Goal: Task Accomplishment & Management: Manage account settings

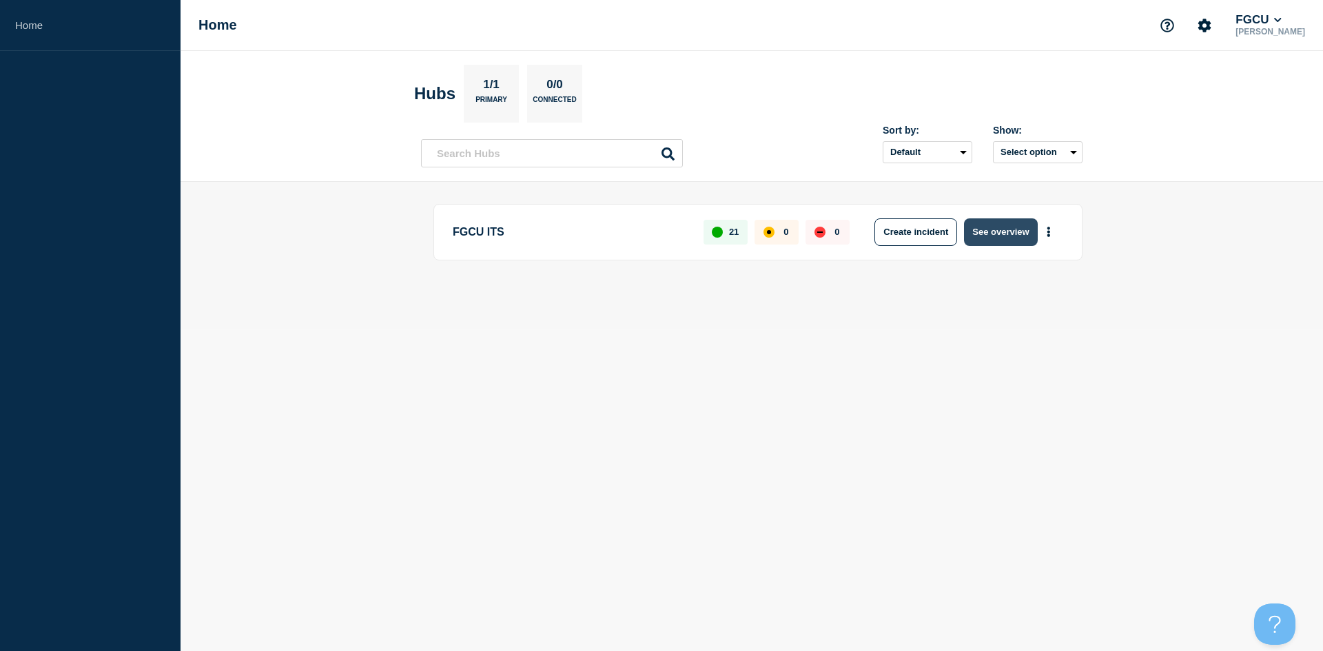
click at [705, 232] on button "See overview" at bounding box center [1000, 232] width 73 height 28
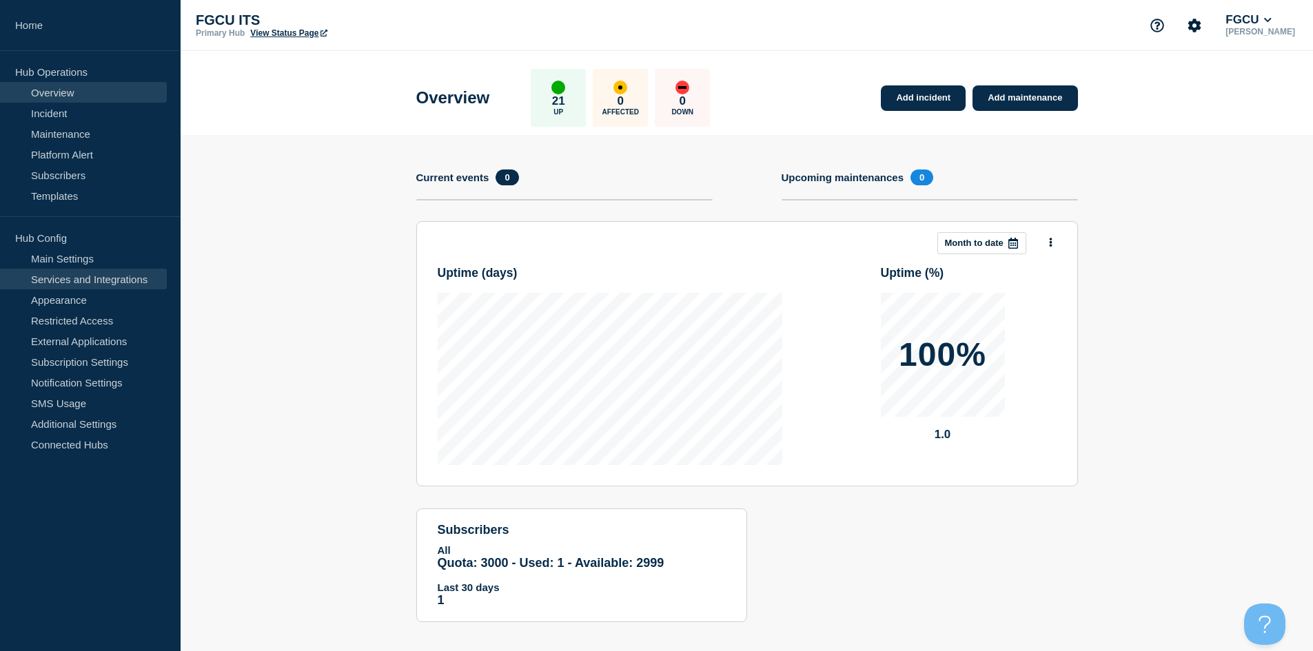
click at [78, 280] on link "Services and Integrations" at bounding box center [83, 279] width 167 height 21
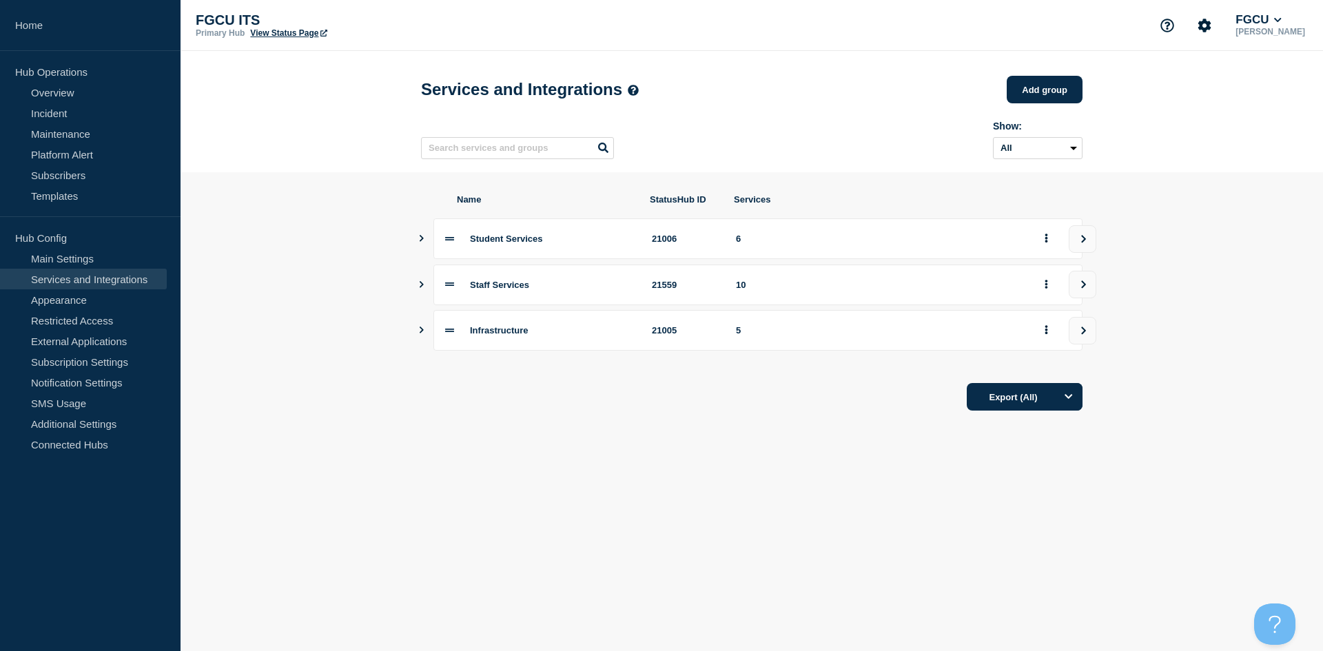
click at [420, 334] on icon "Show services" at bounding box center [421, 330] width 9 height 7
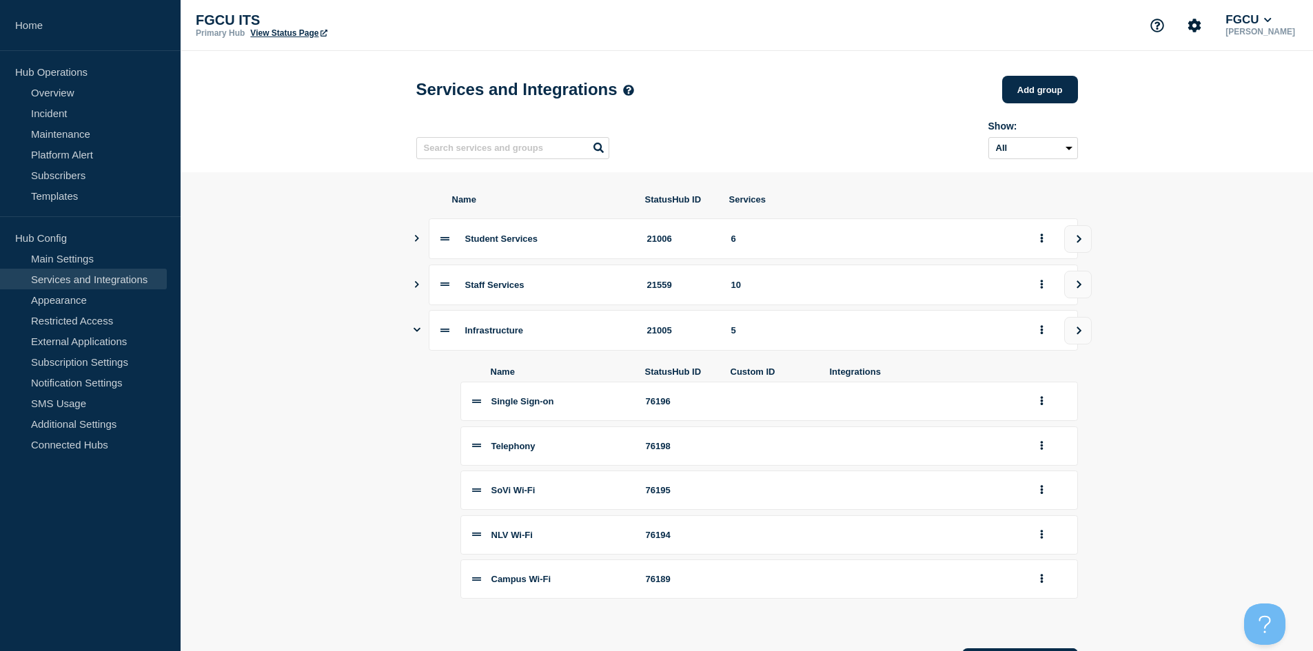
click at [414, 288] on icon "Show services" at bounding box center [416, 284] width 9 height 7
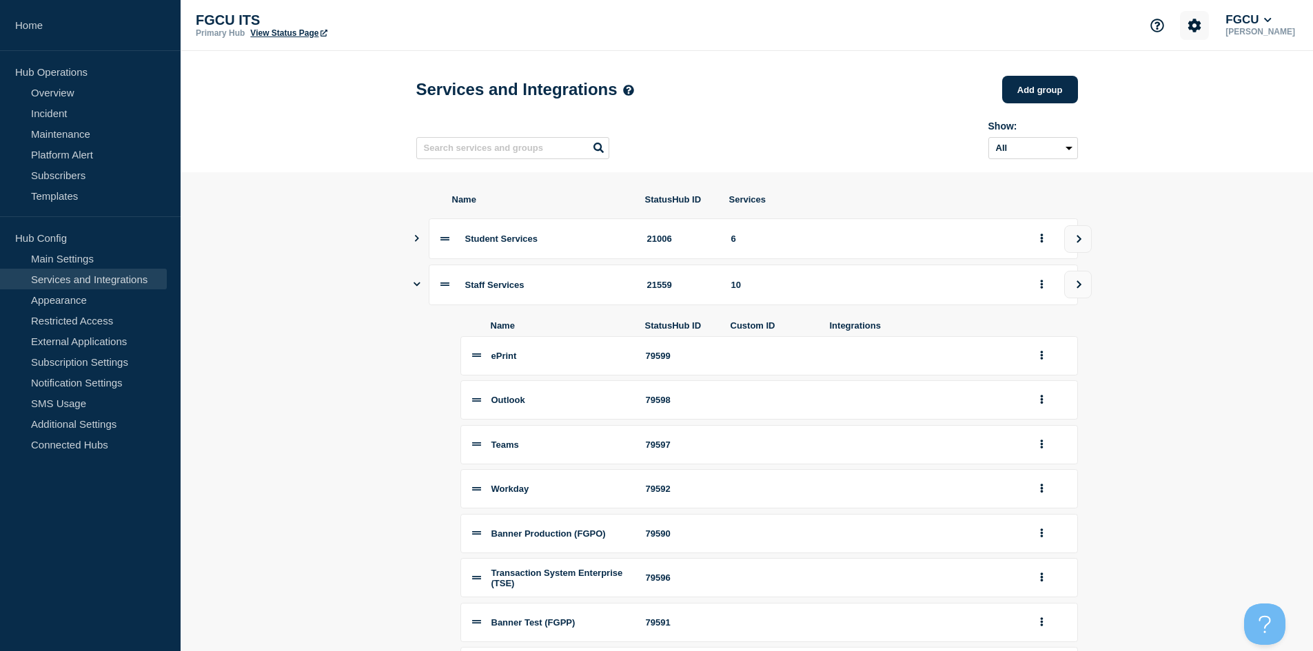
click at [705, 32] on icon "Account settings" at bounding box center [1194, 26] width 14 height 14
click at [705, 87] on link "Team Members" at bounding box center [1208, 82] width 71 height 12
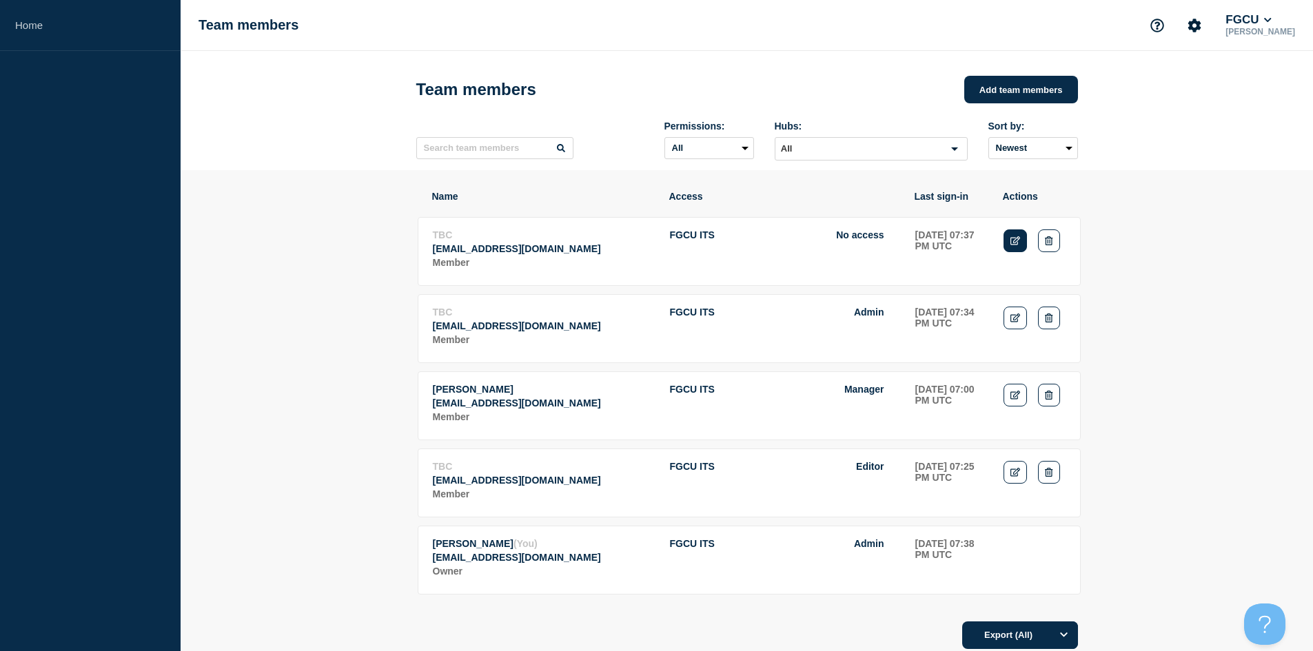
click at [705, 245] on link "Edit" at bounding box center [1015, 240] width 24 height 23
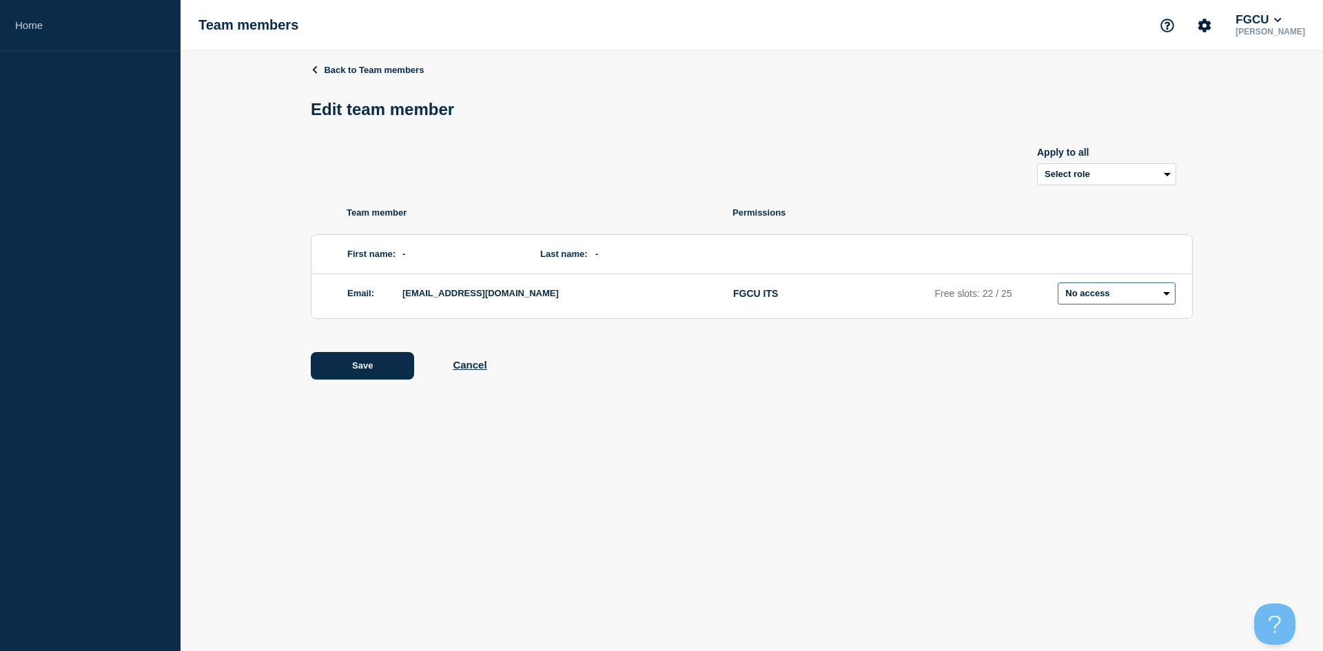
click at [705, 301] on select "Admin Manager Editor No access" at bounding box center [1117, 294] width 118 height 22
select select "6"
click at [705, 285] on select "Admin Manager Editor No access" at bounding box center [1117, 294] width 118 height 22
click at [373, 379] on button "Save" at bounding box center [362, 366] width 103 height 28
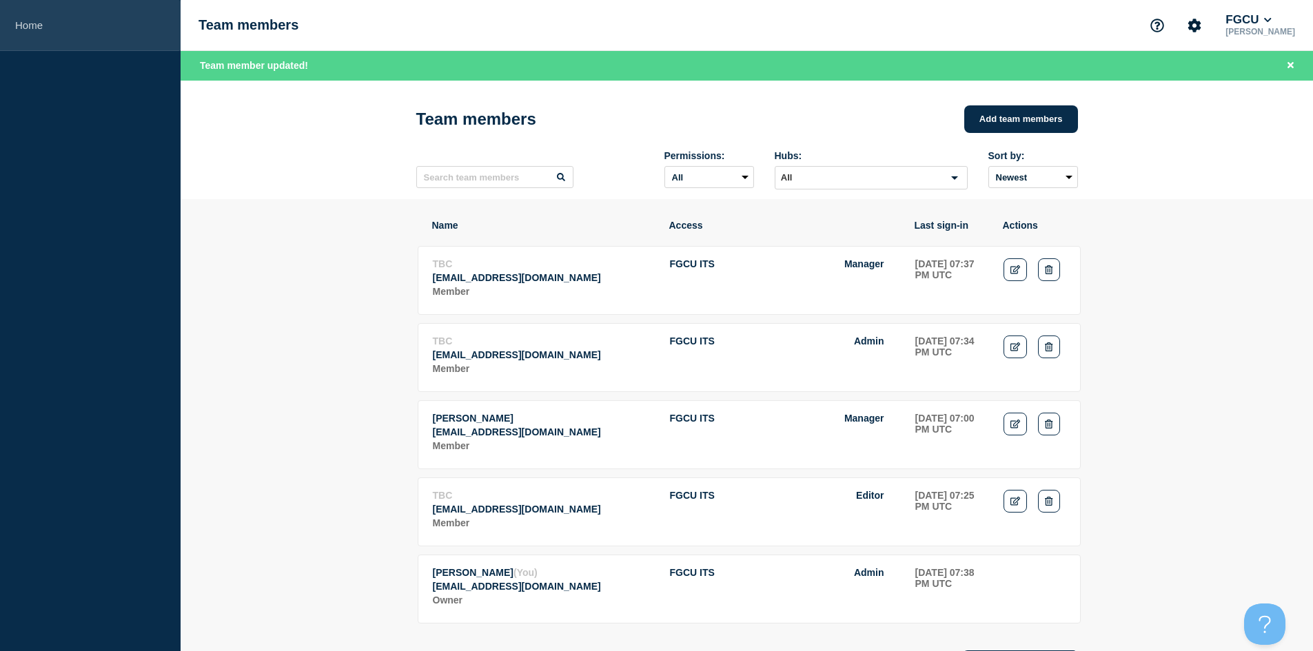
click at [25, 25] on link "Home" at bounding box center [90, 25] width 181 height 51
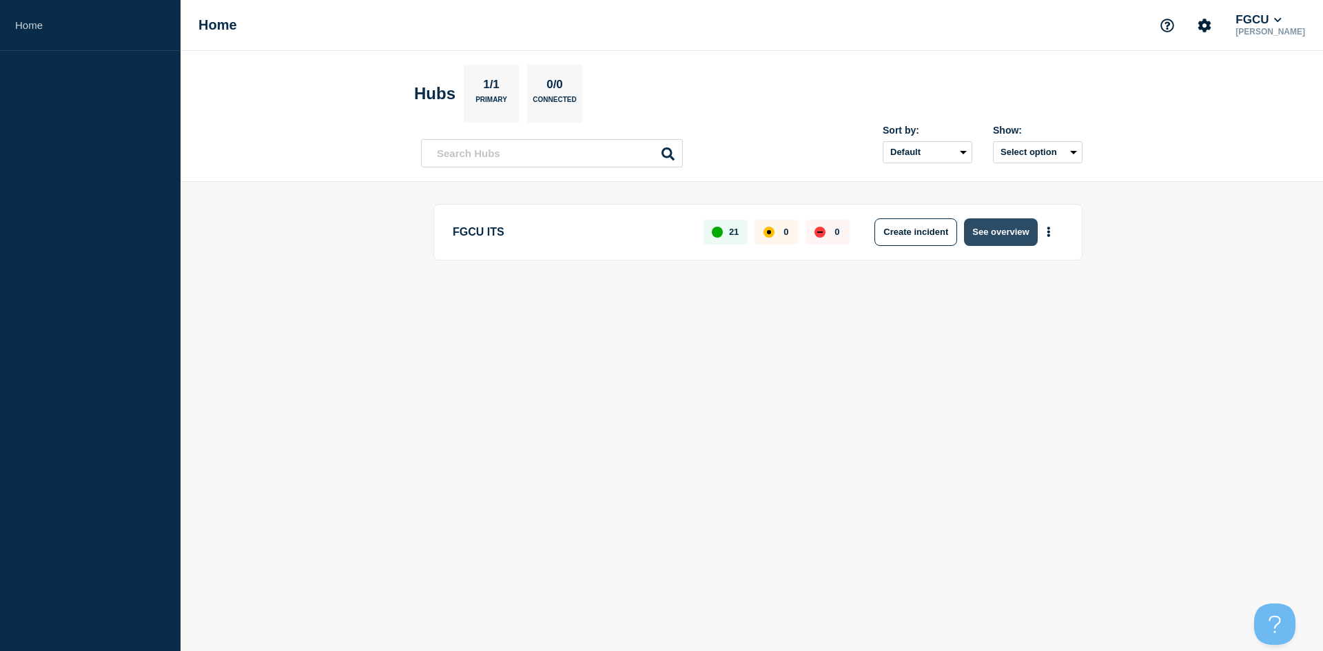
click at [705, 240] on button "See overview" at bounding box center [1000, 232] width 73 height 28
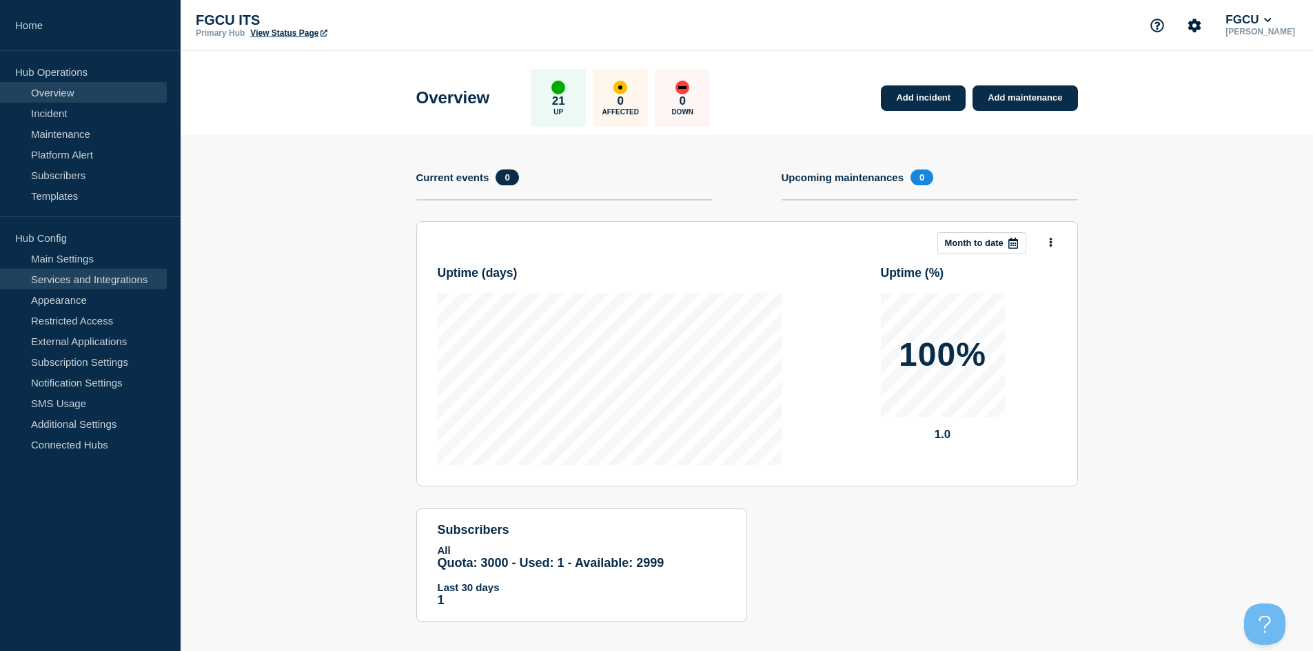
click at [54, 282] on link "Services and Integrations" at bounding box center [83, 279] width 167 height 21
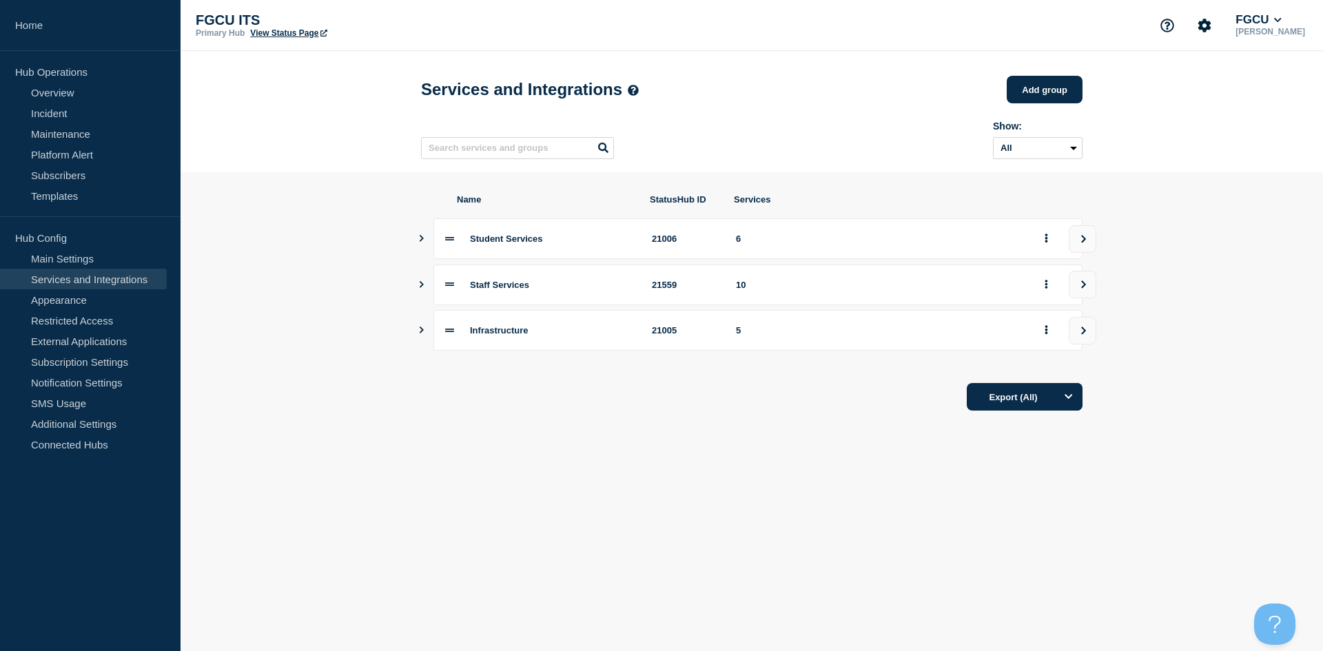
click at [422, 288] on icon "Show services" at bounding box center [421, 284] width 9 height 7
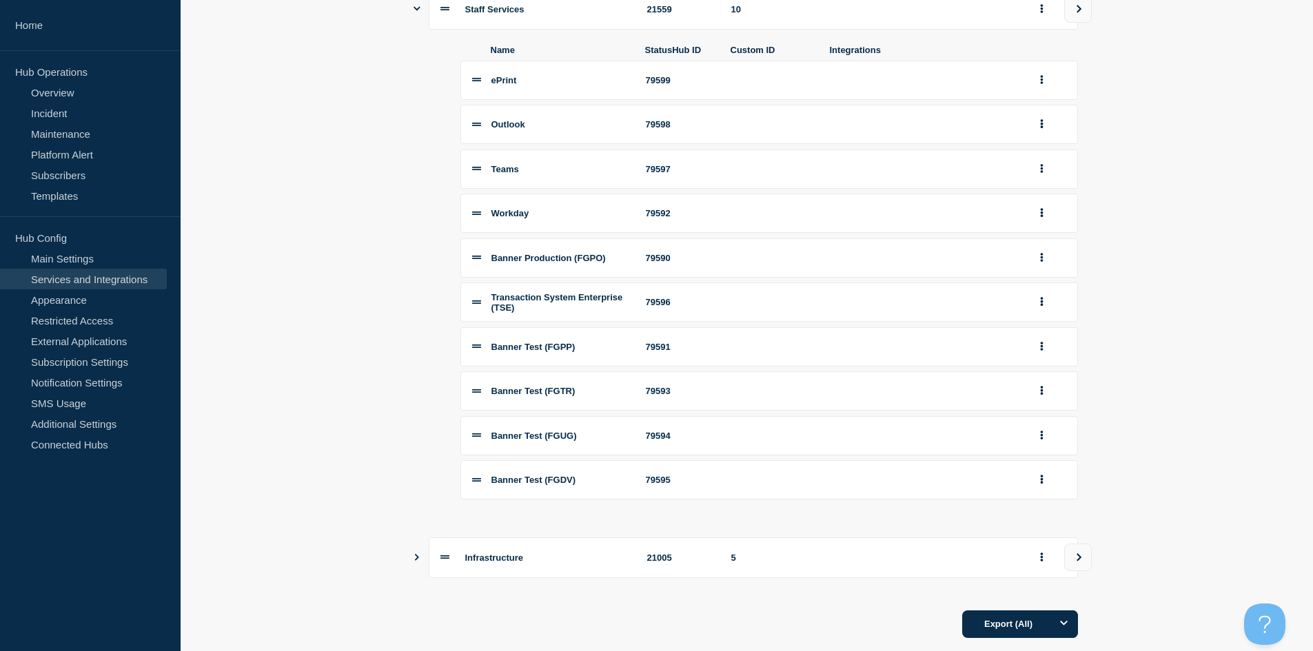
scroll to position [207, 0]
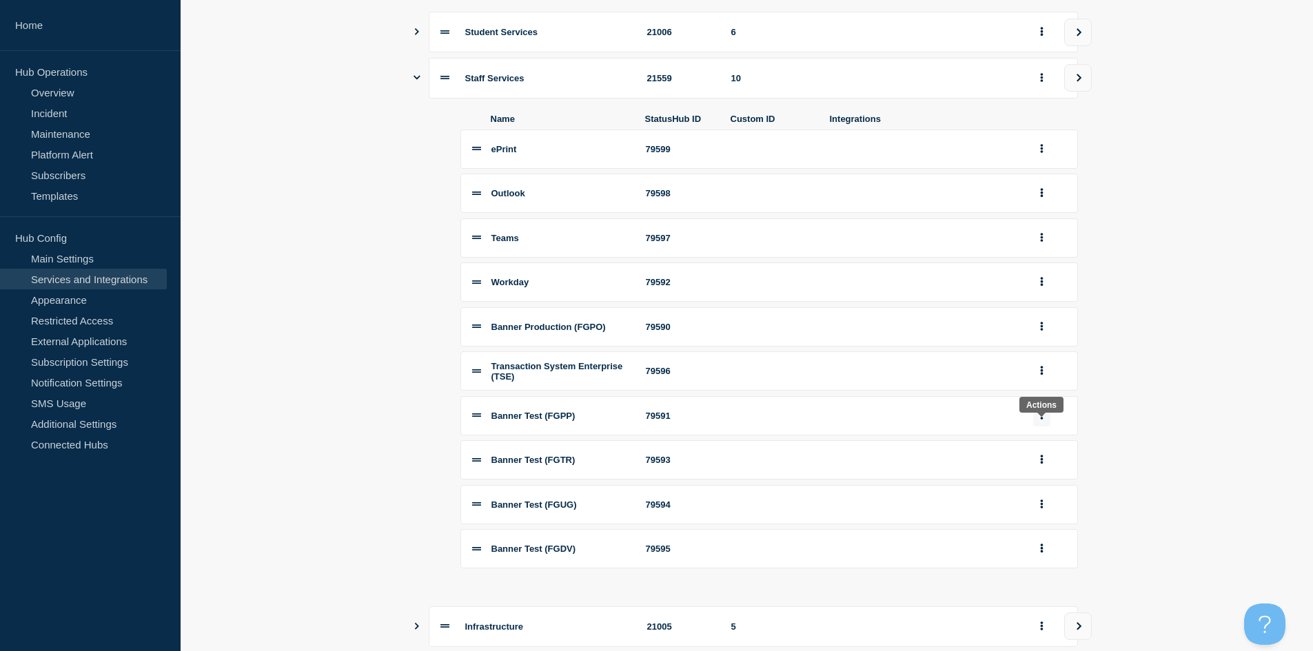
click at [705, 422] on button "group actions" at bounding box center [1041, 415] width 17 height 21
click at [705, 449] on button "Edit" at bounding box center [1049, 440] width 69 height 21
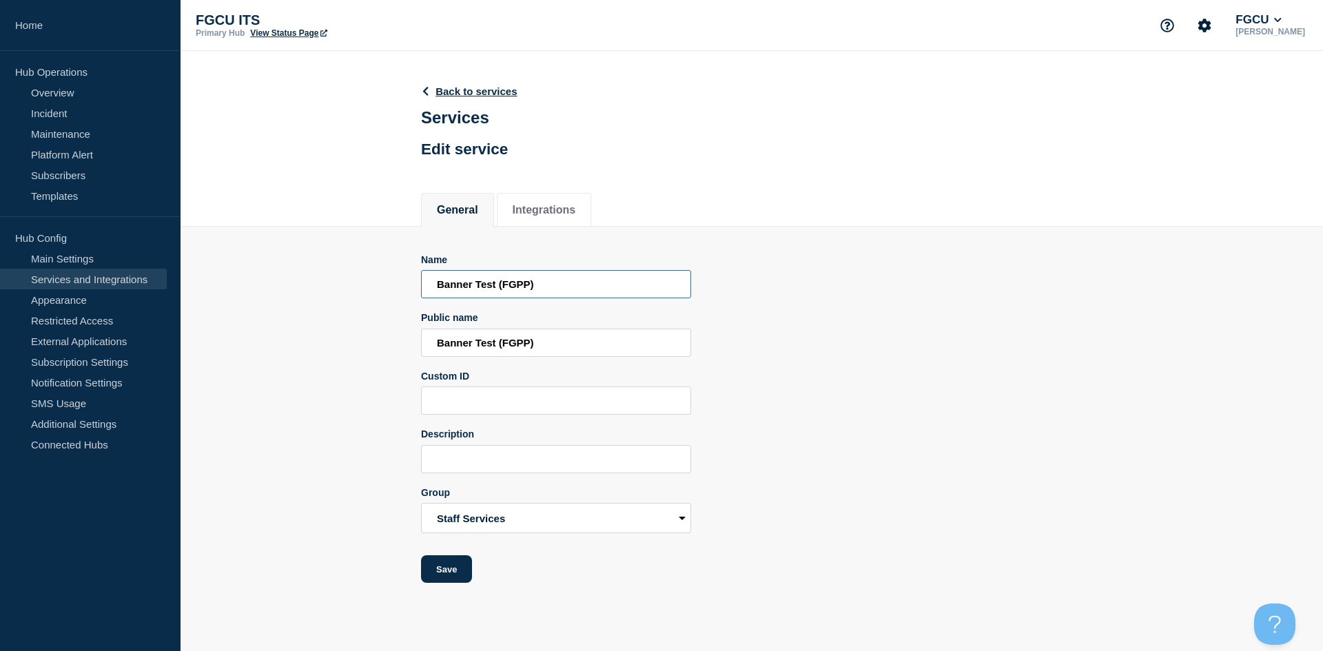
click at [475, 288] on input "Banner Test (FGPP)" at bounding box center [556, 284] width 270 height 28
click at [544, 283] on input "Banner Pre-Production (FGPP)" at bounding box center [556, 284] width 270 height 28
click at [555, 285] on input "Banner Pre-Production (FGPP)" at bounding box center [556, 284] width 270 height 28
click at [550, 283] on input "Banner Pre-Production (FGPP)" at bounding box center [556, 284] width 270 height 28
type input "Banner Pre-Production (FGPP)"
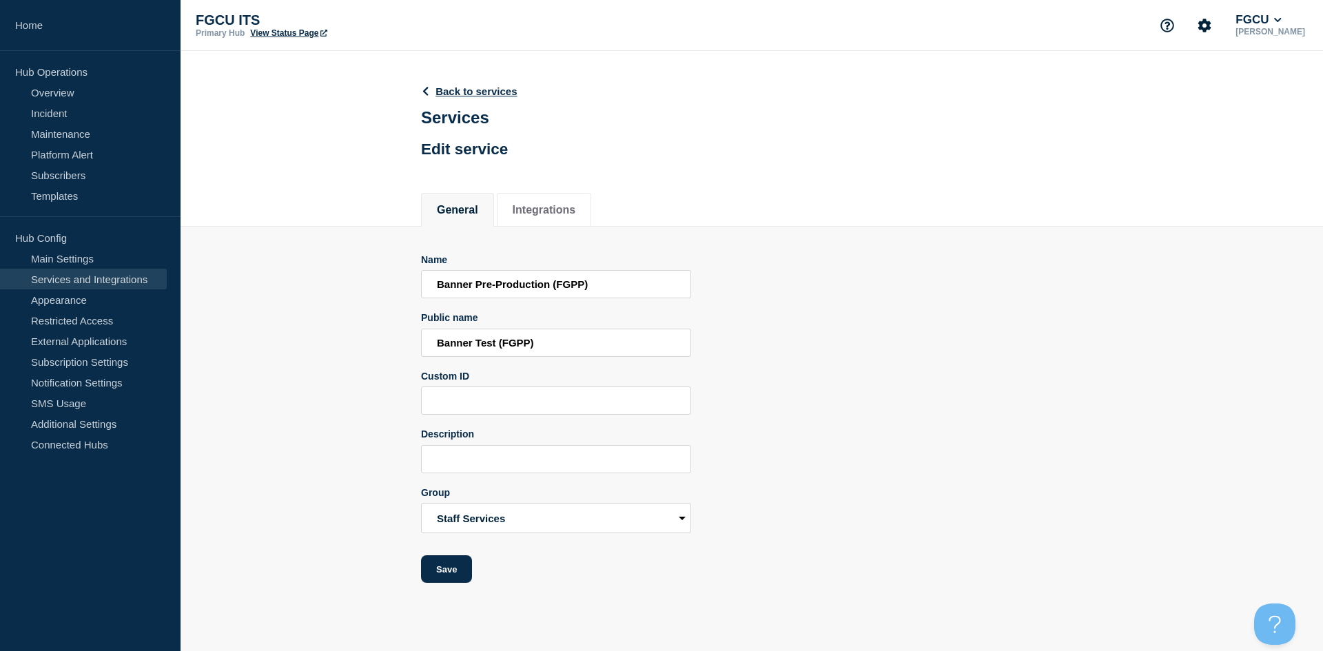
click at [451, 367] on form "Name Banner Pre-Production (FGPP) Public name Banner Test (FGPP) Custom ID Desc…" at bounding box center [556, 418] width 270 height 329
click at [466, 349] on input "Banner Test (FGPP)" at bounding box center [556, 343] width 270 height 28
paste input "Pre-Production"
type input "Banner Pre-Production (FGPP)"
click at [447, 497] on button "Save" at bounding box center [446, 569] width 51 height 28
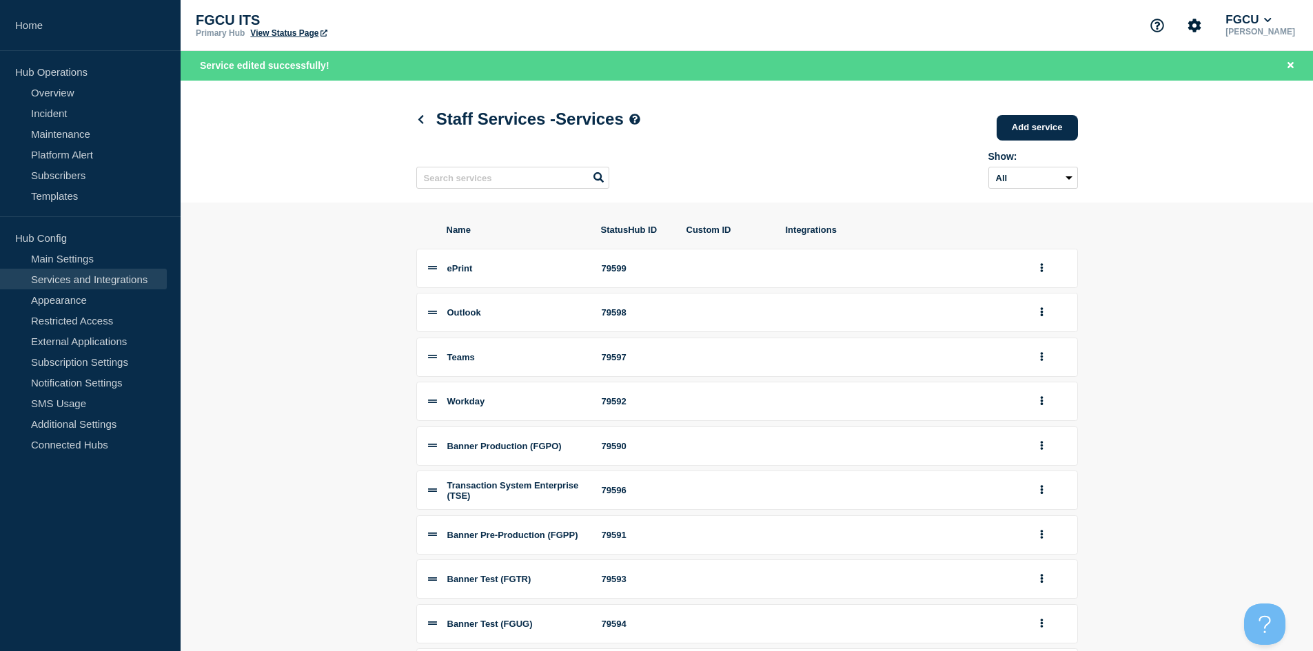
click at [85, 279] on link "Services and Integrations" at bounding box center [83, 279] width 167 height 21
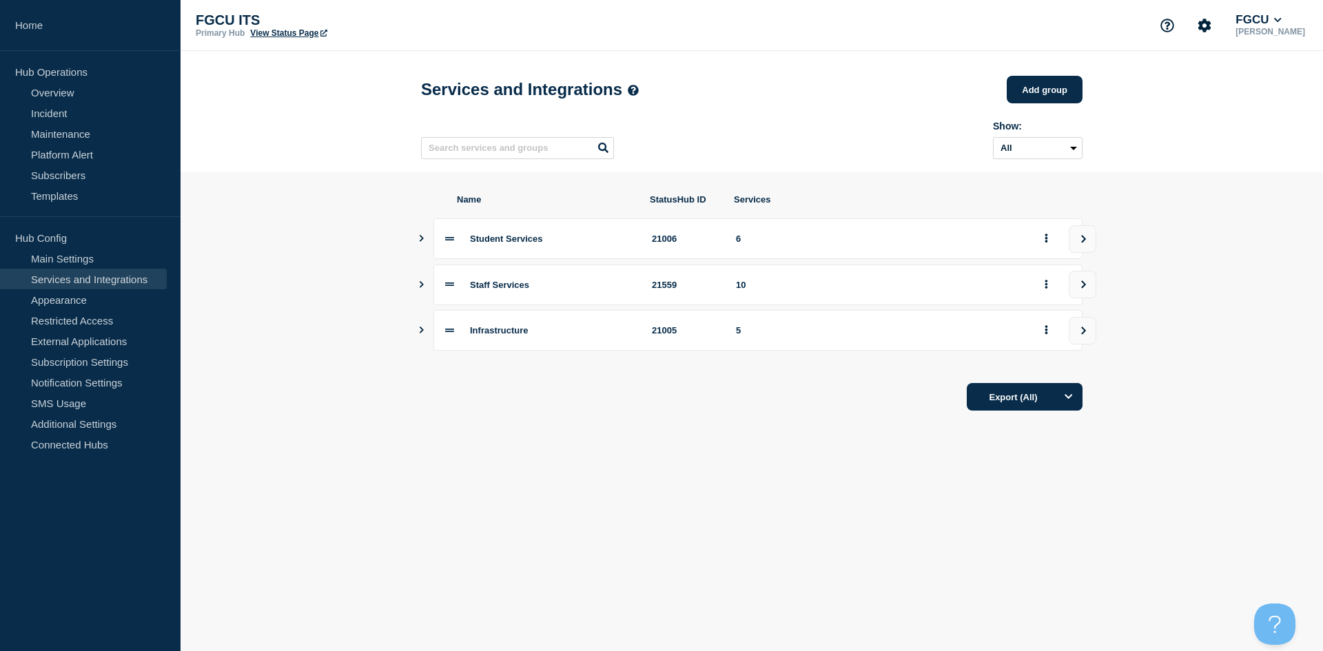
click at [421, 288] on icon "Show services" at bounding box center [421, 284] width 9 height 7
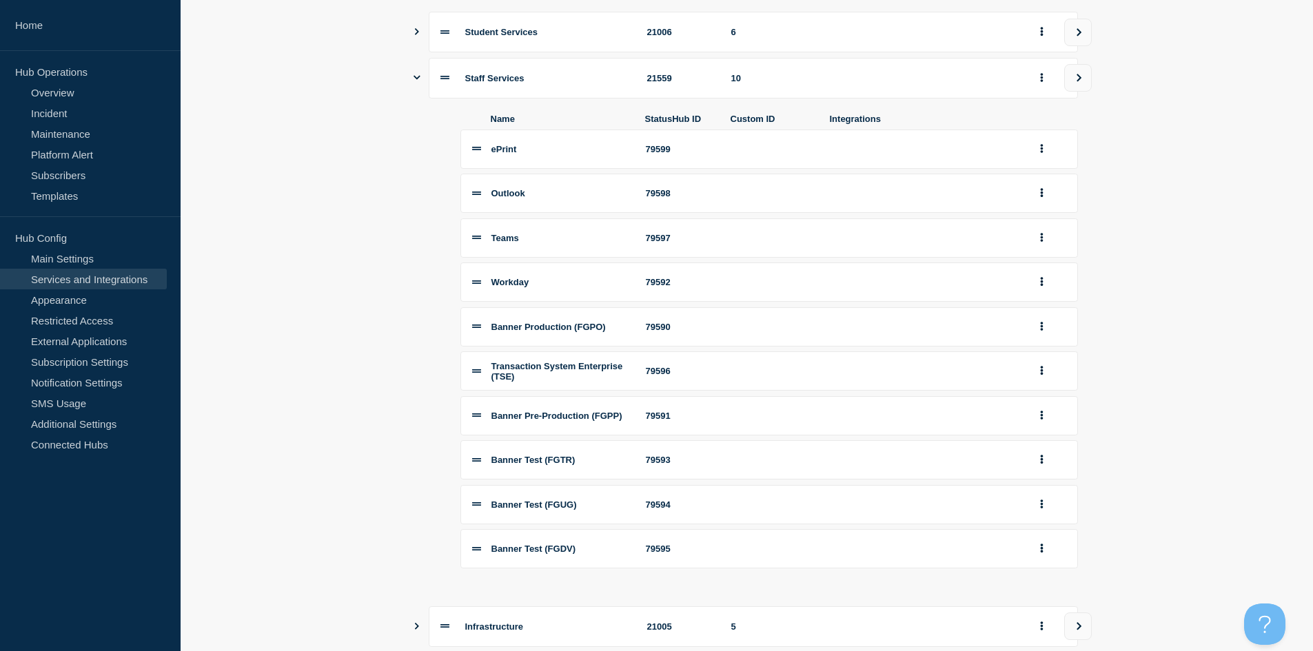
scroll to position [276, 0]
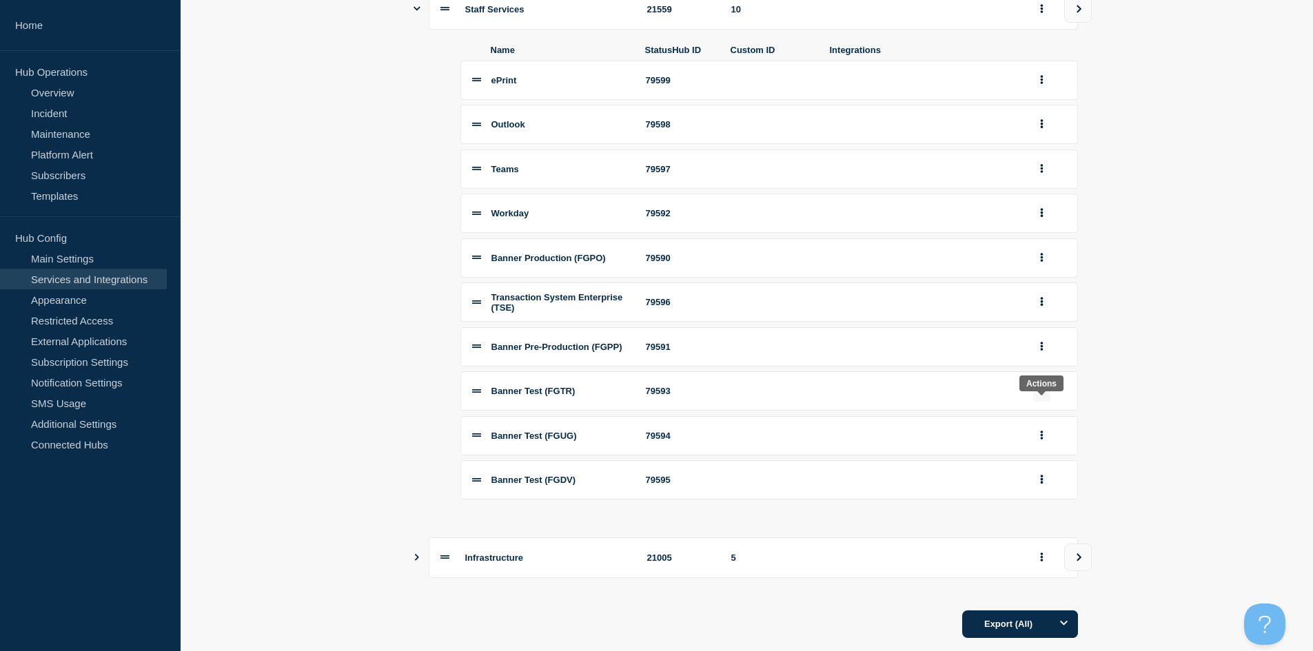
click at [705, 396] on icon "group actions" at bounding box center [1041, 391] width 3 height 9
click at [705, 424] on button "Edit" at bounding box center [1049, 415] width 69 height 21
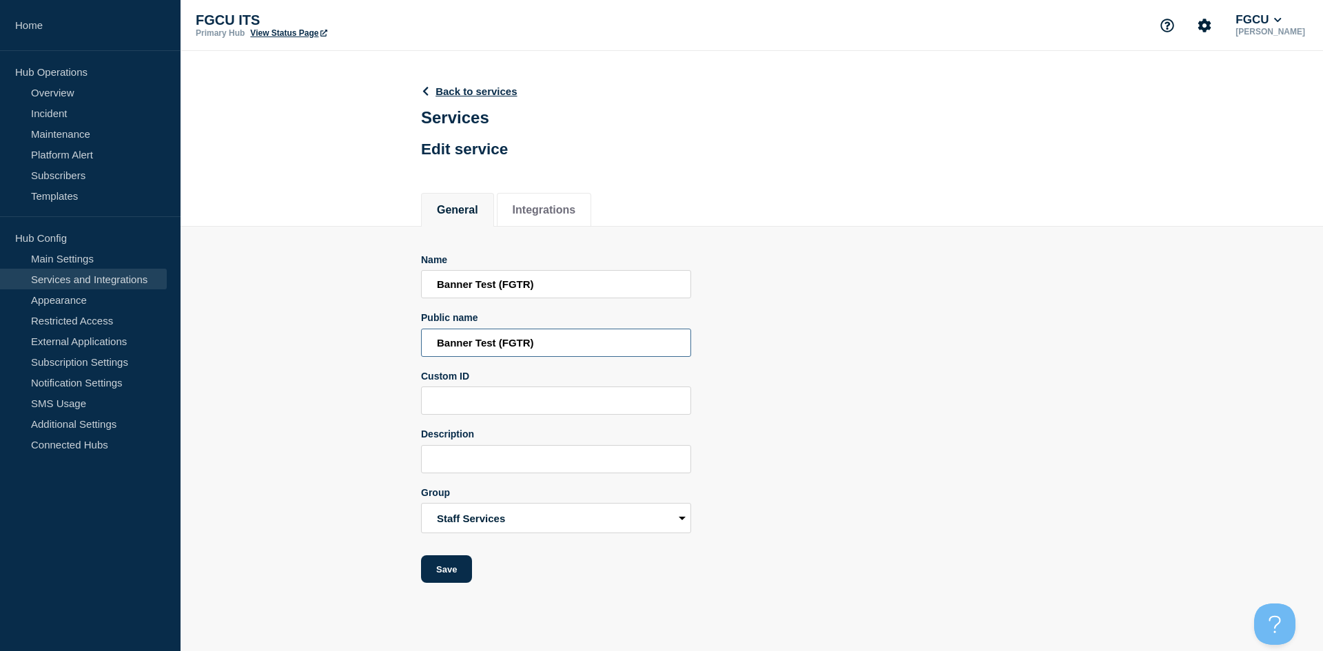
click at [469, 341] on input "Banner Test (FGTR)" at bounding box center [556, 343] width 270 height 28
paste input "Pre-Production (FGPP"
drag, startPoint x: 477, startPoint y: 347, endPoint x: 549, endPoint y: 343, distance: 72.4
click at [549, 343] on input "Banner Pre-Production (FGPP)" at bounding box center [556, 343] width 270 height 28
type input "Banner Training (FGTR)"
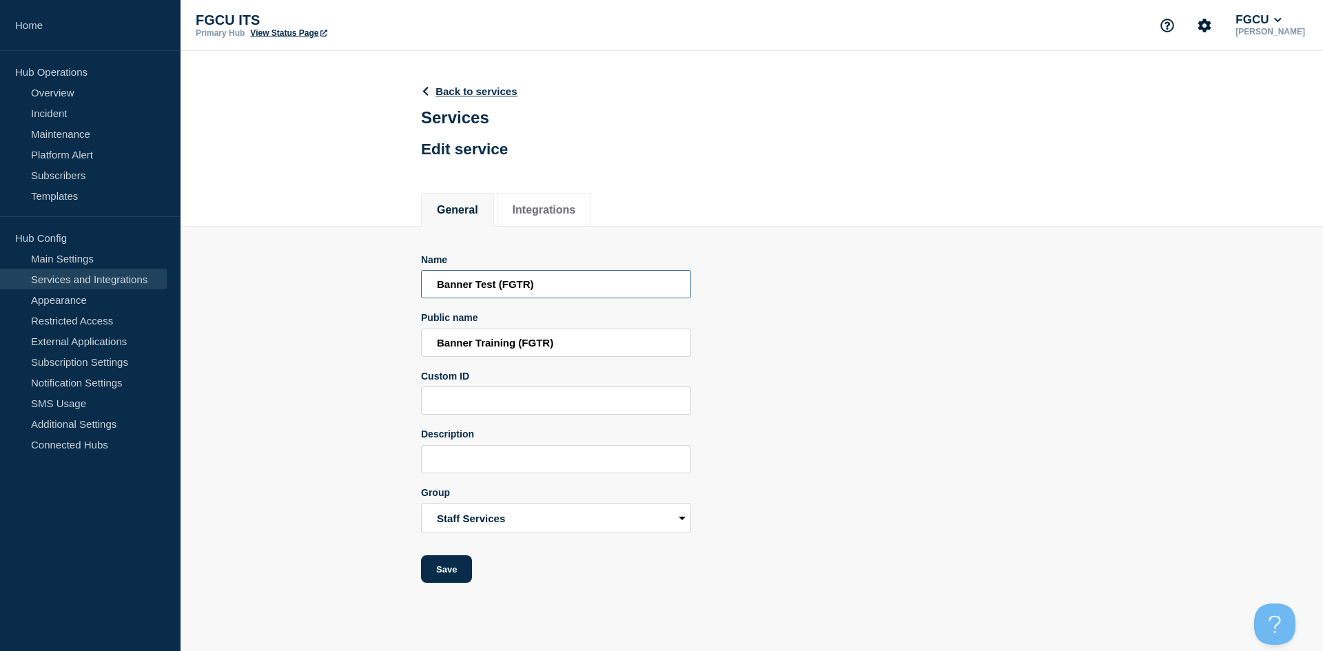
click at [546, 291] on input "Banner Test (FGTR)" at bounding box center [556, 284] width 270 height 28
click at [562, 345] on input "Banner Training (FGTR)" at bounding box center [556, 343] width 270 height 28
click at [551, 287] on input "Banner Test (FGTR)" at bounding box center [556, 284] width 270 height 28
paste input "raining"
type input "Banner Training (FGTR)"
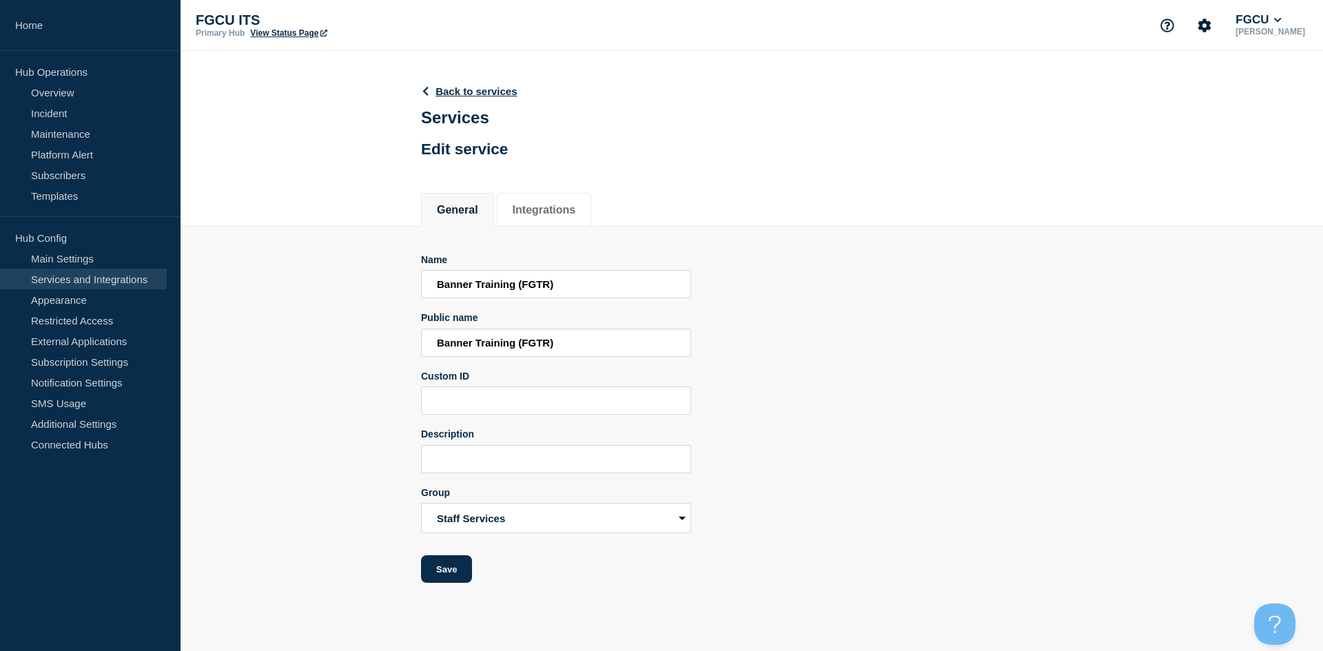
click at [391, 434] on section "Name Banner Training (FGTR) Public name Banner Training (FGTR) Custom ID Descri…" at bounding box center [752, 405] width 1142 height 357
click at [455, 497] on button "Save" at bounding box center [446, 569] width 51 height 28
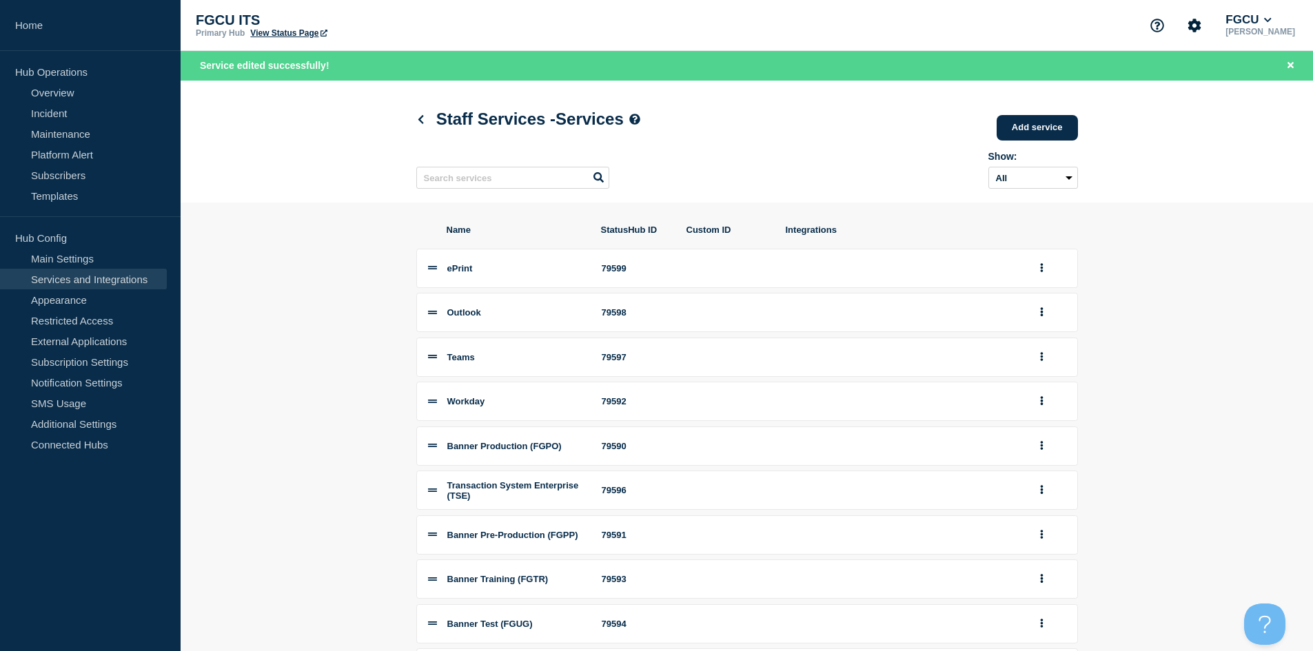
click at [110, 282] on link "Services and Integrations" at bounding box center [83, 279] width 167 height 21
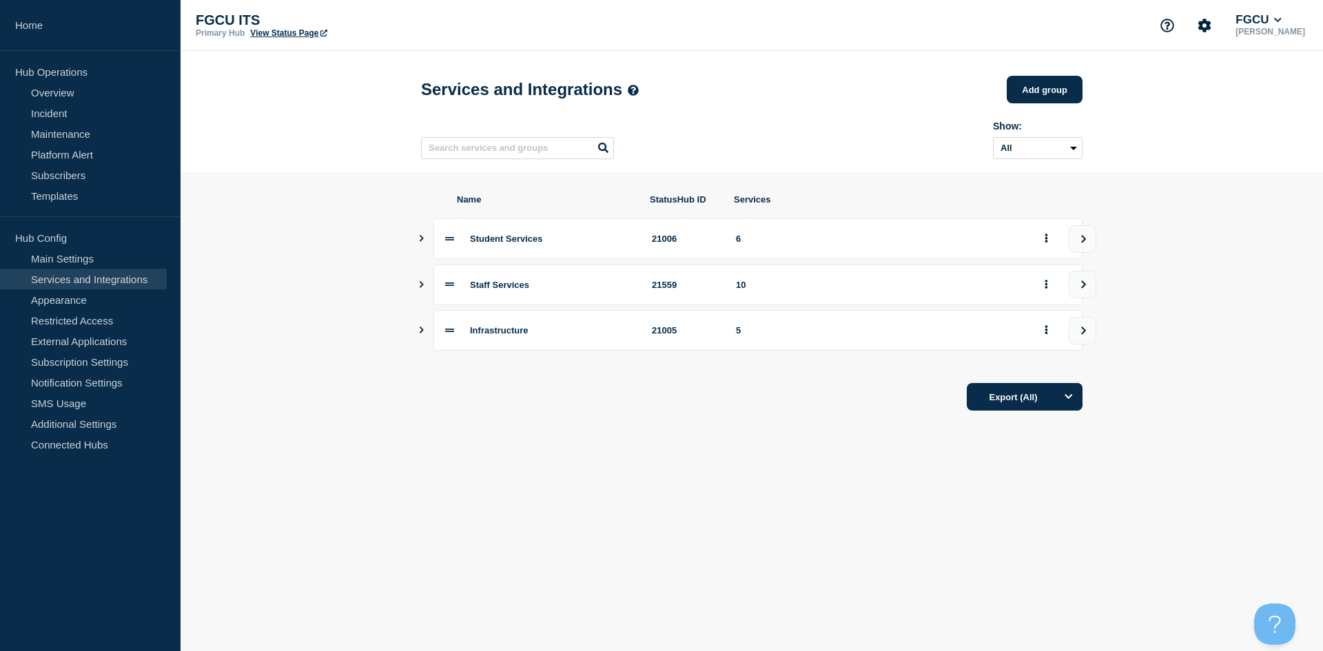
click at [422, 242] on icon "Show services" at bounding box center [421, 238] width 9 height 7
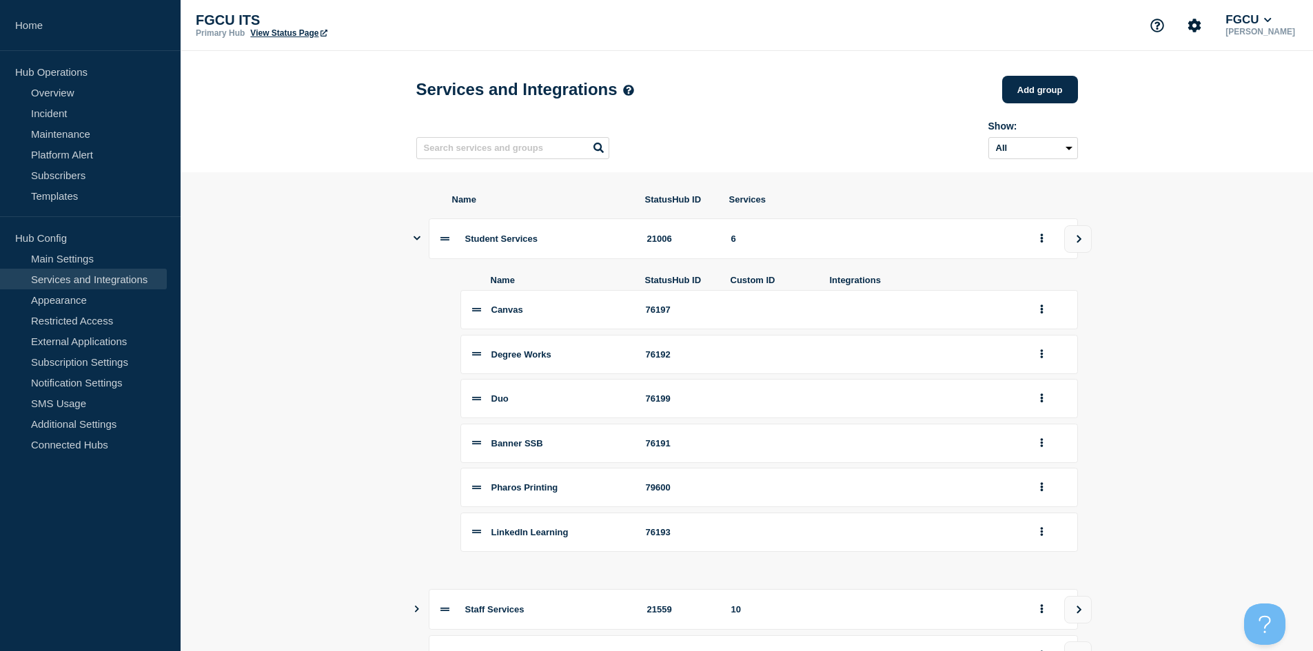
click at [418, 243] on icon "Show services" at bounding box center [416, 238] width 7 height 9
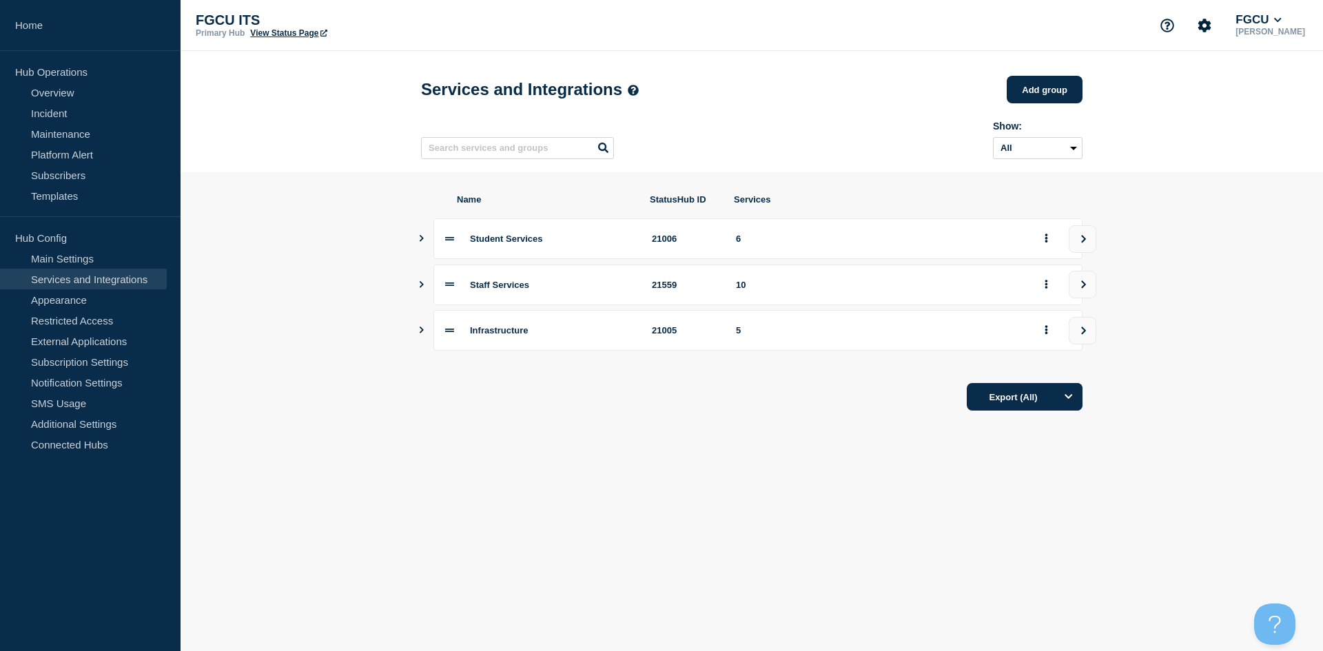
click at [422, 283] on button "Show services" at bounding box center [421, 285] width 7 height 41
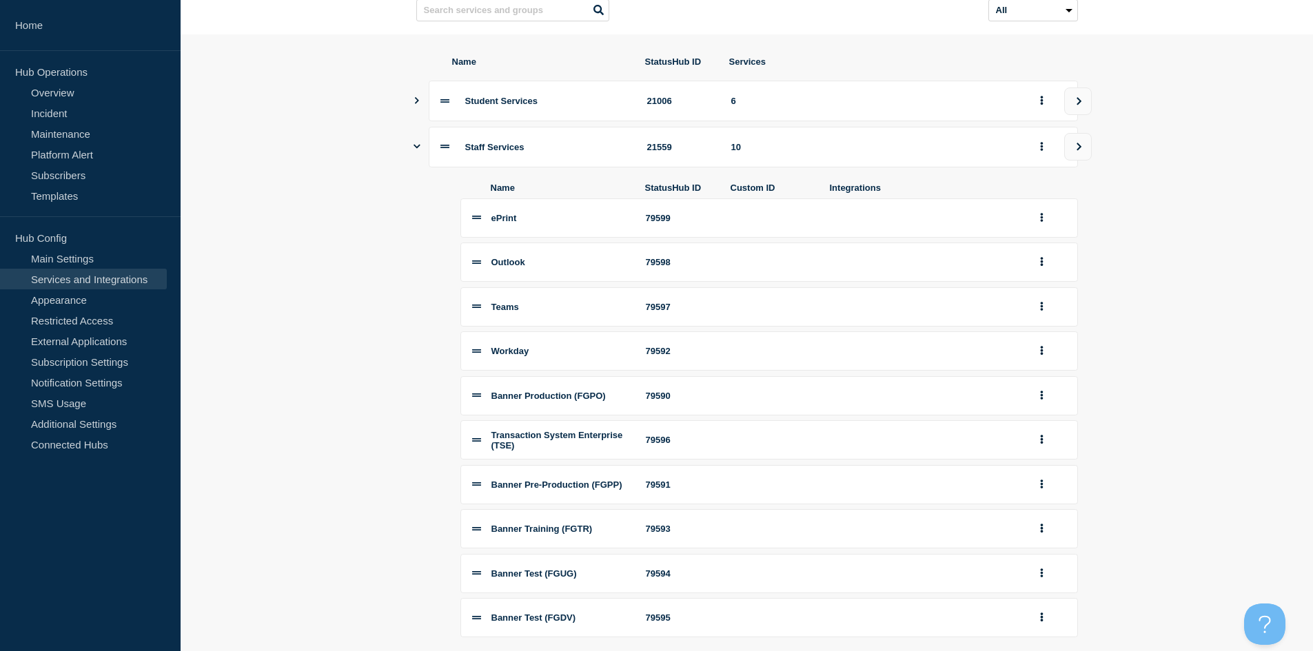
scroll to position [207, 0]
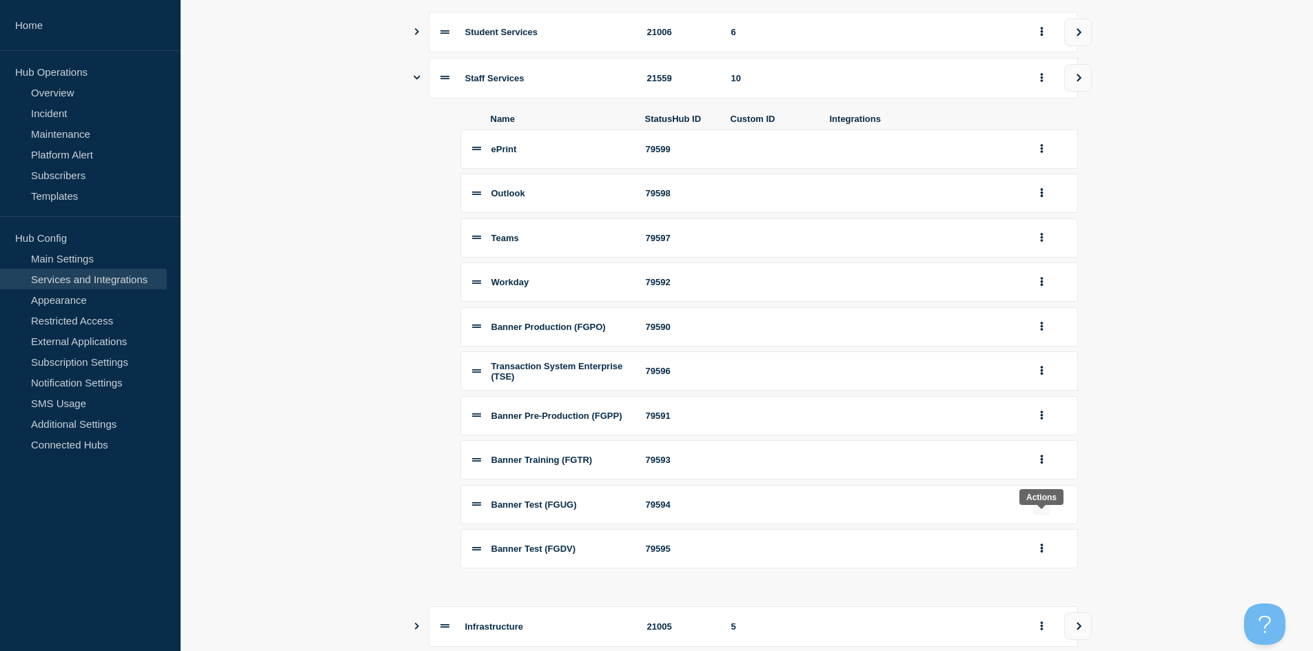
click at [705, 497] on button "group actions" at bounding box center [1041, 504] width 17 height 21
click at [705, 393] on button "Edit" at bounding box center [1049, 382] width 69 height 21
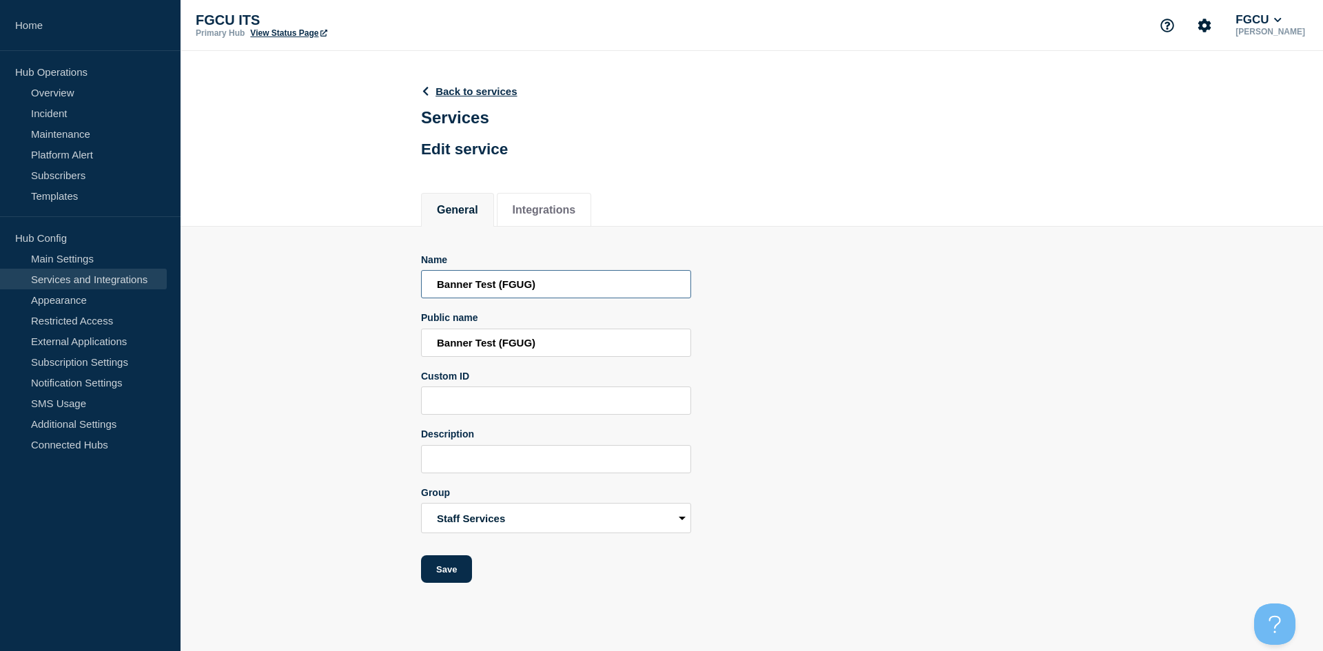
click at [483, 288] on input "Banner Test (FGUG)" at bounding box center [556, 284] width 270 height 28
type input "Banner Upgrade (FGUG)"
click at [491, 349] on input "Banner Test (FGUG)" at bounding box center [556, 343] width 270 height 28
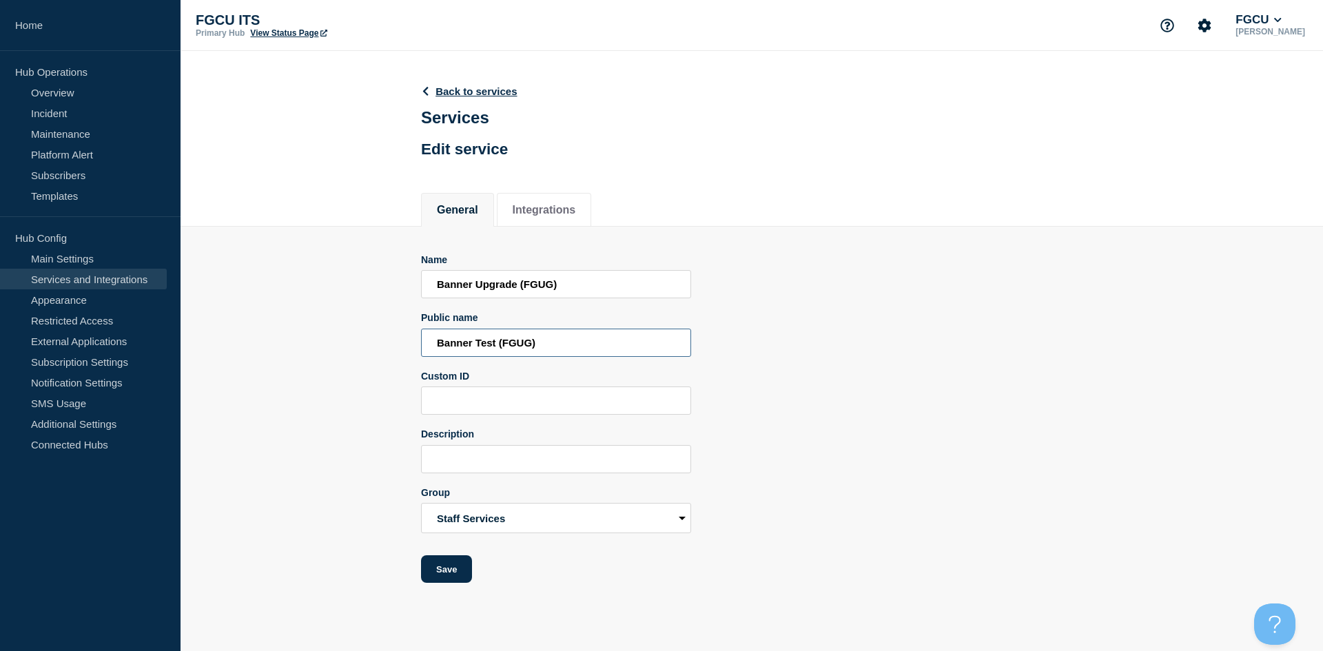
click at [491, 349] on input "Banner Test (FGUG)" at bounding box center [556, 343] width 270 height 28
click at [484, 346] on input "Banner Test (FGUG)" at bounding box center [556, 343] width 270 height 28
click at [478, 346] on input "Banner Test (FGUG)" at bounding box center [556, 343] width 270 height 28
paste input "Upgrade"
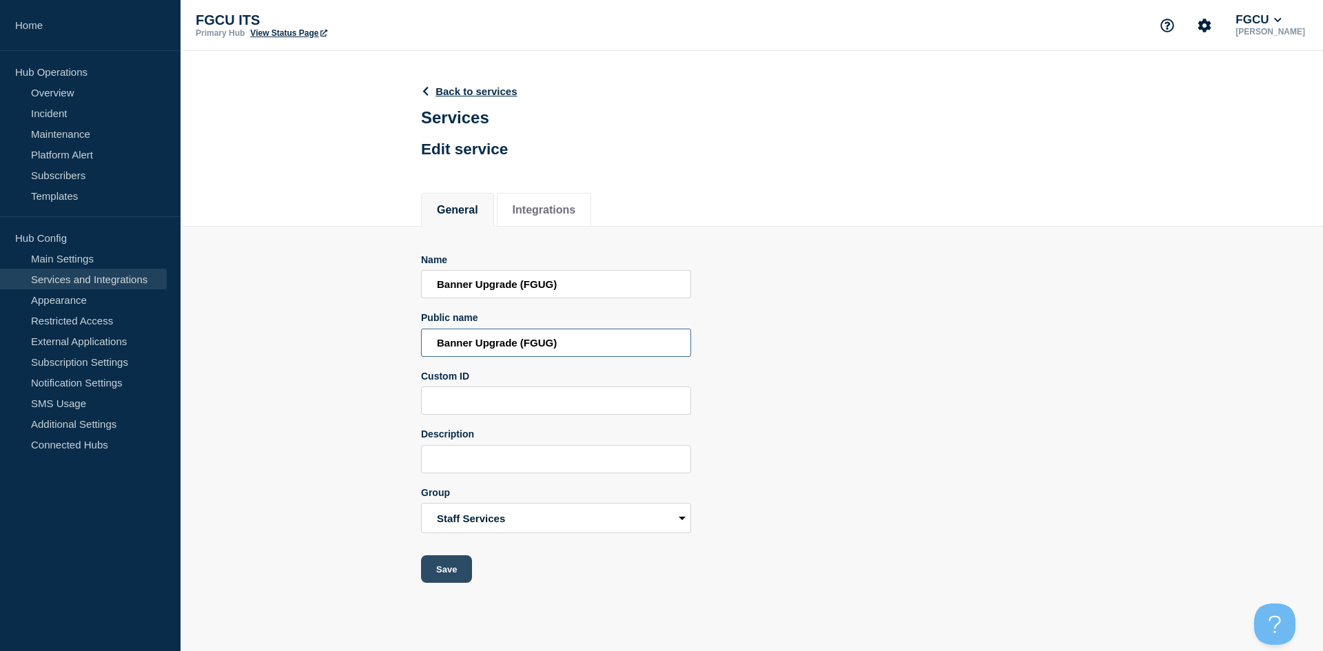
type input "Banner Upgrade (FGUG)"
click at [453, 497] on button "Save" at bounding box center [446, 569] width 51 height 28
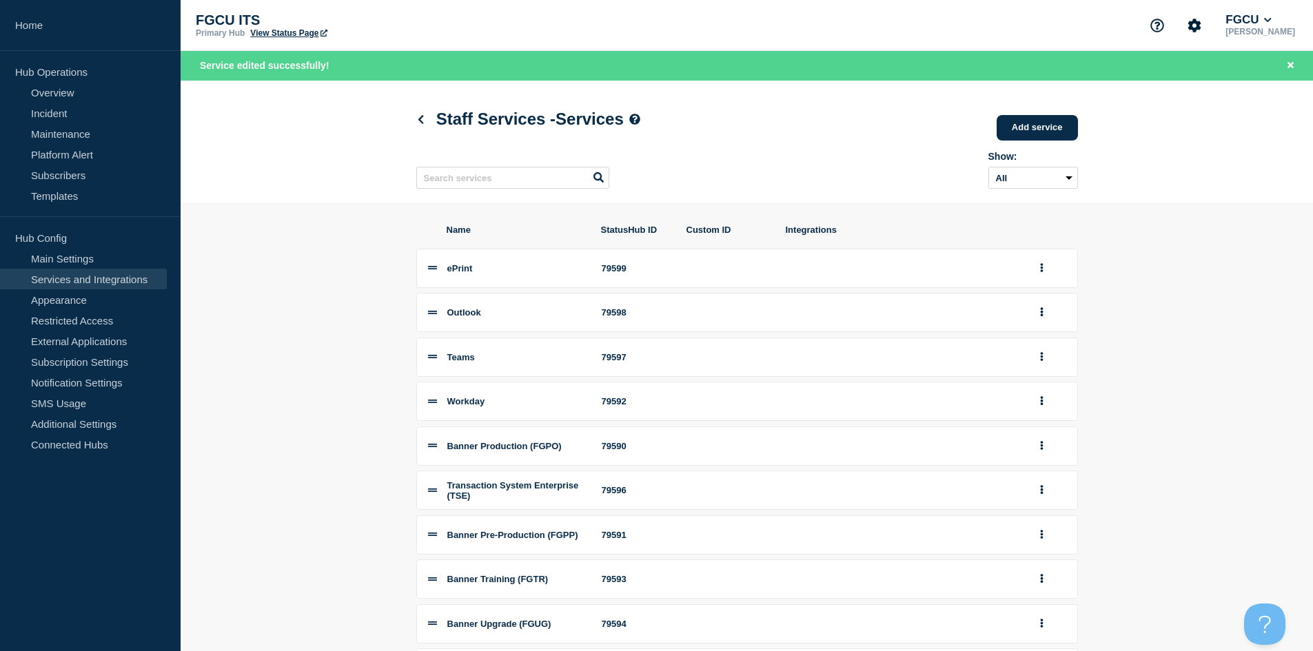
scroll to position [151, 0]
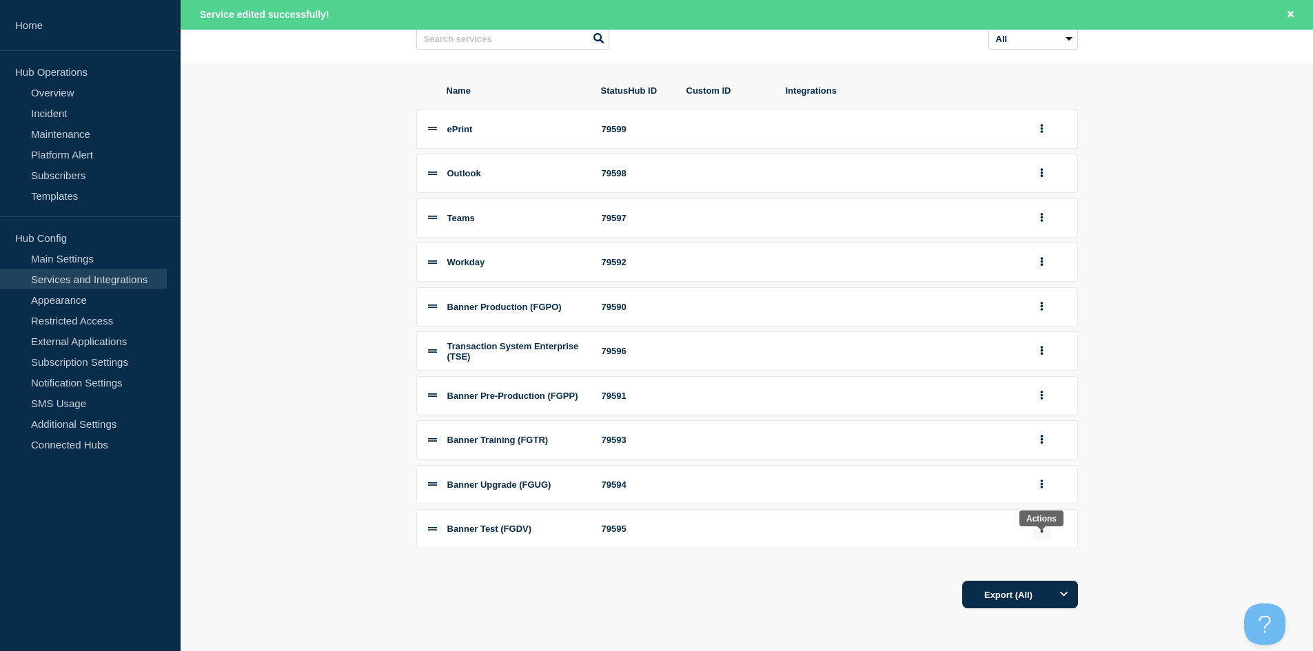
click at [705, 497] on button "group actions" at bounding box center [1041, 528] width 17 height 21
click at [705, 412] on button "Edit" at bounding box center [1049, 406] width 69 height 21
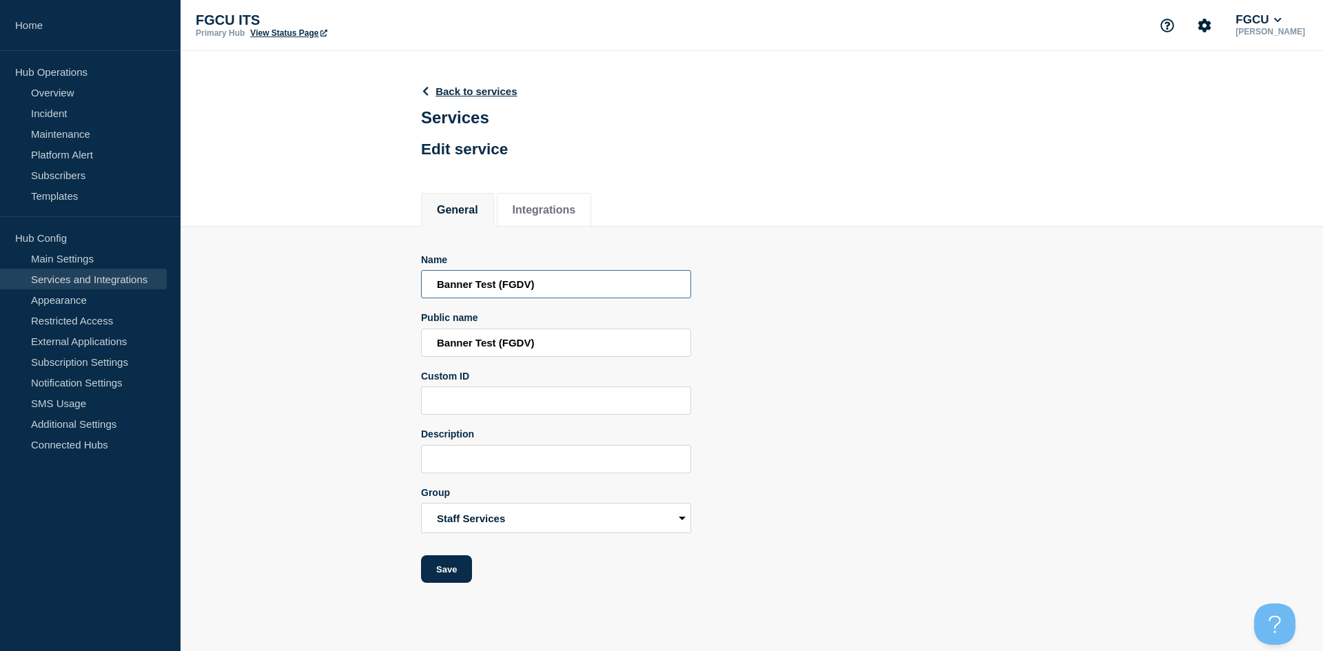
click at [486, 289] on input "Banner Test (FGDV)" at bounding box center [556, 284] width 270 height 28
click at [486, 289] on input "Banner Development (FGDV)" at bounding box center [556, 284] width 270 height 28
type input "Banner Development (FGDV)"
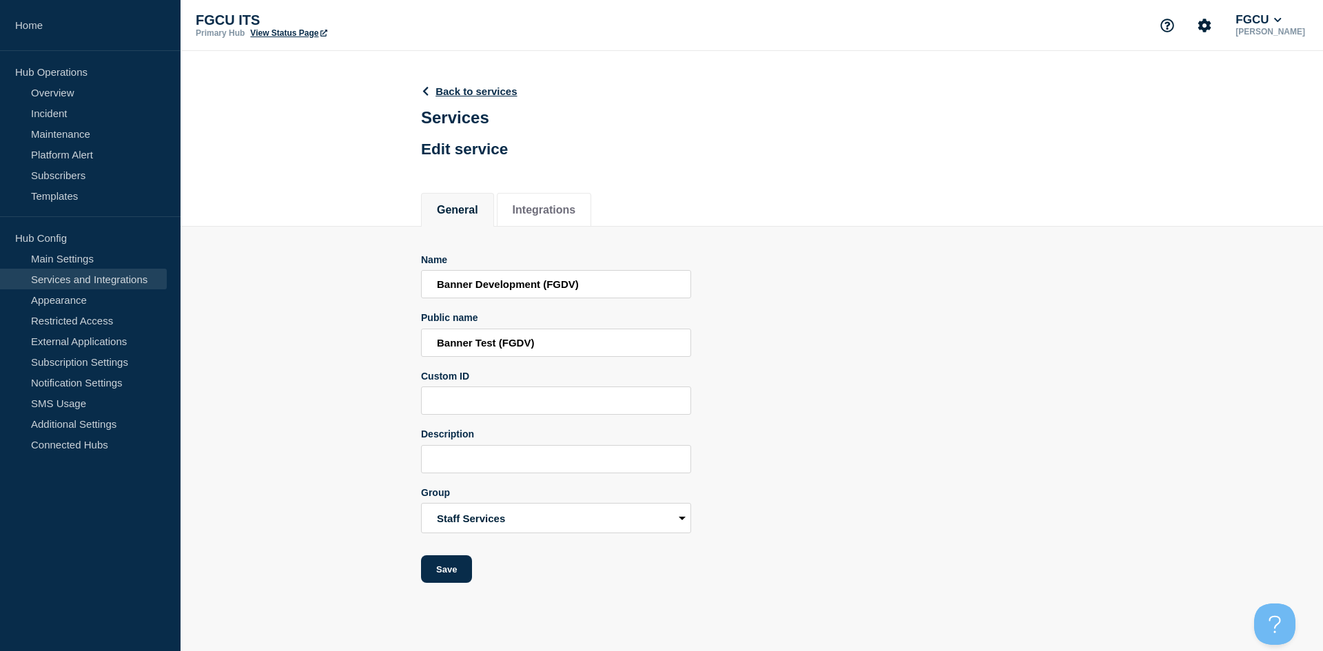
click at [545, 371] on form "Name Banner Development (FGDV) Public name Banner Test (FGDV) Custom ID Descrip…" at bounding box center [556, 418] width 270 height 329
click at [487, 345] on input "Banner Test (FGDV)" at bounding box center [556, 343] width 270 height 28
paste input "Developmen"
type input "Banner Development (FGDV)"
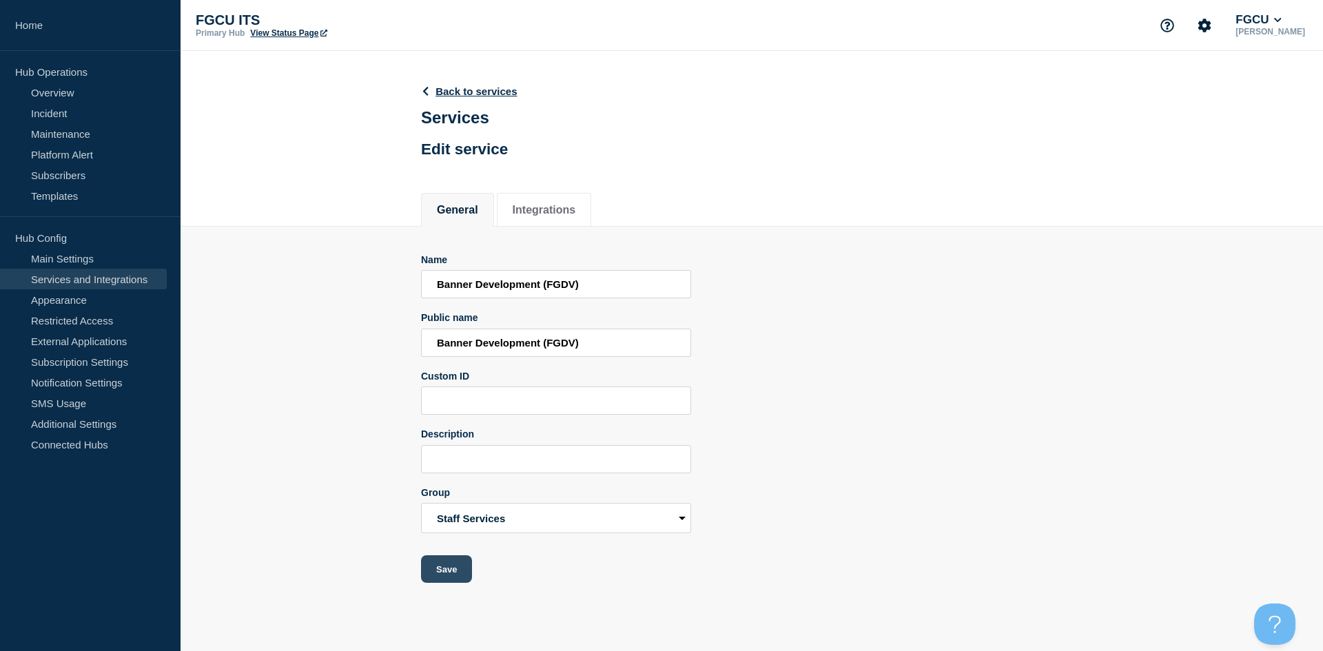
click at [430, 497] on button "Save" at bounding box center [446, 569] width 51 height 28
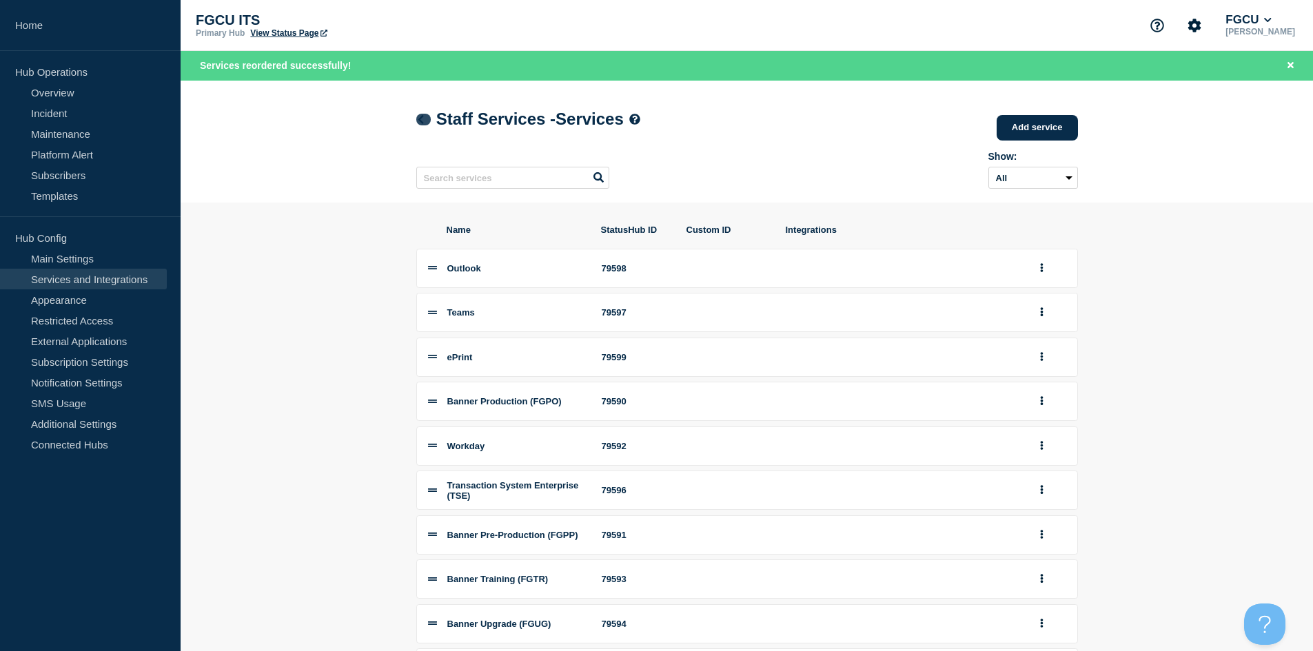
click at [425, 120] on icon at bounding box center [421, 119] width 10 height 9
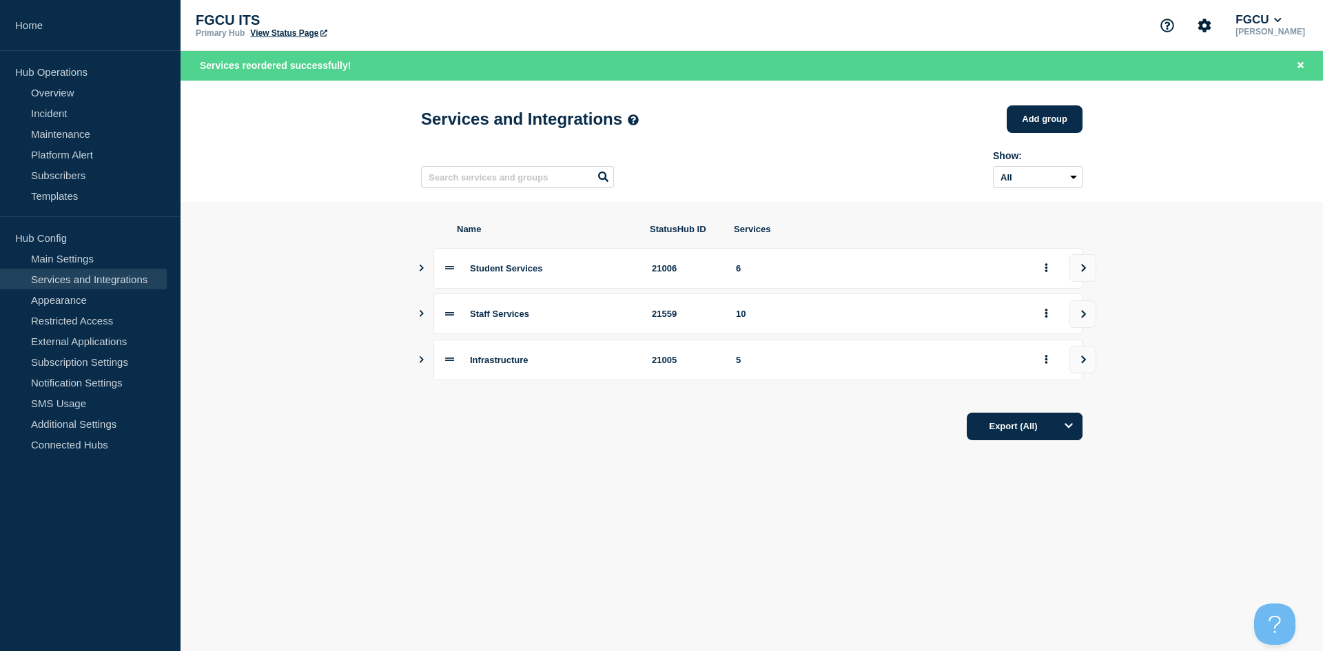
click at [418, 271] on icon "Show services" at bounding box center [421, 268] width 9 height 7
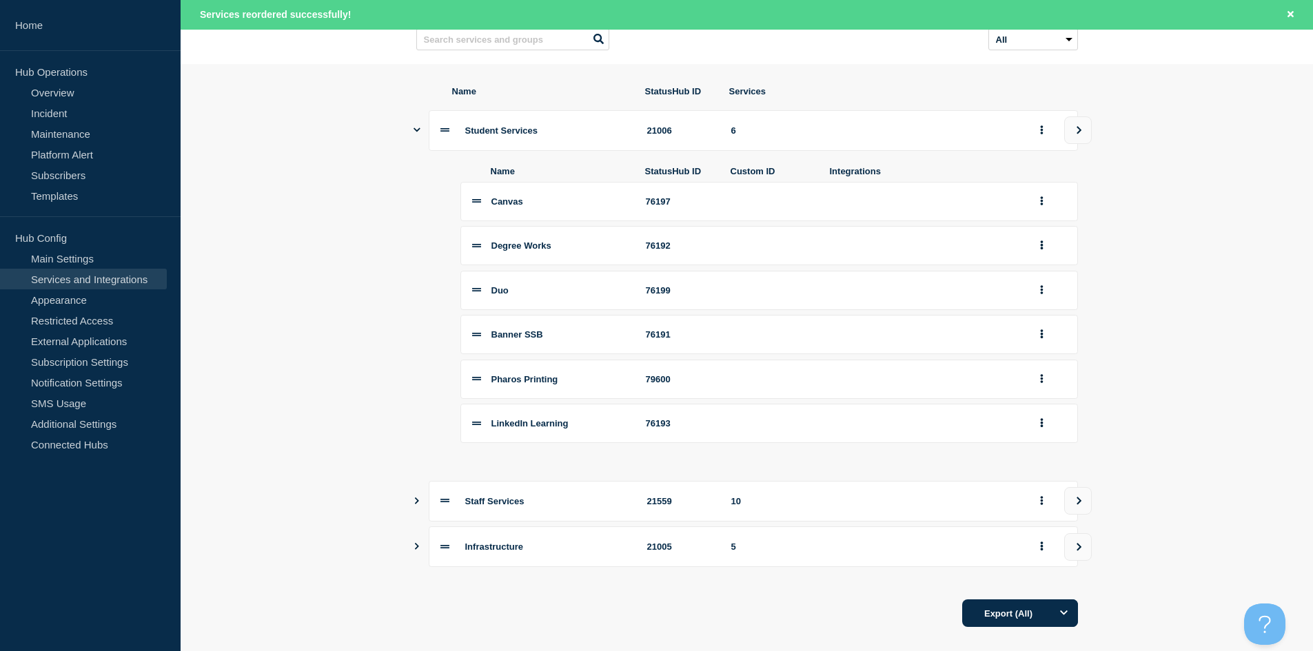
scroll to position [164, 0]
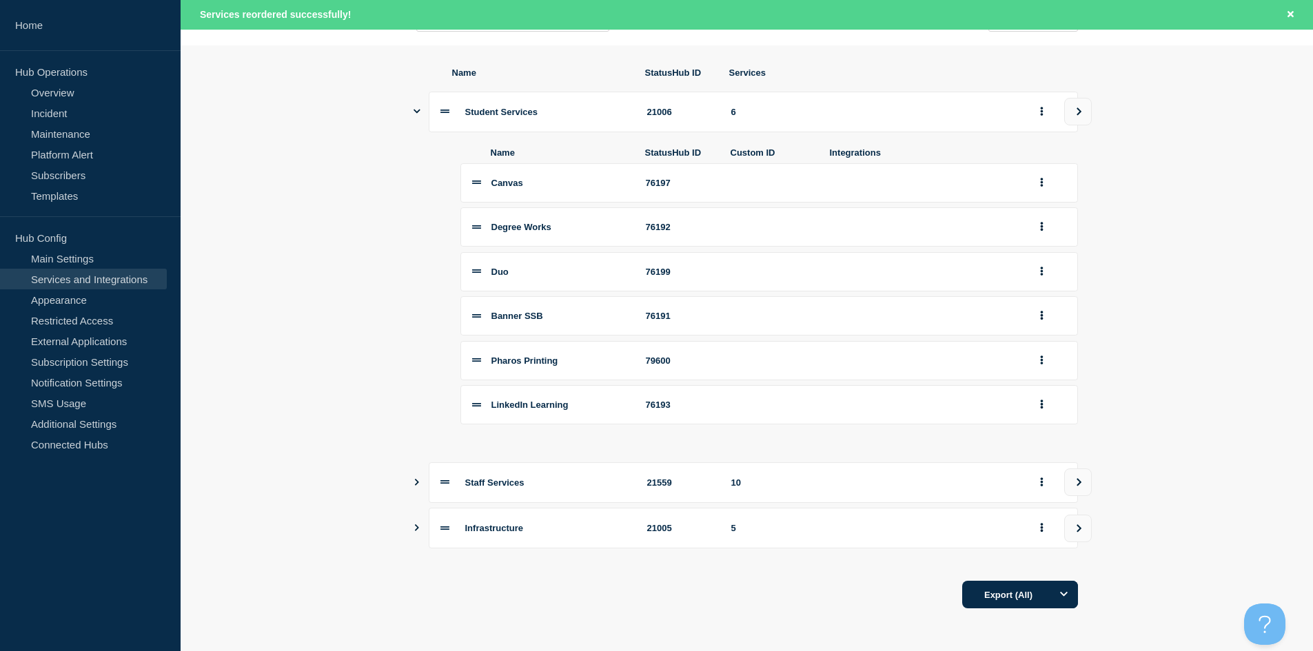
click at [416, 482] on icon "Show services" at bounding box center [416, 482] width 9 height 7
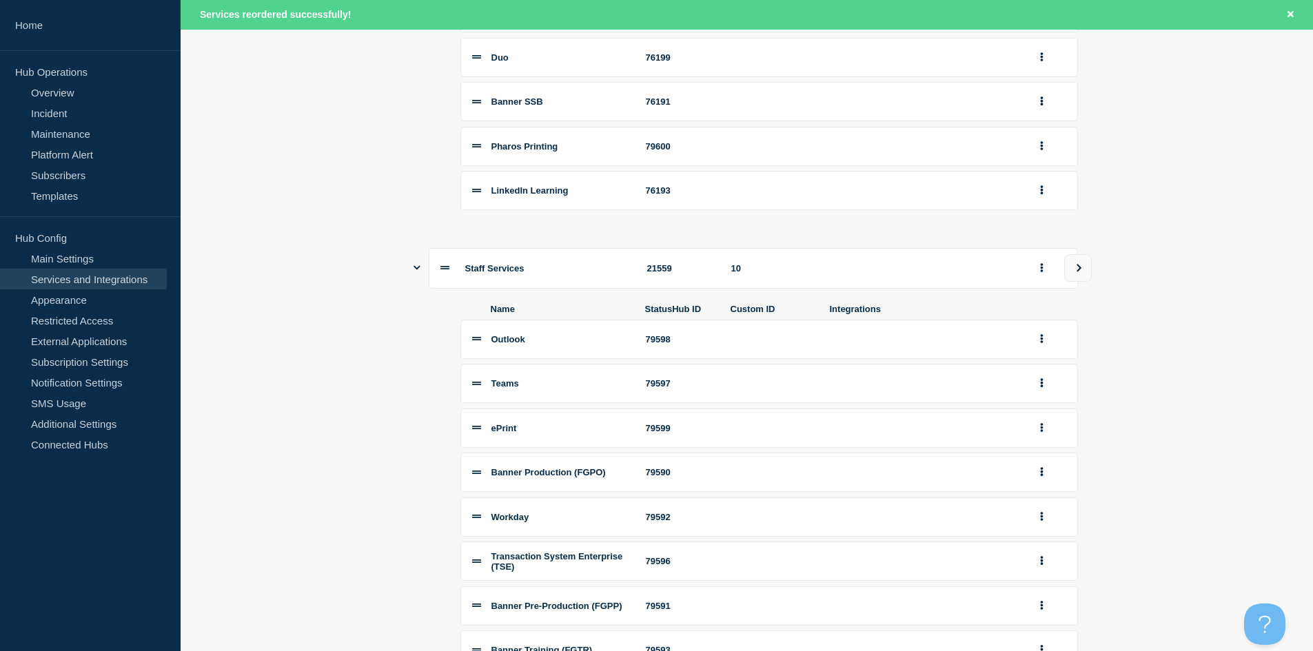
scroll to position [440, 0]
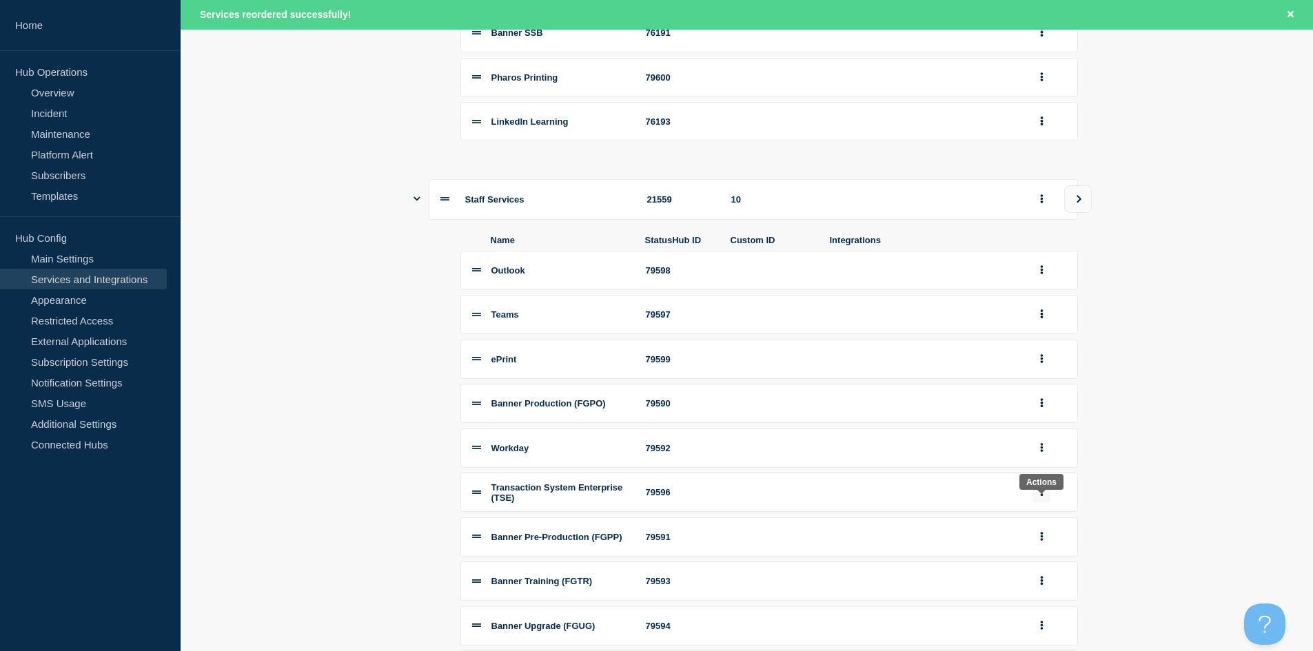
click at [705, 497] on button "group actions" at bounding box center [1041, 492] width 17 height 21
click at [705, 497] on button "Edit" at bounding box center [1049, 519] width 69 height 21
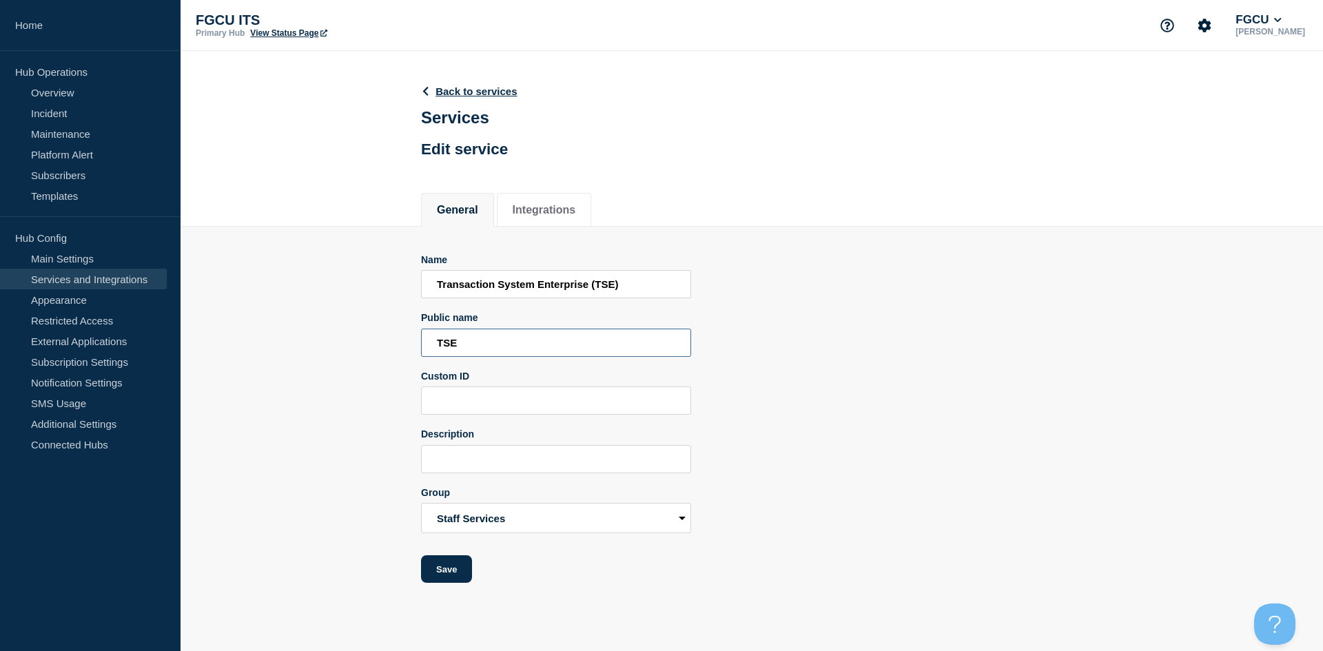
click at [447, 340] on input "TSE" at bounding box center [556, 343] width 270 height 28
drag, startPoint x: 480, startPoint y: 343, endPoint x: 396, endPoint y: 345, distance: 84.8
click at [396, 345] on section "Name Transaction System Enterprise (TSE) Public name TSE Custom ID Description …" at bounding box center [752, 405] width 1142 height 357
click at [487, 344] on input "TSE" at bounding box center [556, 343] width 270 height 28
click at [436, 285] on input "Transaction System Enterprise (TSE)" at bounding box center [556, 284] width 270 height 28
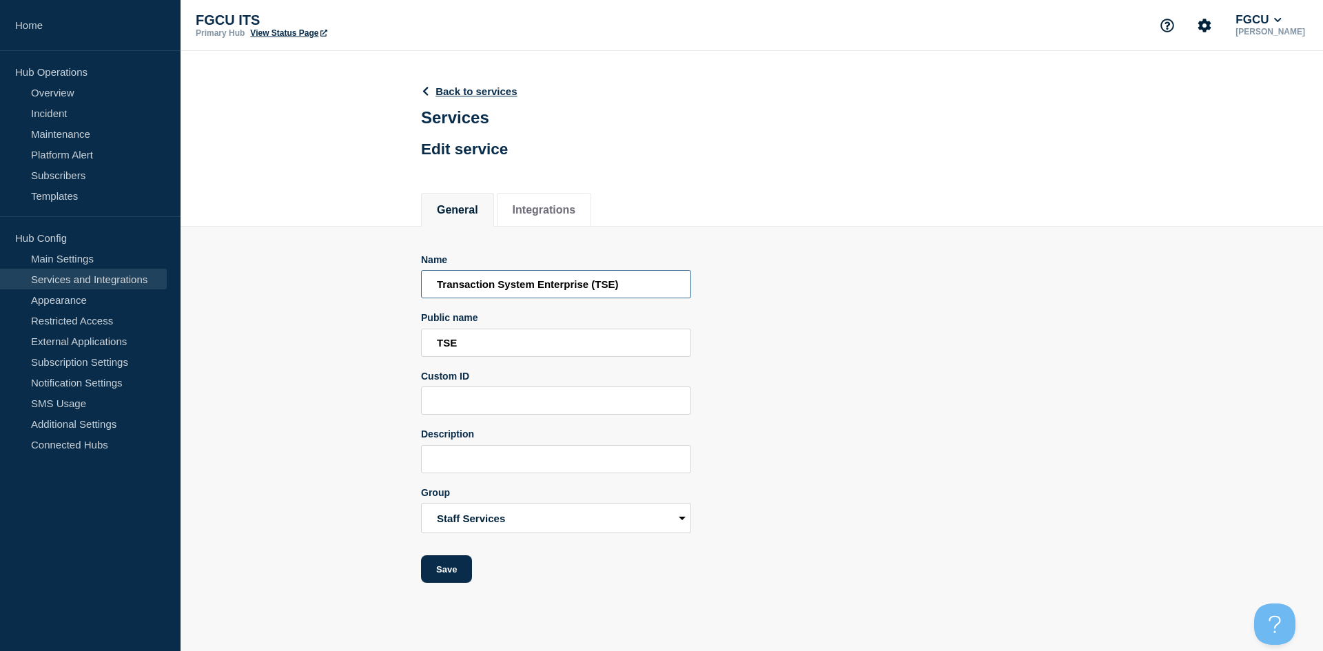
click at [491, 287] on input "Transaction System Enterprise (TSE)" at bounding box center [556, 284] width 270 height 28
click at [531, 288] on input "Transaction System Enterprise (TSE)" at bounding box center [556, 284] width 270 height 28
click at [610, 285] on input "Transaction System Enterprise (TSE)" at bounding box center [556, 284] width 270 height 28
click at [506, 352] on input "TSE" at bounding box center [556, 343] width 270 height 28
click at [457, 345] on input "TSE" at bounding box center [556, 343] width 270 height 28
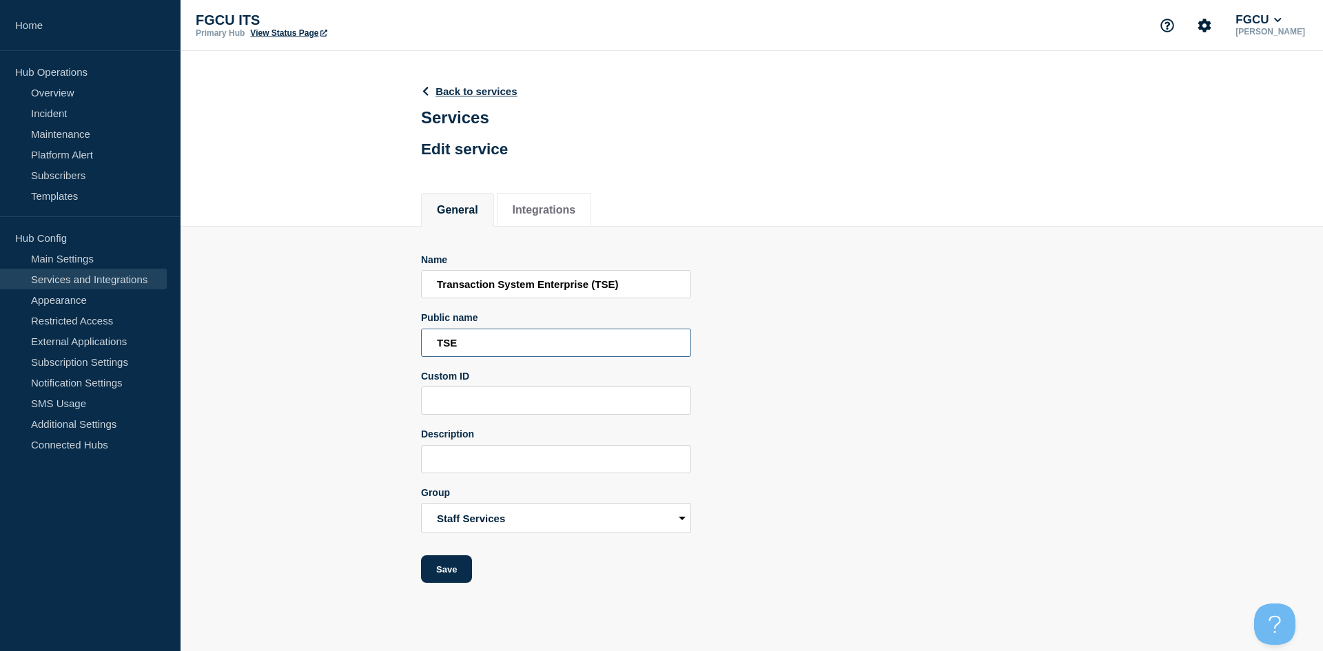
drag, startPoint x: 473, startPoint y: 344, endPoint x: 418, endPoint y: 344, distance: 55.1
click at [418, 344] on section "Name Transaction System Enterprise (TSE) Public name TSE Custom ID Description …" at bounding box center [752, 405] width 1142 height 357
type input "Campus Card"
click at [504, 459] on input "Description" at bounding box center [556, 459] width 270 height 28
type input "Meal Membership, Eagle Dollars"
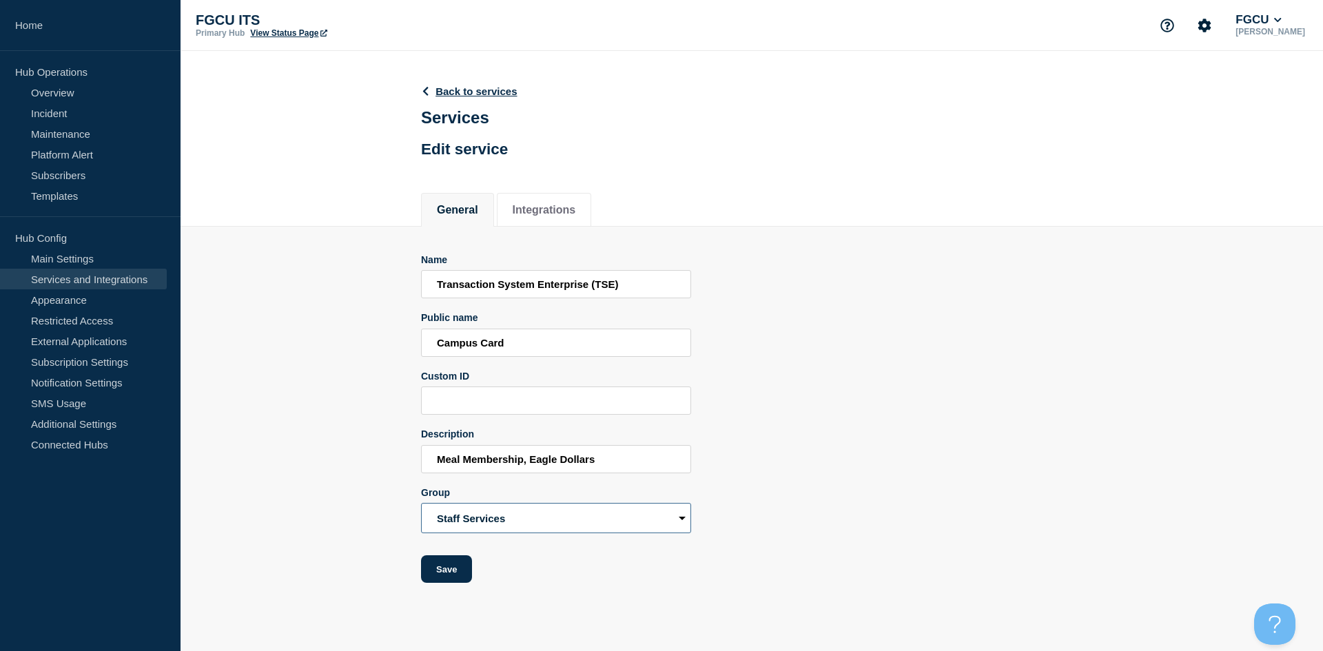
click at [459, 497] on select "Student Services Staff Services Infrastructure" at bounding box center [556, 518] width 270 height 30
select select "21006"
click at [421, 497] on select "Student Services Staff Services Infrastructure" at bounding box center [556, 518] width 270 height 30
click at [449, 497] on button "Save" at bounding box center [446, 569] width 51 height 28
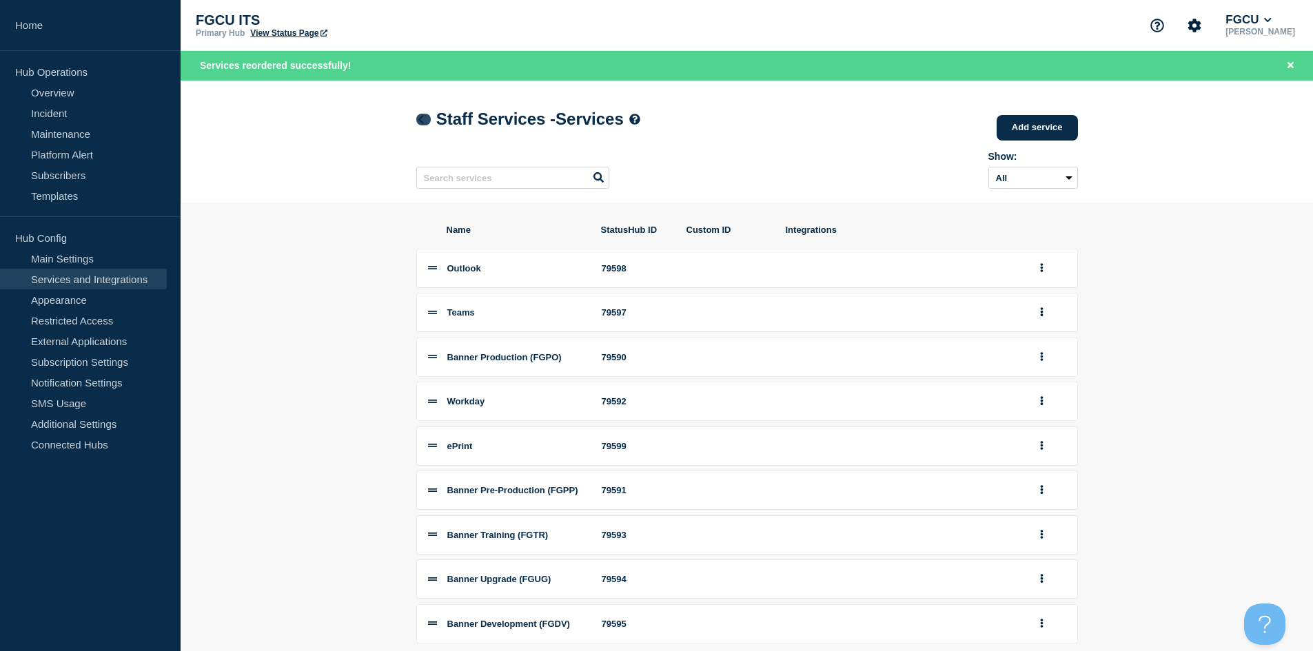
click at [419, 121] on icon at bounding box center [421, 119] width 6 height 9
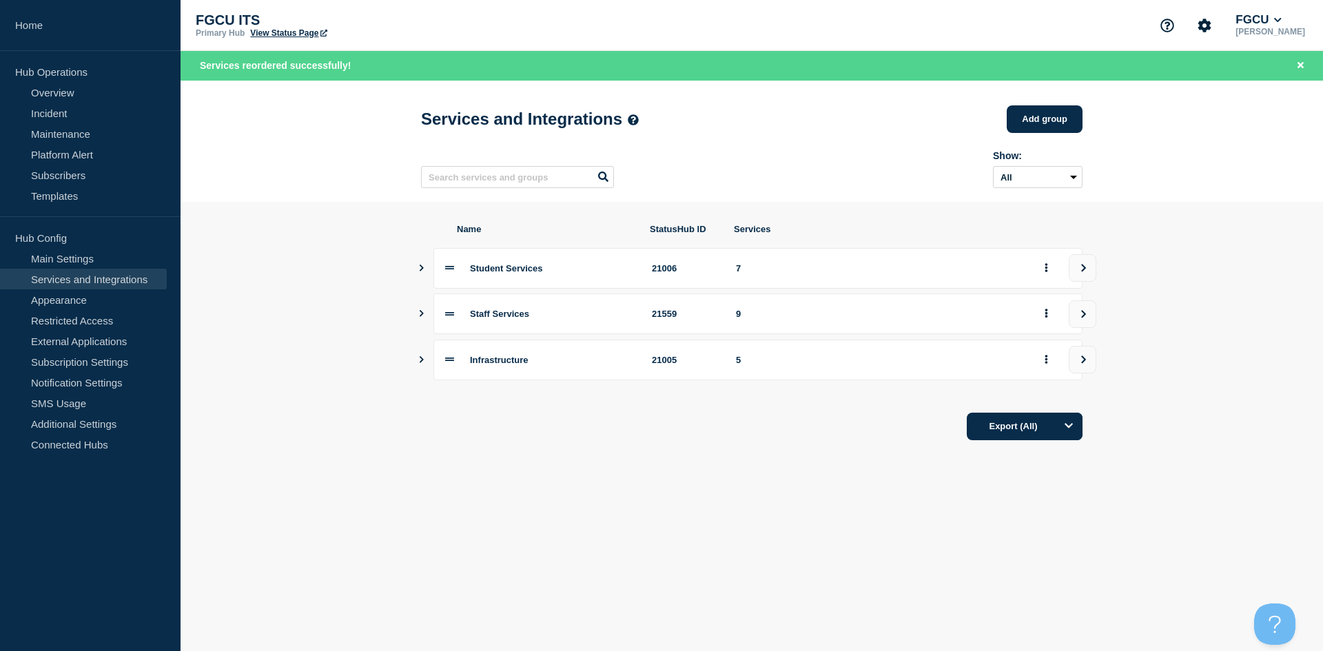
click at [422, 315] on icon "Show services" at bounding box center [421, 313] width 9 height 7
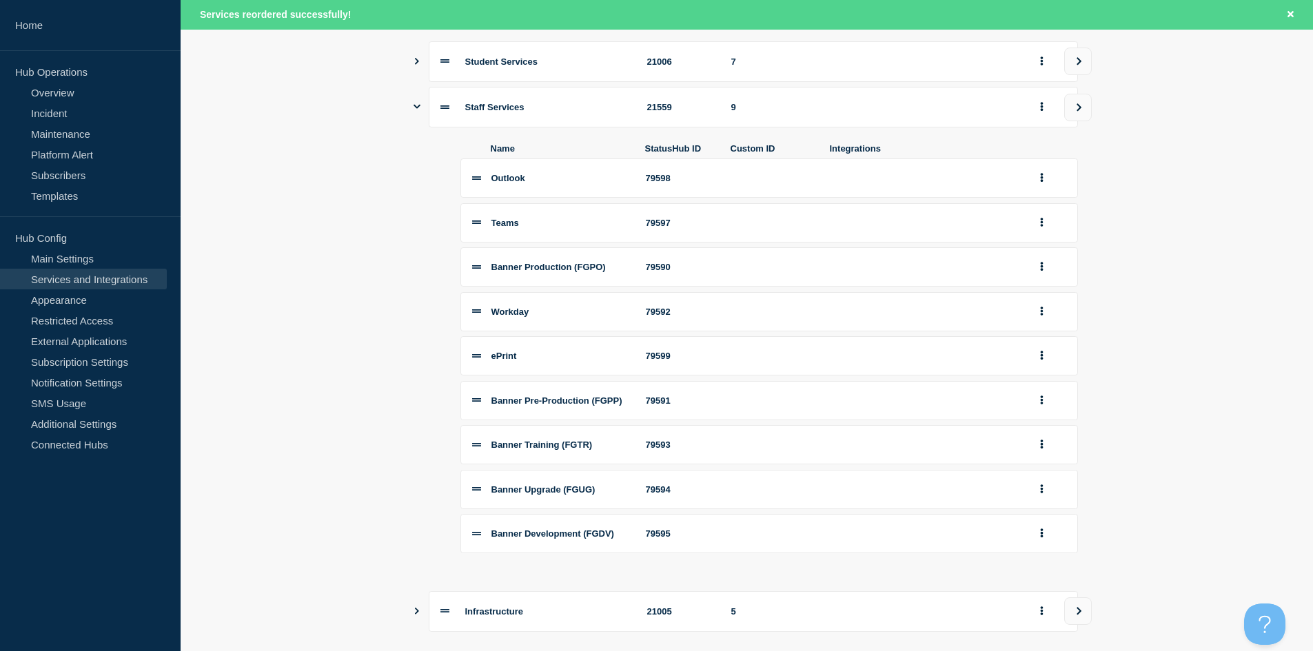
scroll to position [138, 0]
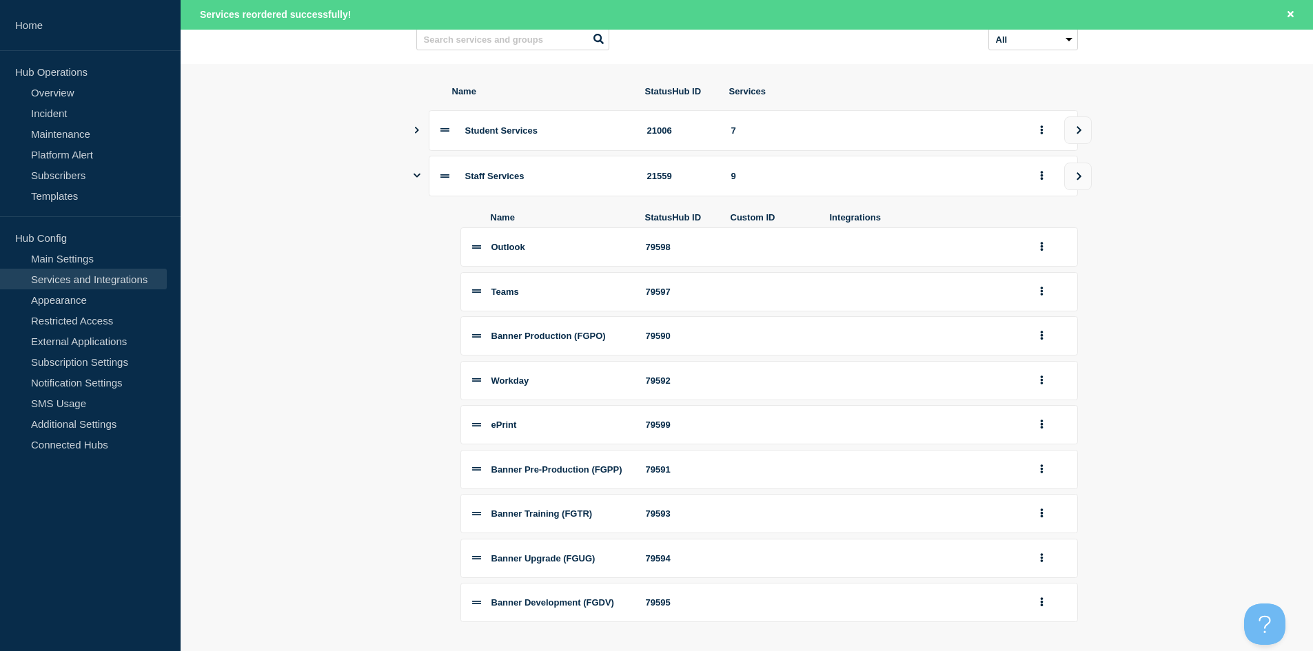
click at [414, 134] on icon "Show services" at bounding box center [416, 130] width 9 height 7
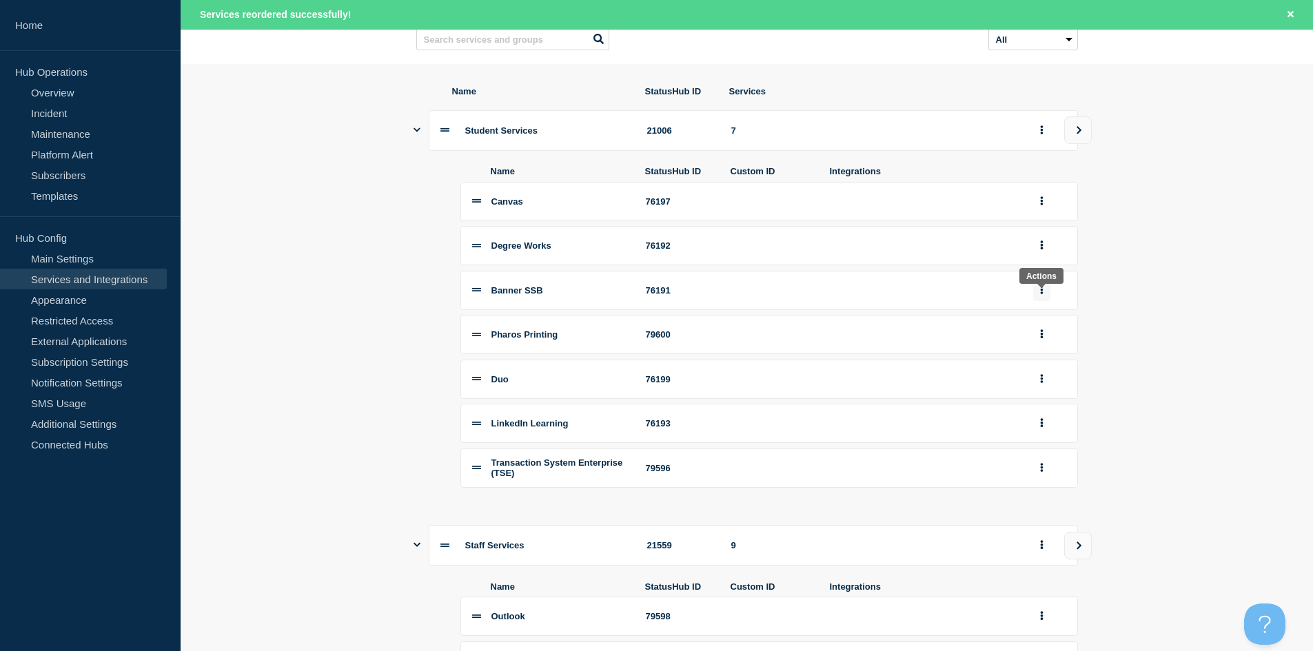
click at [705, 294] on icon "group actions" at bounding box center [1041, 289] width 3 height 9
click at [705, 323] on button "Edit" at bounding box center [1049, 315] width 69 height 21
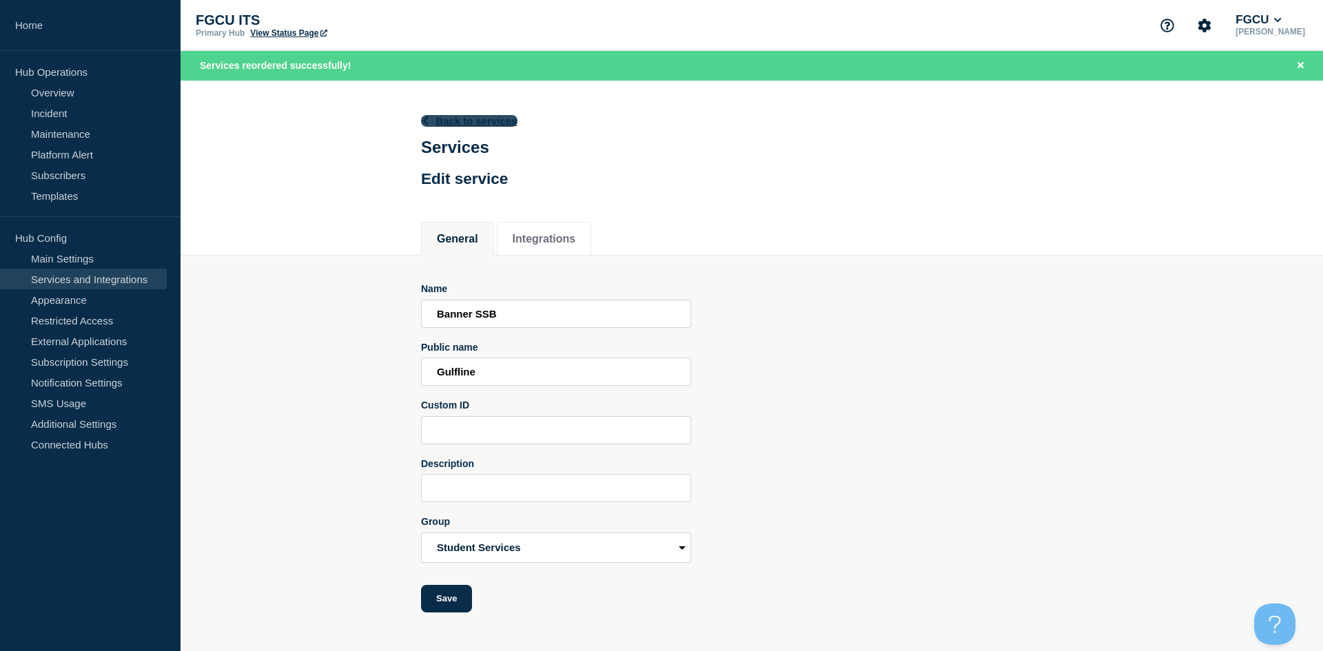
click at [444, 116] on link "Back to services" at bounding box center [469, 121] width 96 height 12
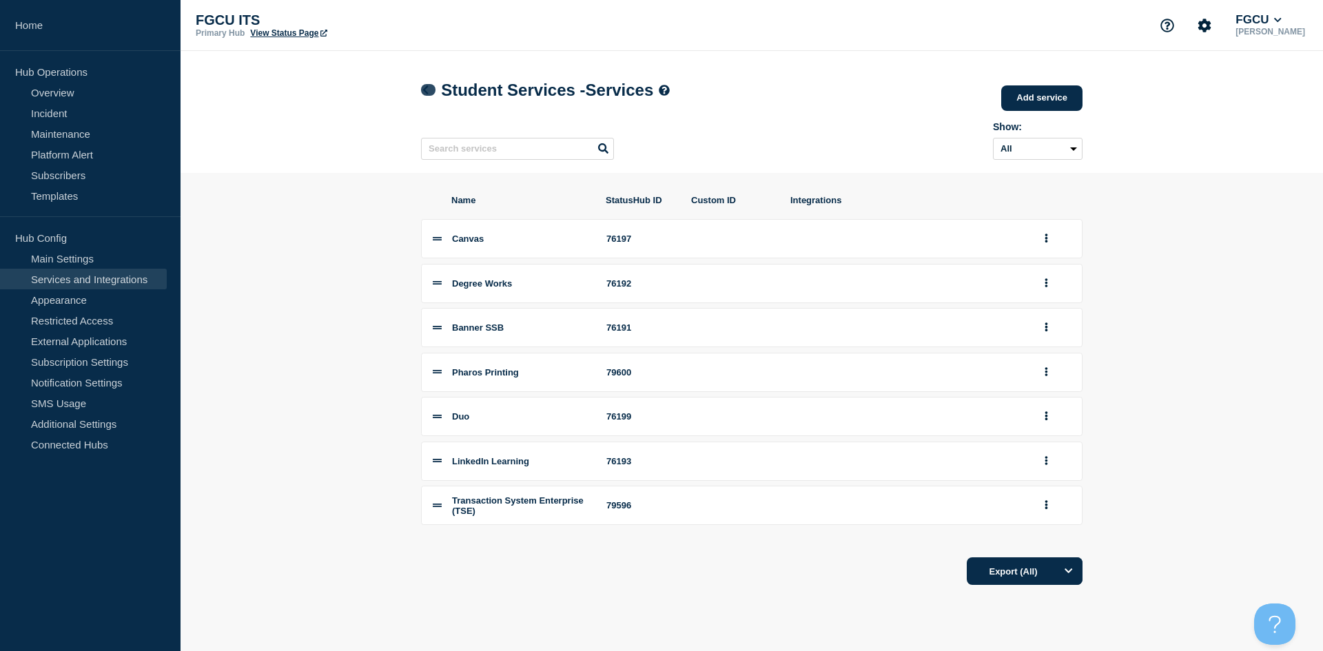
click at [427, 92] on icon at bounding box center [425, 89] width 10 height 9
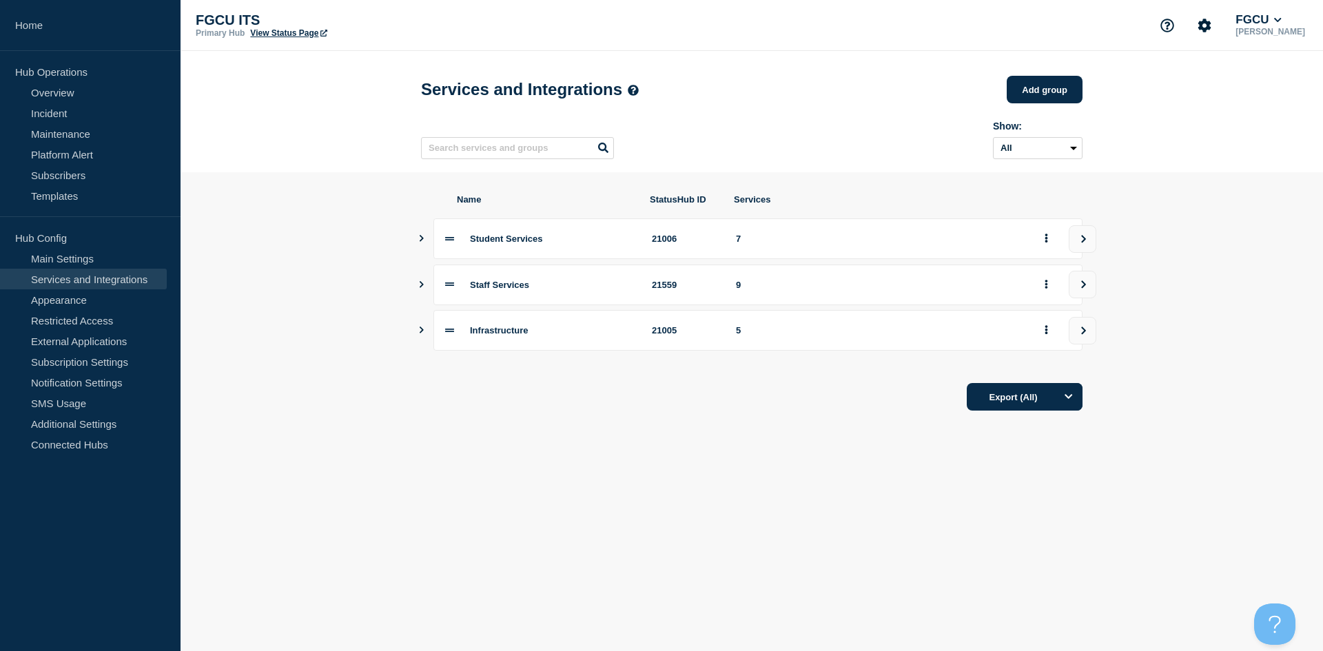
click at [418, 334] on icon "Show services" at bounding box center [421, 330] width 9 height 7
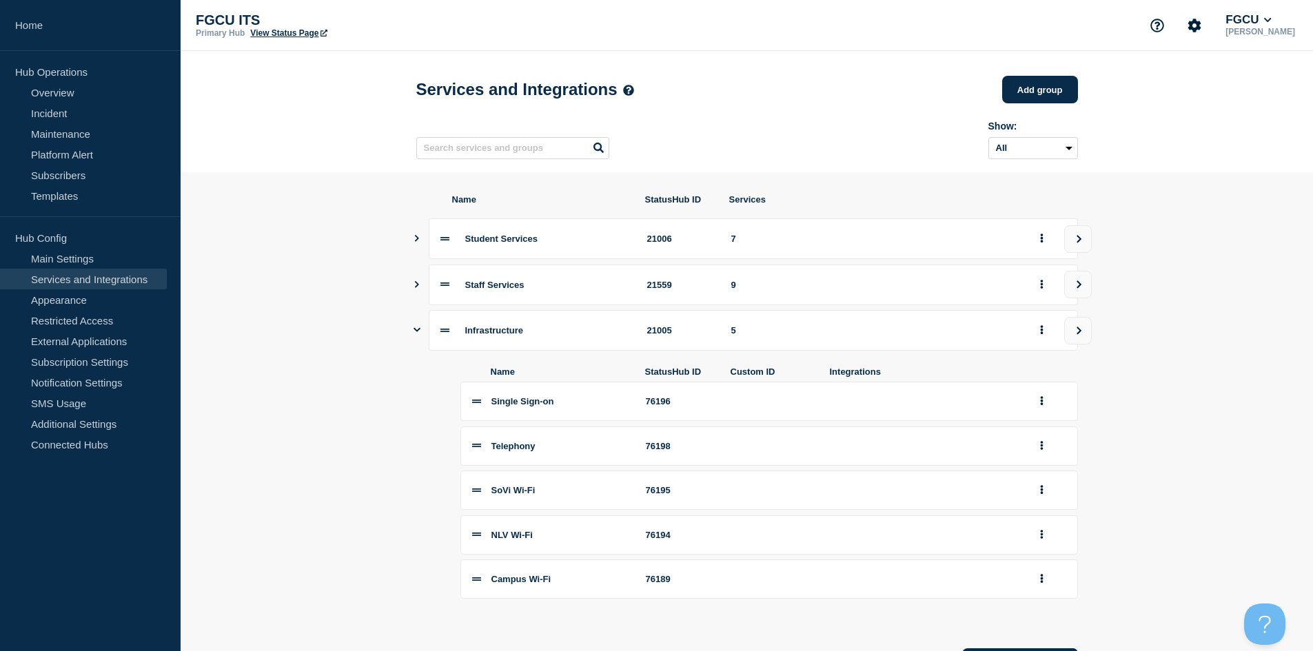
click at [415, 288] on icon "Show services" at bounding box center [416, 284] width 9 height 7
click at [412, 242] on icon "Show services" at bounding box center [416, 238] width 9 height 7
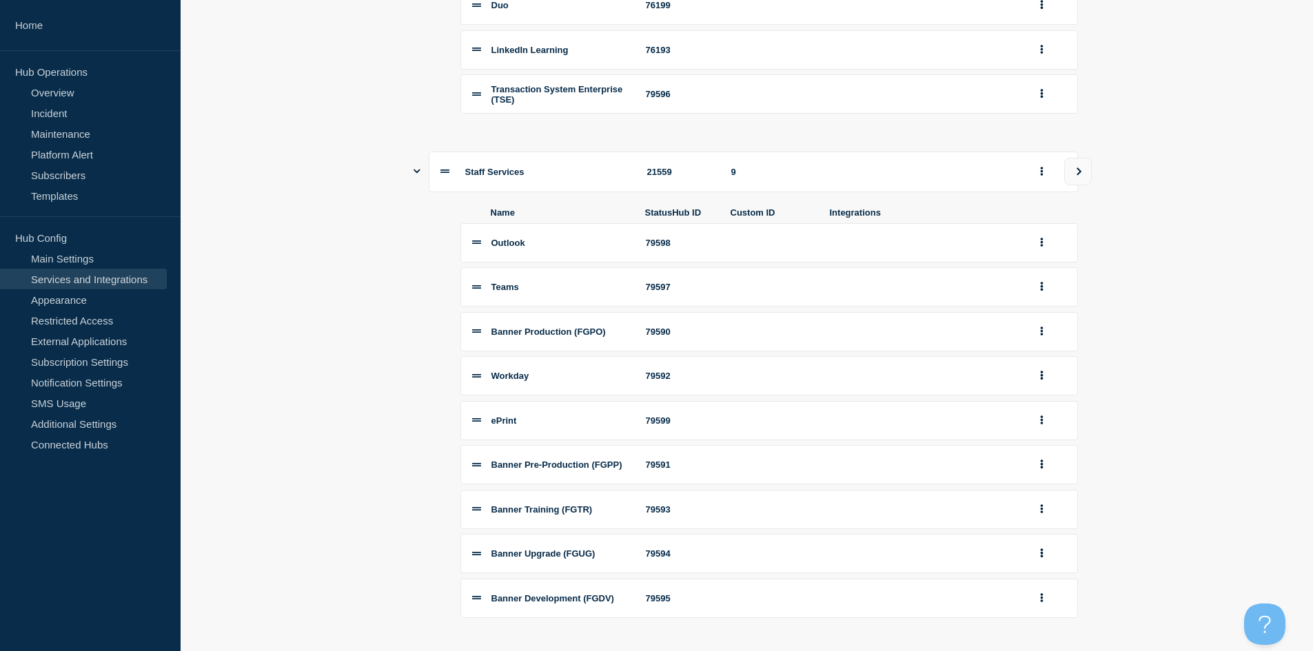
scroll to position [551, 0]
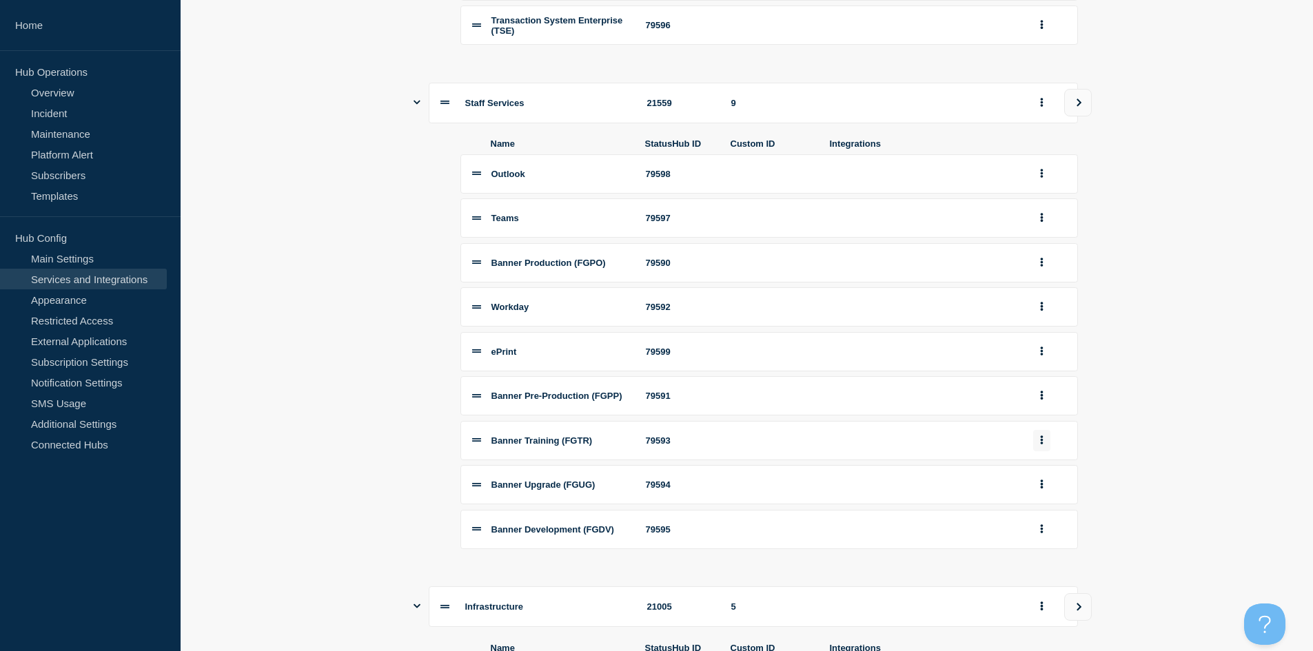
click at [705, 444] on icon "group actions" at bounding box center [1041, 439] width 3 height 9
click at [705, 496] on section "Name StatusHub ID Services Student Services 21006 7 Name StatusHub ID Custom ID…" at bounding box center [747, 297] width 1132 height 1353
click at [73, 87] on link "Overview" at bounding box center [83, 92] width 167 height 21
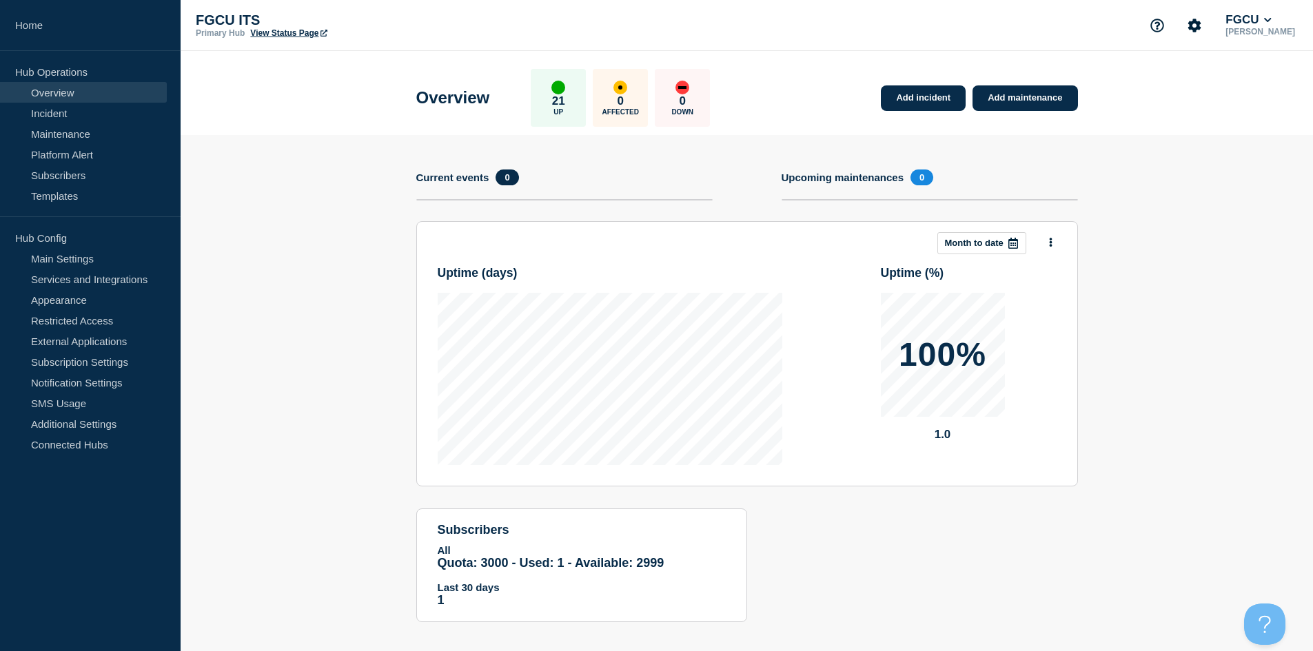
click at [705, 240] on icon at bounding box center [1013, 243] width 10 height 11
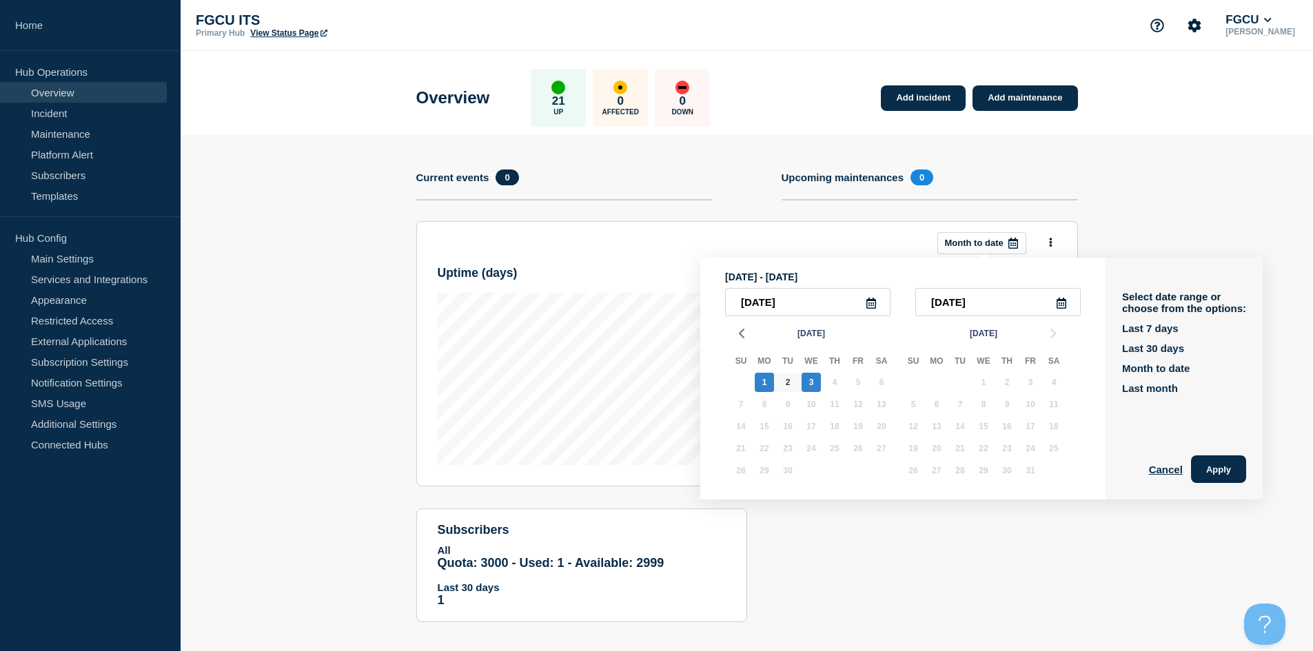
click at [705, 302] on icon at bounding box center [871, 303] width 10 height 11
click at [705, 306] on icon at bounding box center [870, 303] width 11 height 11
click at [705, 305] on input "[DATE]" at bounding box center [807, 302] width 165 height 28
click at [705, 333] on icon "button" at bounding box center [741, 333] width 17 height 17
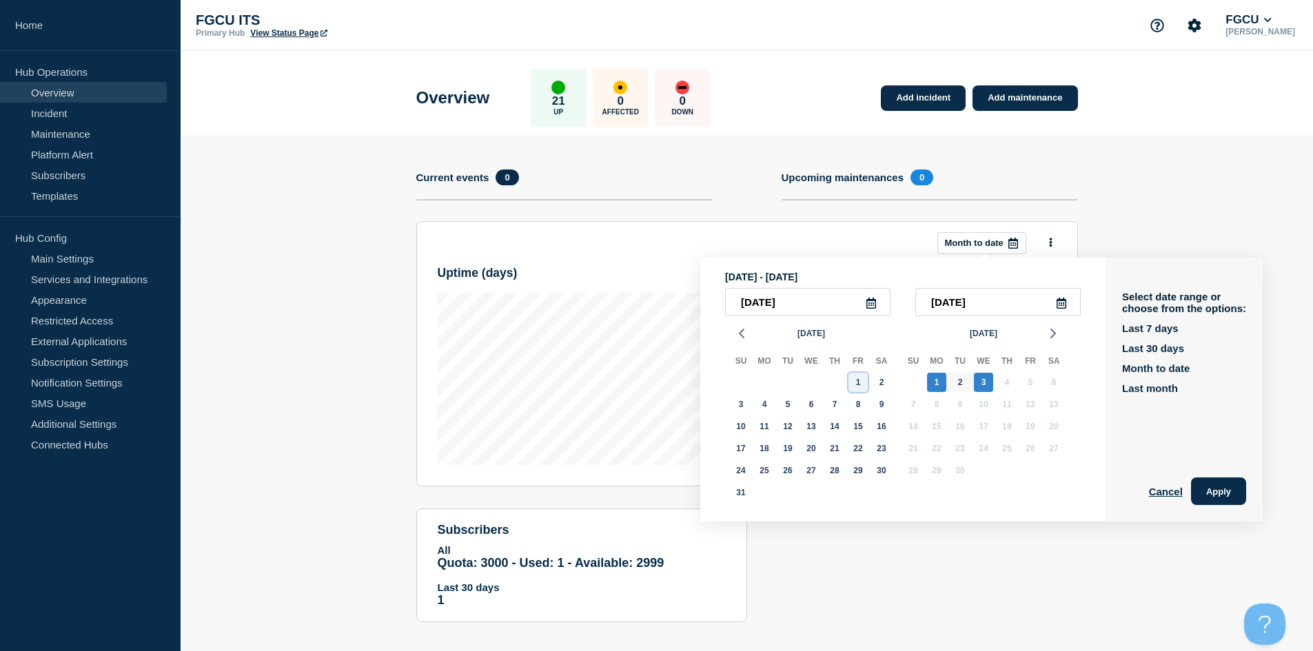
click at [705, 380] on div "1" at bounding box center [857, 382] width 19 height 19
type input "[DATE]"
click at [705, 494] on div "31" at bounding box center [740, 492] width 19 height 19
type input "[DATE]"
click at [705, 497] on button "Apply" at bounding box center [1218, 492] width 55 height 28
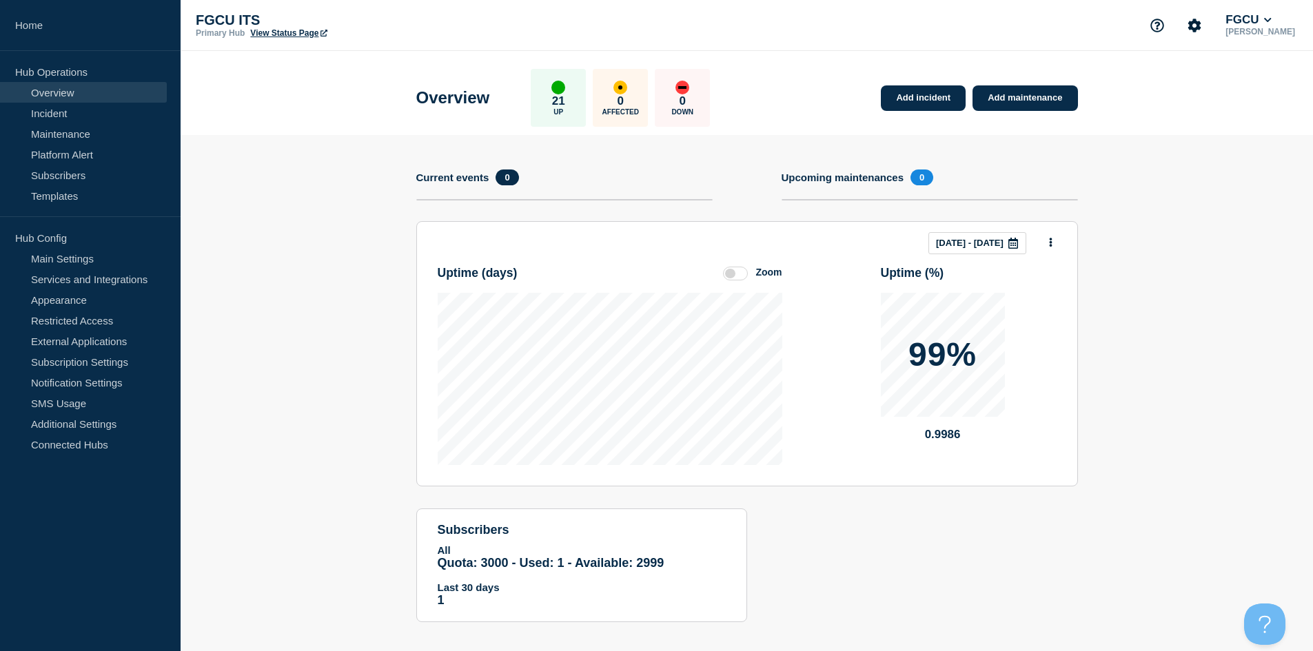
scroll to position [12, 0]
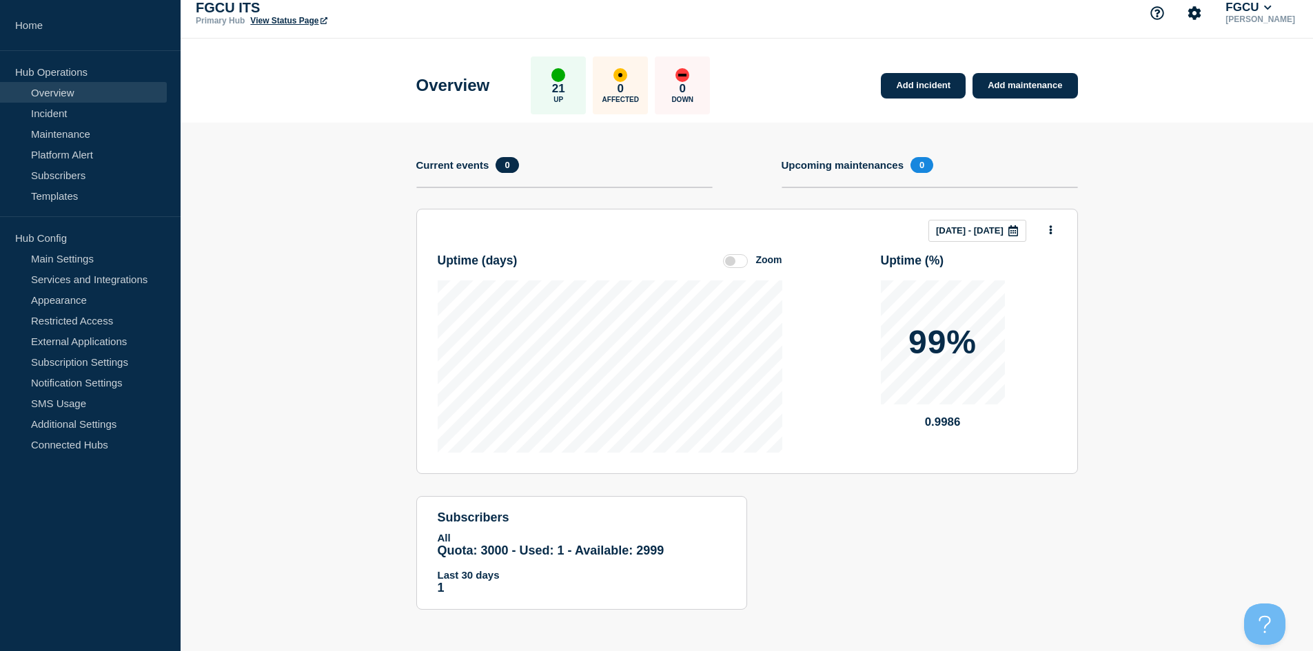
click at [705, 258] on label at bounding box center [735, 261] width 25 height 14
click at [0, 0] on input "Zoom" at bounding box center [0, 0] width 0 height 0
click at [705, 259] on label at bounding box center [735, 261] width 25 height 14
click at [0, 0] on input "Reset" at bounding box center [0, 0] width 0 height 0
click at [705, 259] on div "Zoom" at bounding box center [768, 259] width 26 height 11
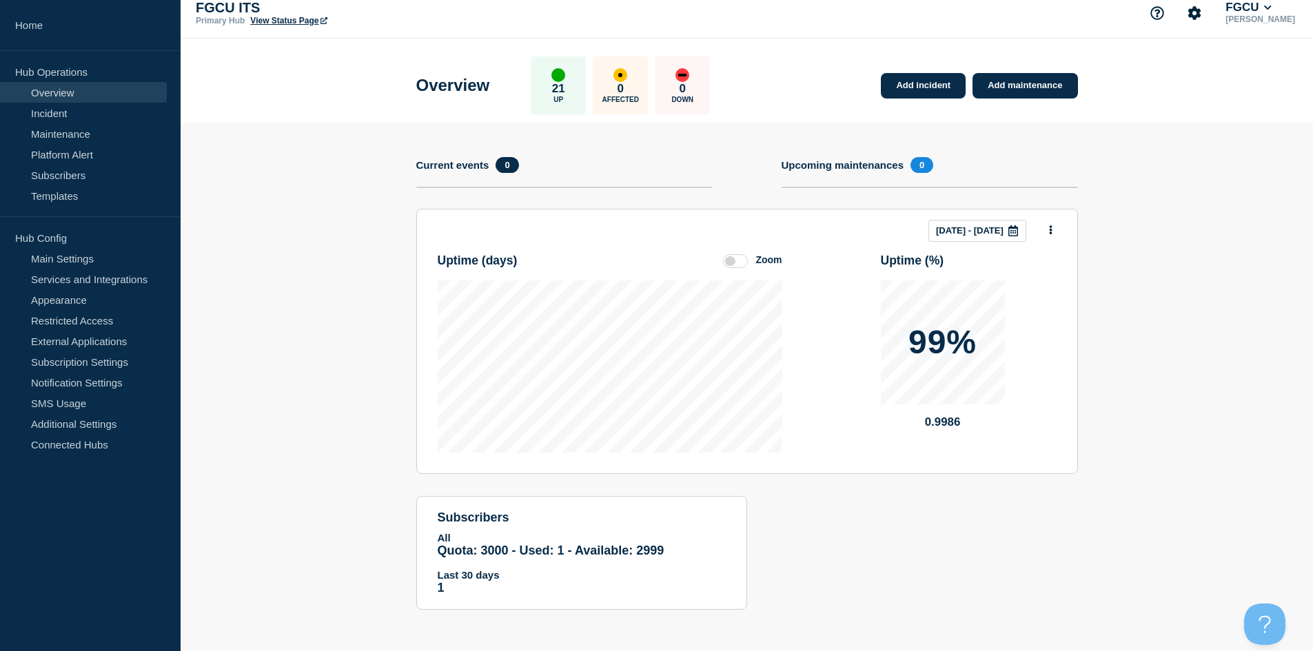
click at [0, 0] on input "Zoom" at bounding box center [0, 0] width 0 height 0
click at [705, 263] on label at bounding box center [735, 261] width 25 height 14
click at [0, 0] on input "Reset" at bounding box center [0, 0] width 0 height 0
click at [705, 263] on label at bounding box center [735, 261] width 25 height 14
click at [0, 0] on input "Zoom" at bounding box center [0, 0] width 0 height 0
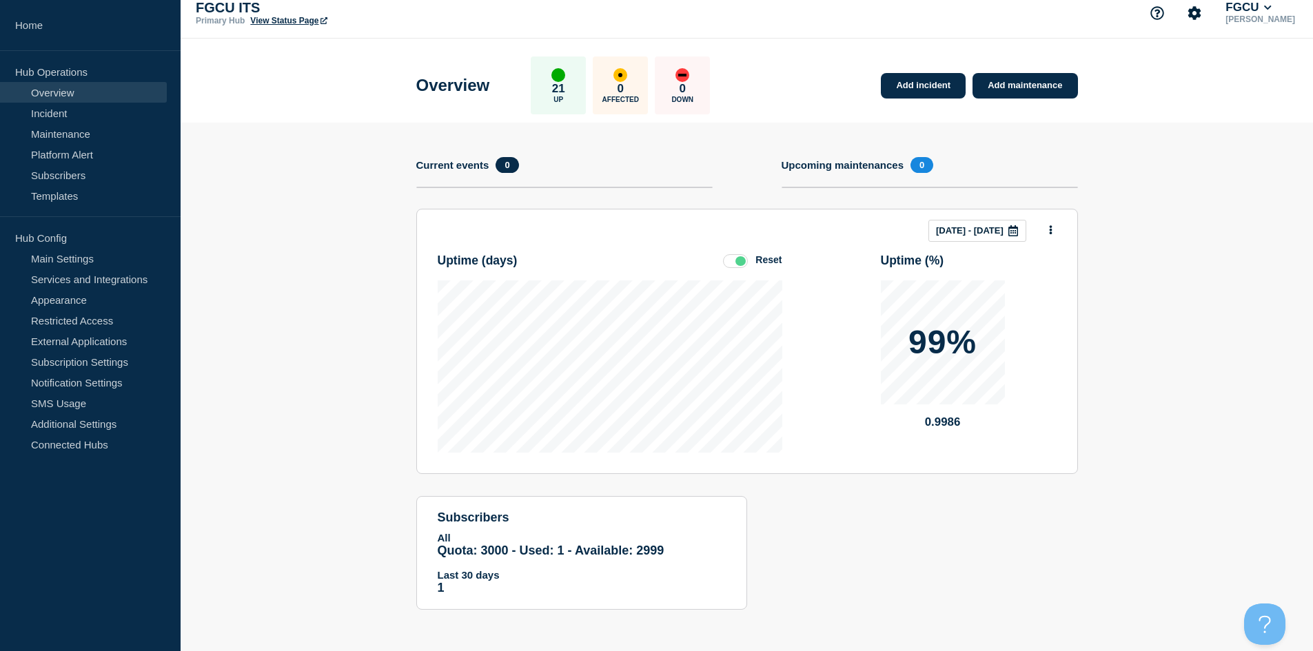
click at [705, 261] on label at bounding box center [735, 261] width 25 height 14
click at [0, 0] on input "Reset" at bounding box center [0, 0] width 0 height 0
click at [705, 261] on label at bounding box center [735, 261] width 25 height 14
click at [0, 0] on input "Zoom" at bounding box center [0, 0] width 0 height 0
click at [705, 261] on label at bounding box center [735, 261] width 25 height 14
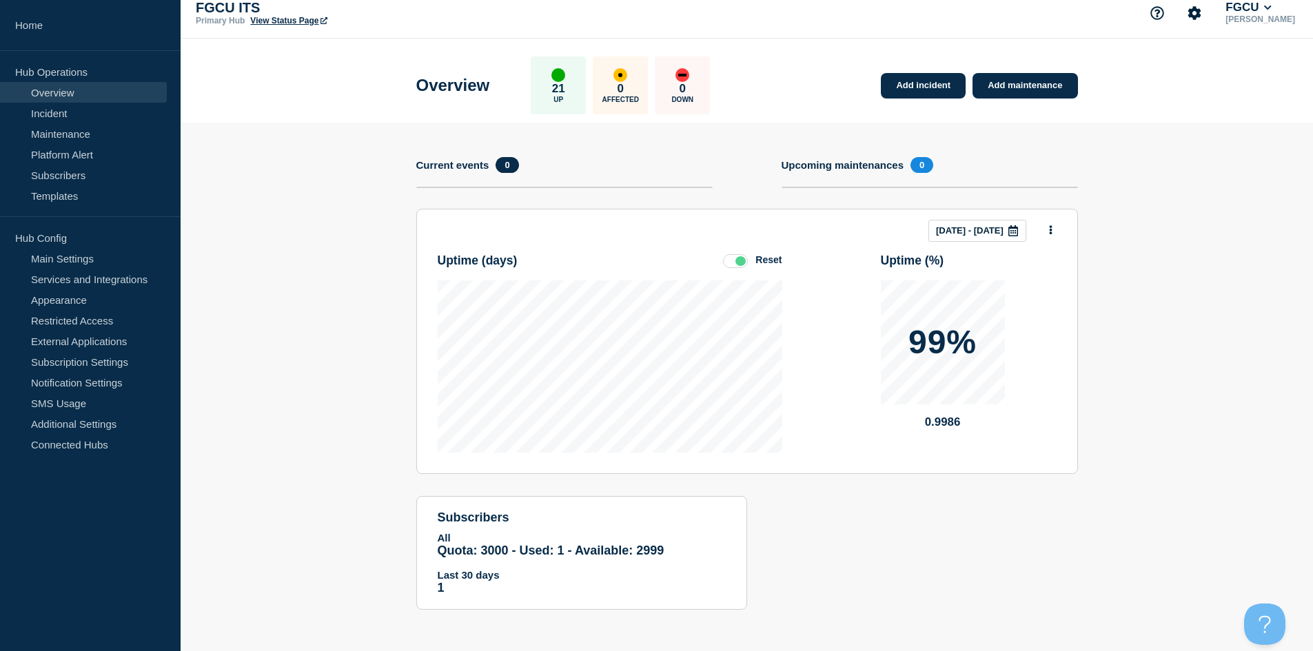
click at [0, 0] on input "Reset" at bounding box center [0, 0] width 0 height 0
click at [80, 278] on link "Services and Integrations" at bounding box center [83, 279] width 167 height 21
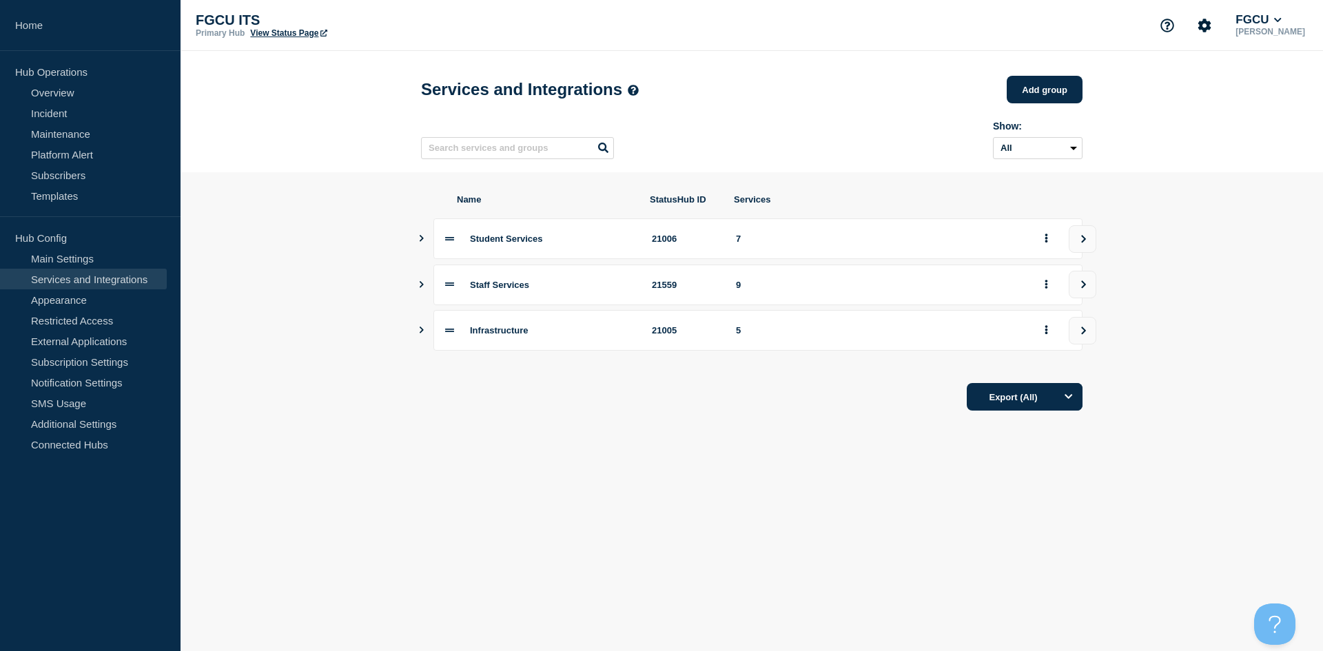
click at [422, 242] on icon "Show services" at bounding box center [422, 238] width 4 height 7
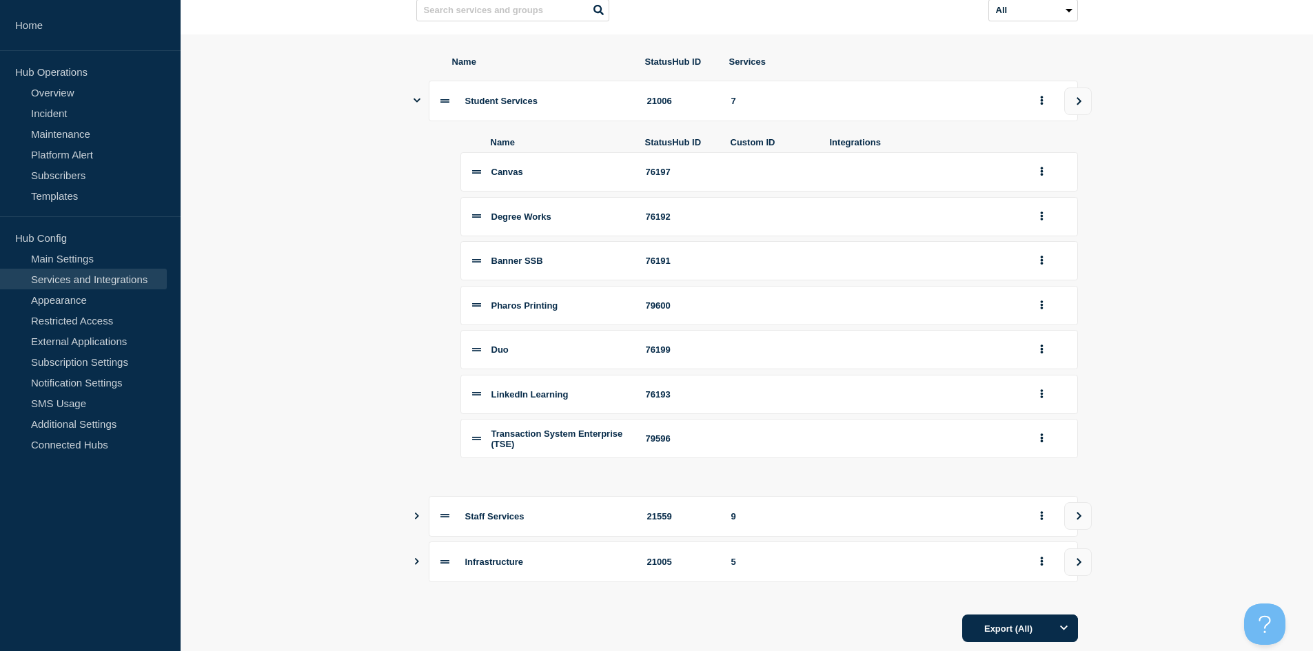
scroll to position [183, 0]
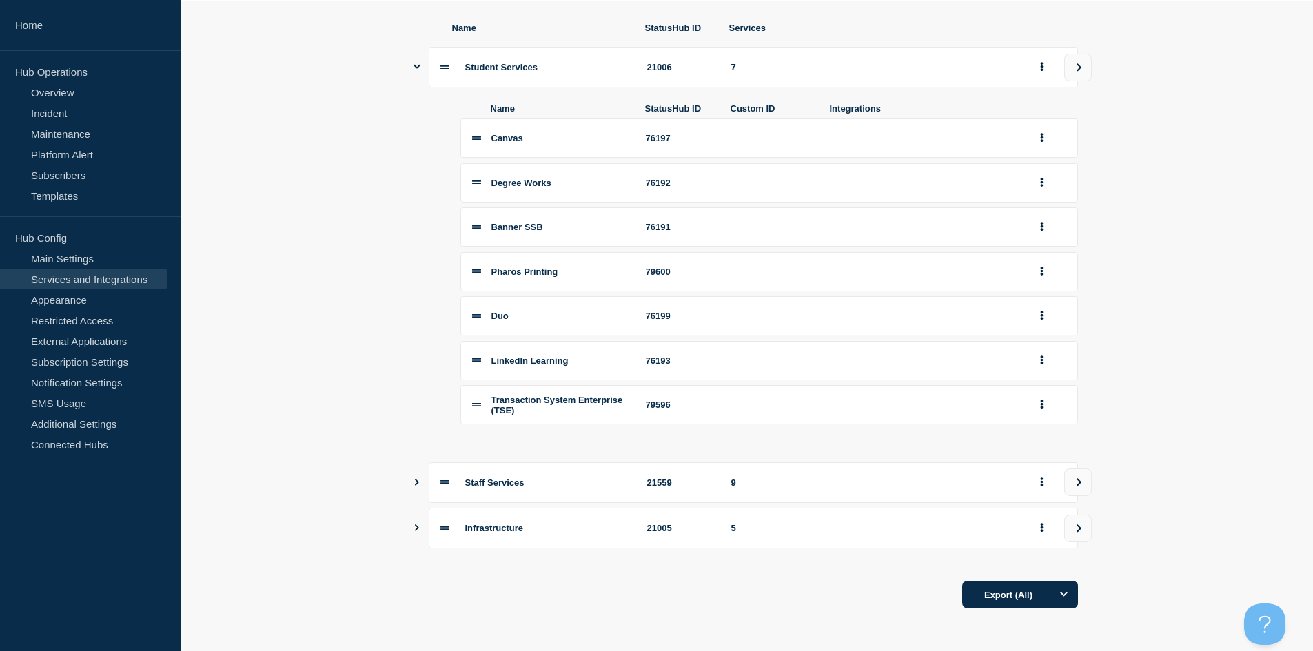
click at [422, 479] on div "Staff Services 21559 9" at bounding box center [747, 482] width 662 height 41
click at [418, 482] on icon "Show services" at bounding box center [417, 482] width 4 height 7
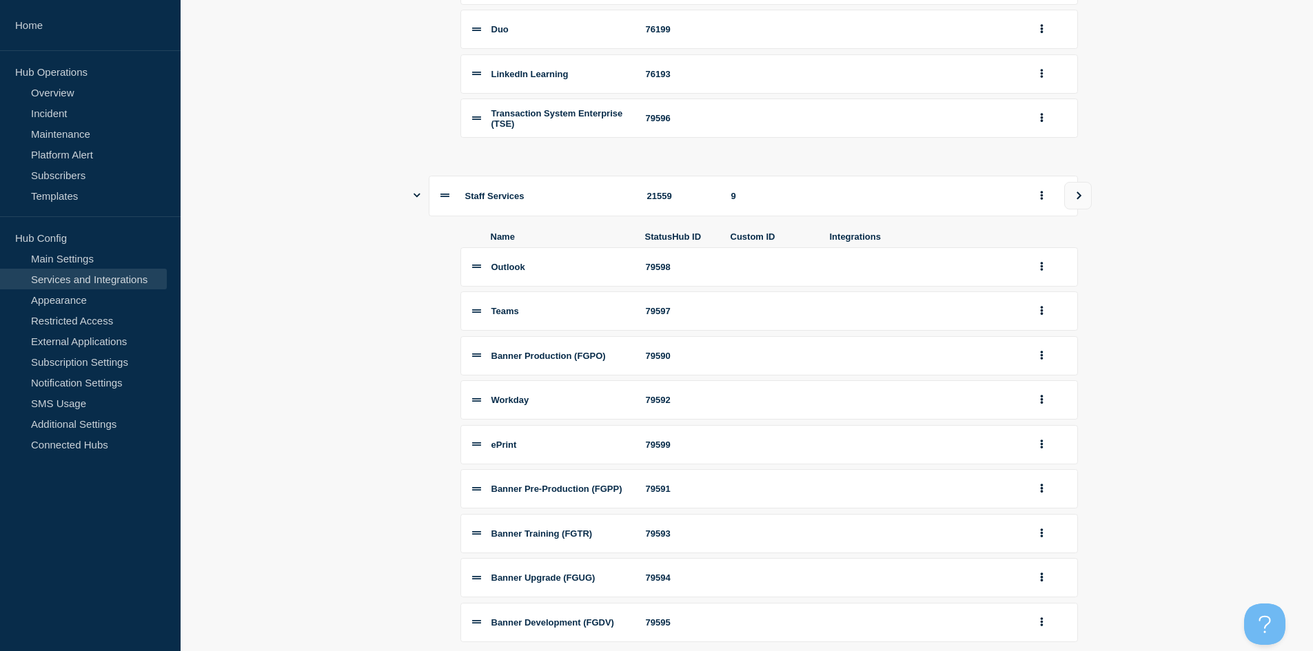
scroll to position [596, 0]
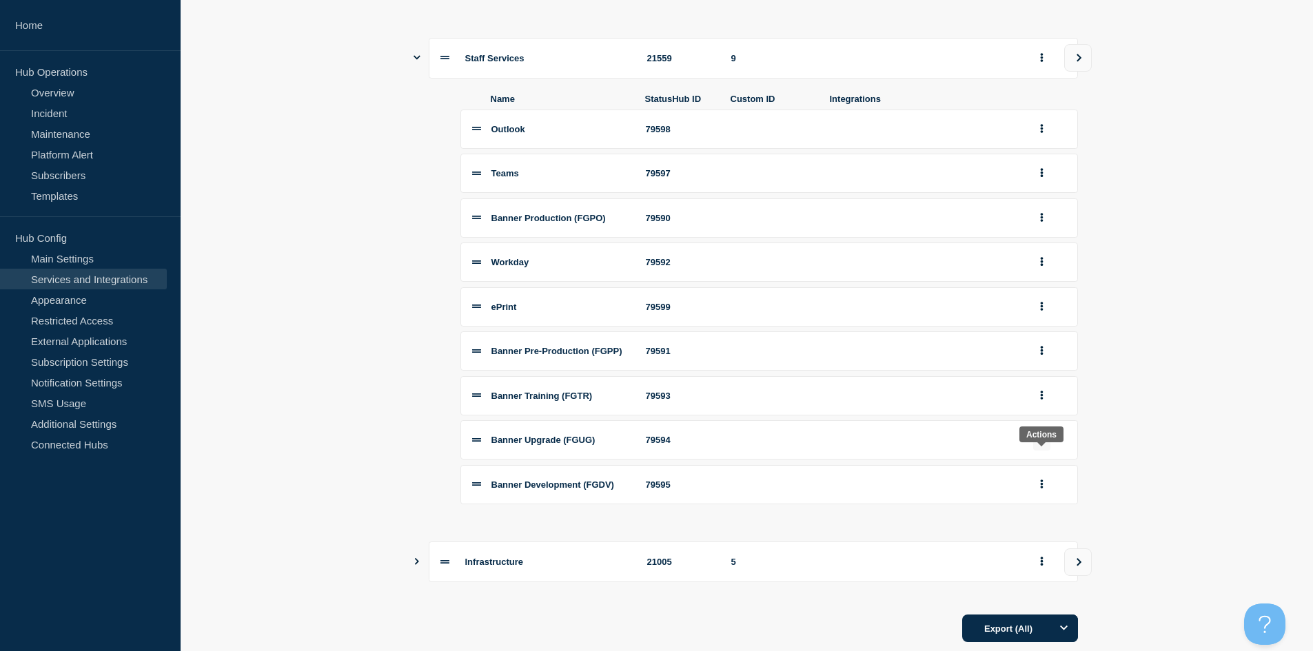
click at [705, 444] on icon "group actions" at bounding box center [1041, 439] width 3 height 9
click at [705, 475] on button "Edit" at bounding box center [1049, 464] width 69 height 21
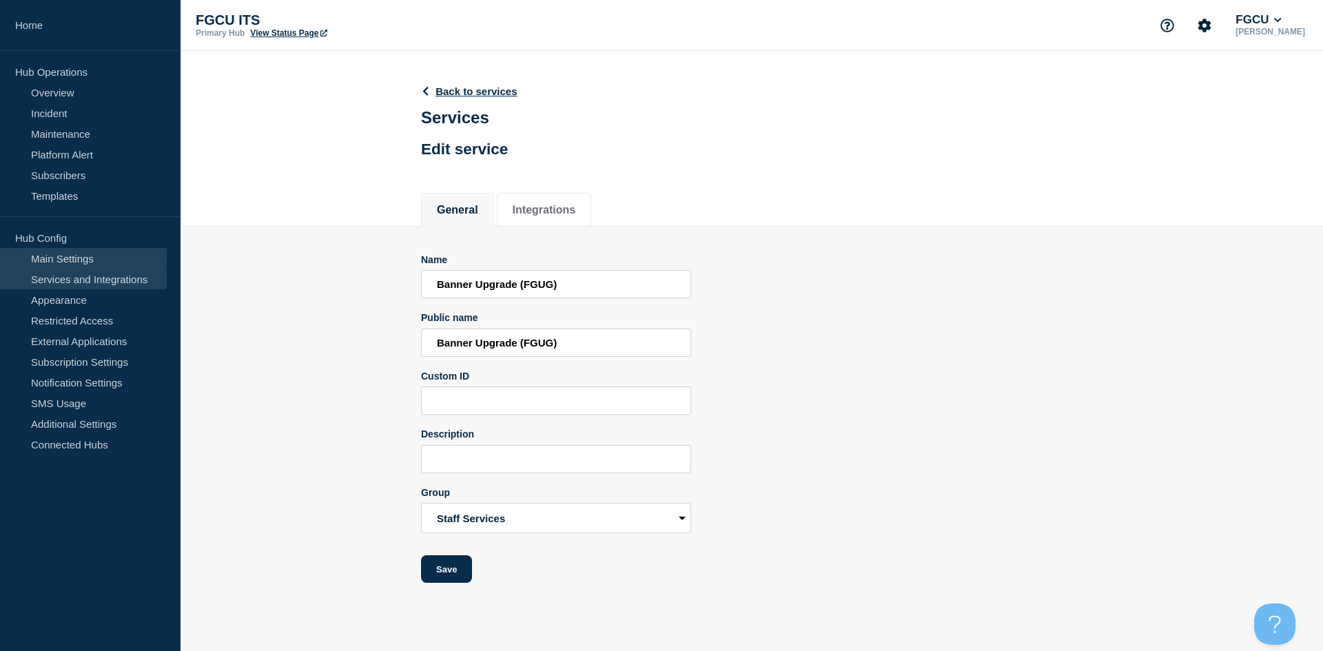
click at [81, 254] on link "Main Settings" at bounding box center [83, 258] width 167 height 21
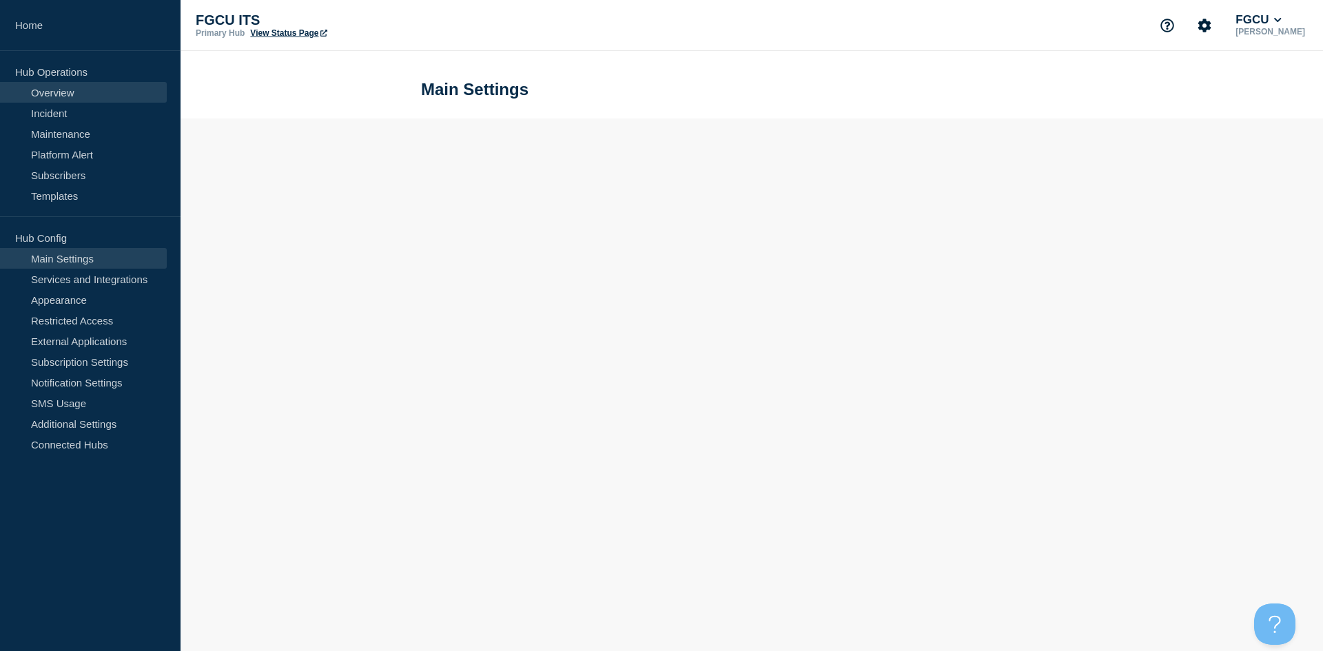
click at [96, 88] on link "Overview" at bounding box center [83, 92] width 167 height 21
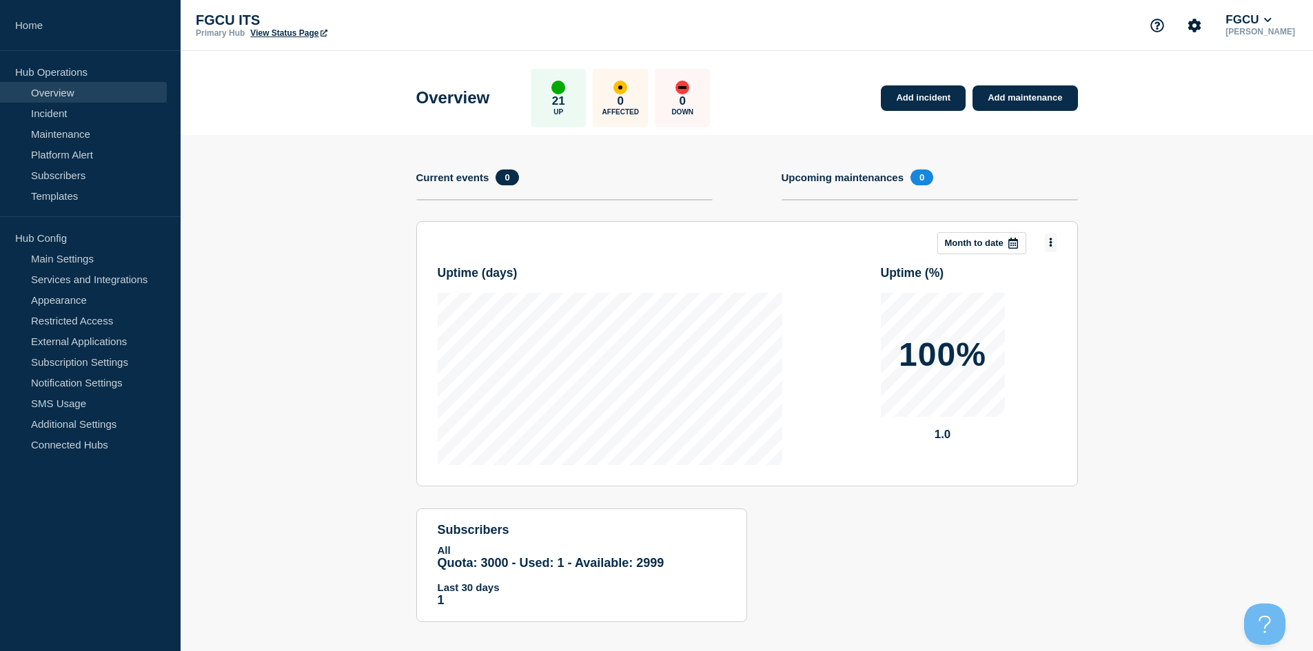
click at [705, 241] on button at bounding box center [1051, 243] width 12 height 19
click at [705, 336] on button "Per service" at bounding box center [1038, 332] width 60 height 13
click at [90, 263] on link "Main Settings" at bounding box center [83, 258] width 167 height 21
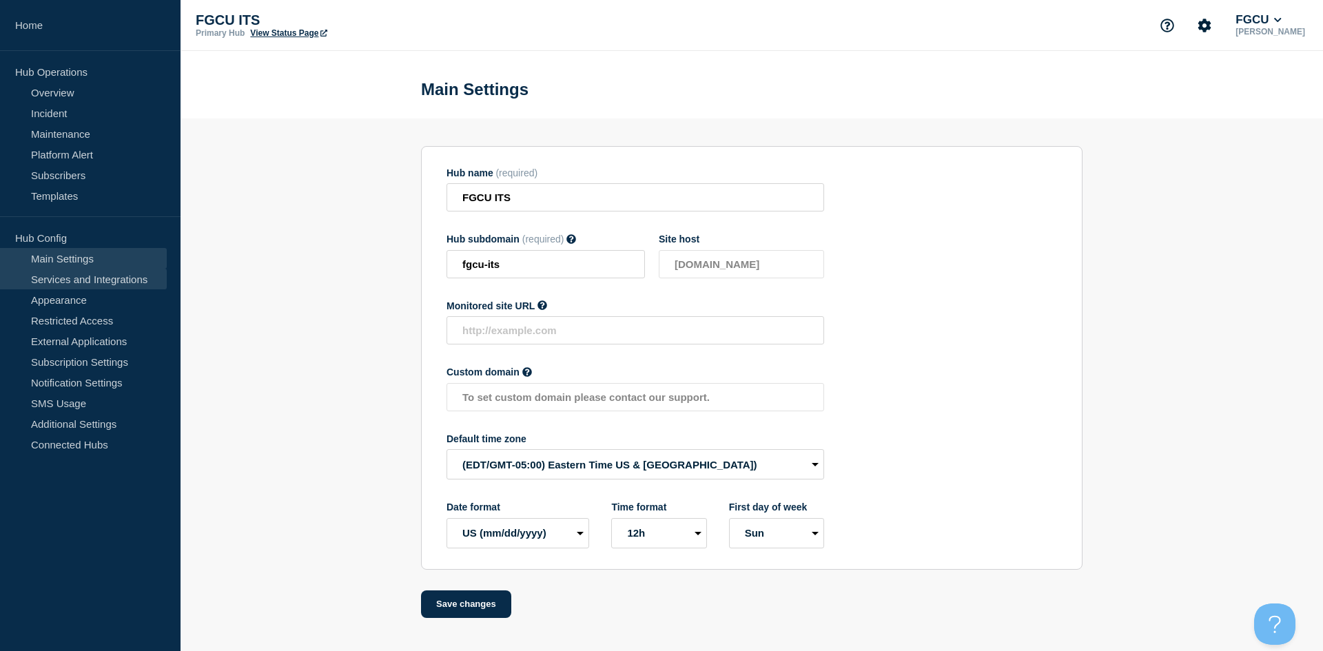
click at [94, 281] on link "Services and Integrations" at bounding box center [83, 279] width 167 height 21
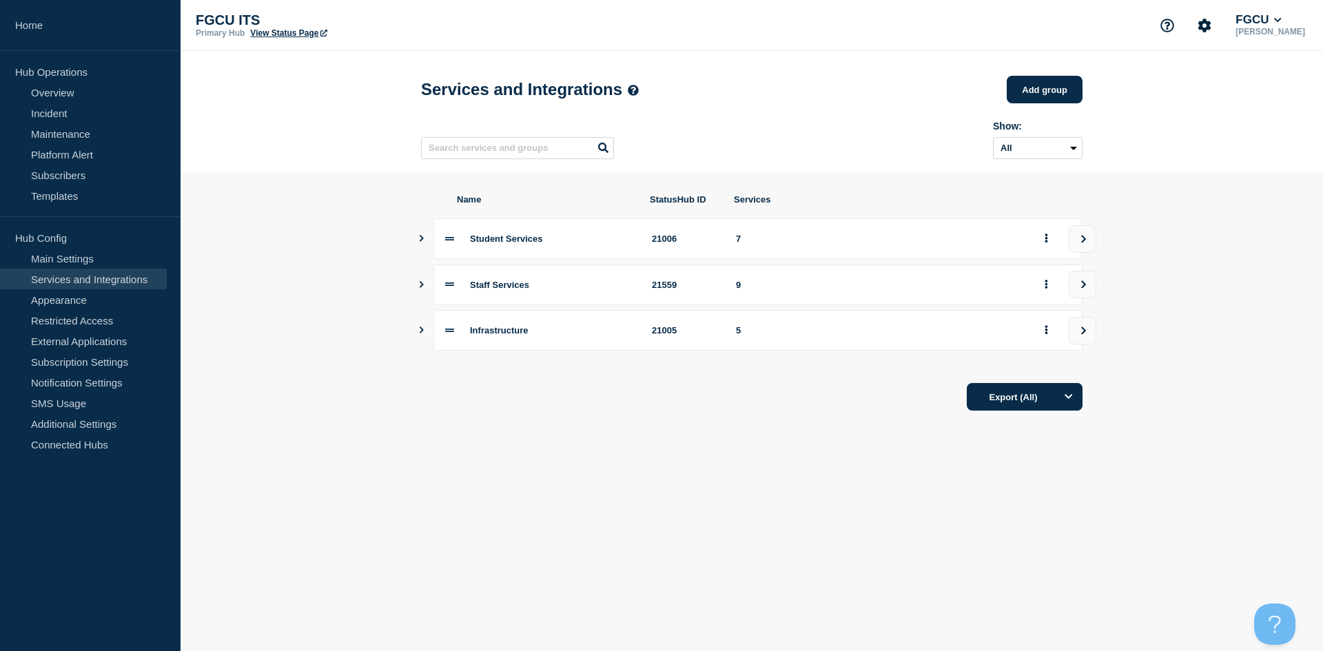
click at [423, 288] on icon "Show services" at bounding box center [421, 284] width 9 height 7
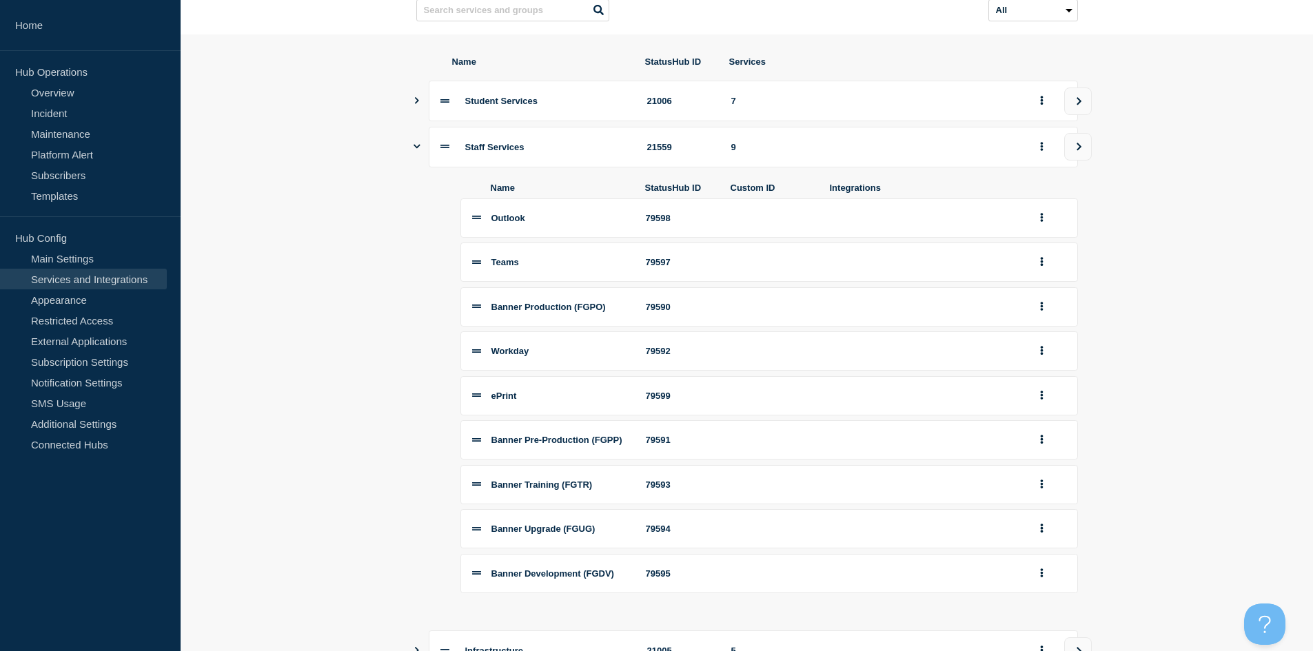
scroll to position [207, 0]
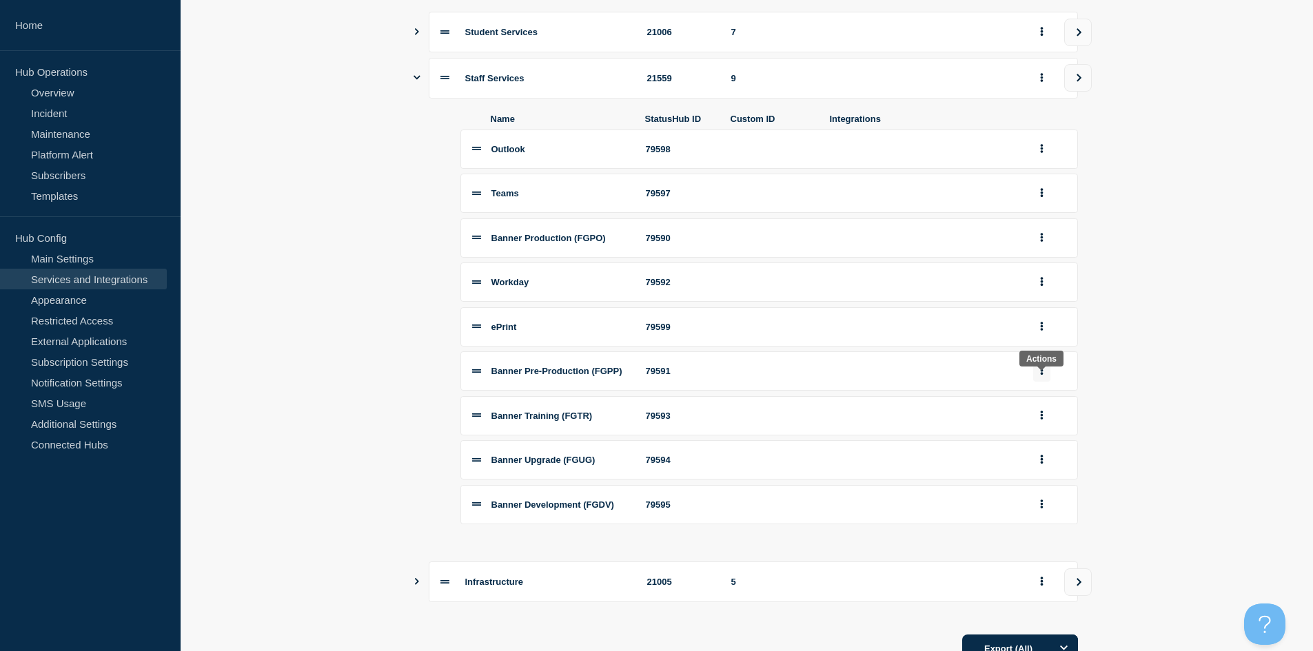
click at [705, 376] on icon "group actions" at bounding box center [1041, 371] width 3 height 9
click at [705, 402] on button "Edit" at bounding box center [1049, 397] width 69 height 21
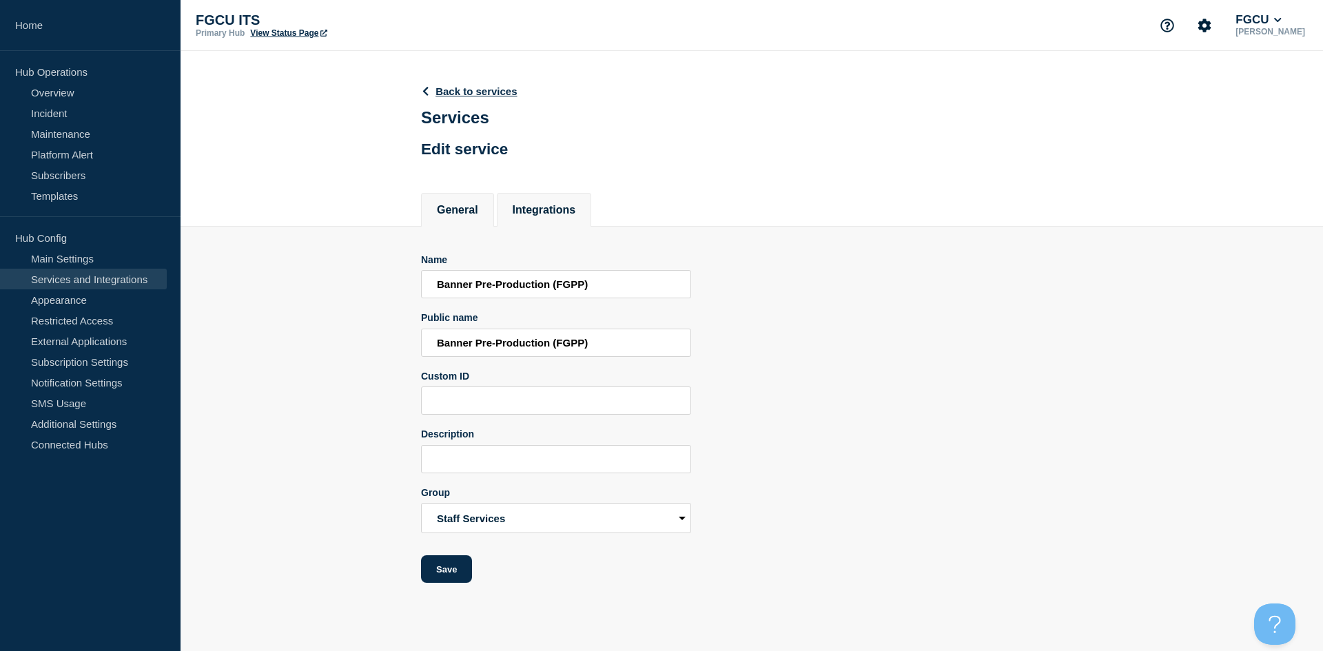
click at [520, 214] on button "Integrations" at bounding box center [544, 210] width 63 height 12
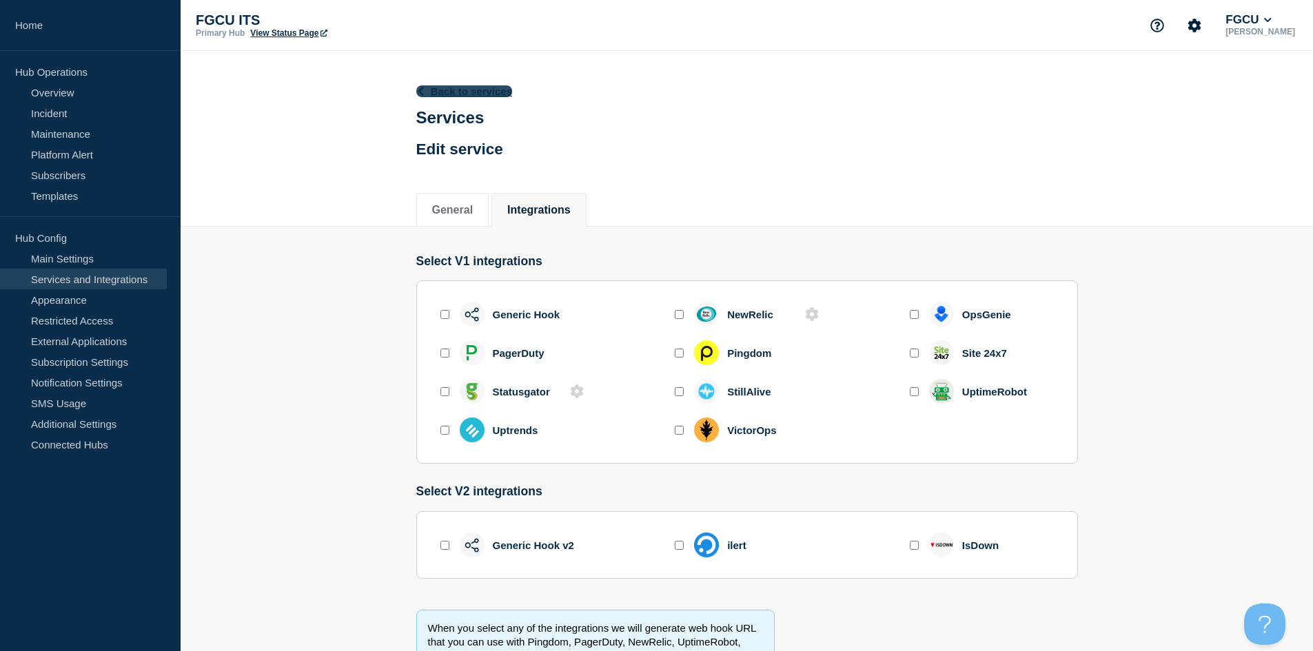
click at [438, 97] on link "Back to services" at bounding box center [464, 91] width 96 height 12
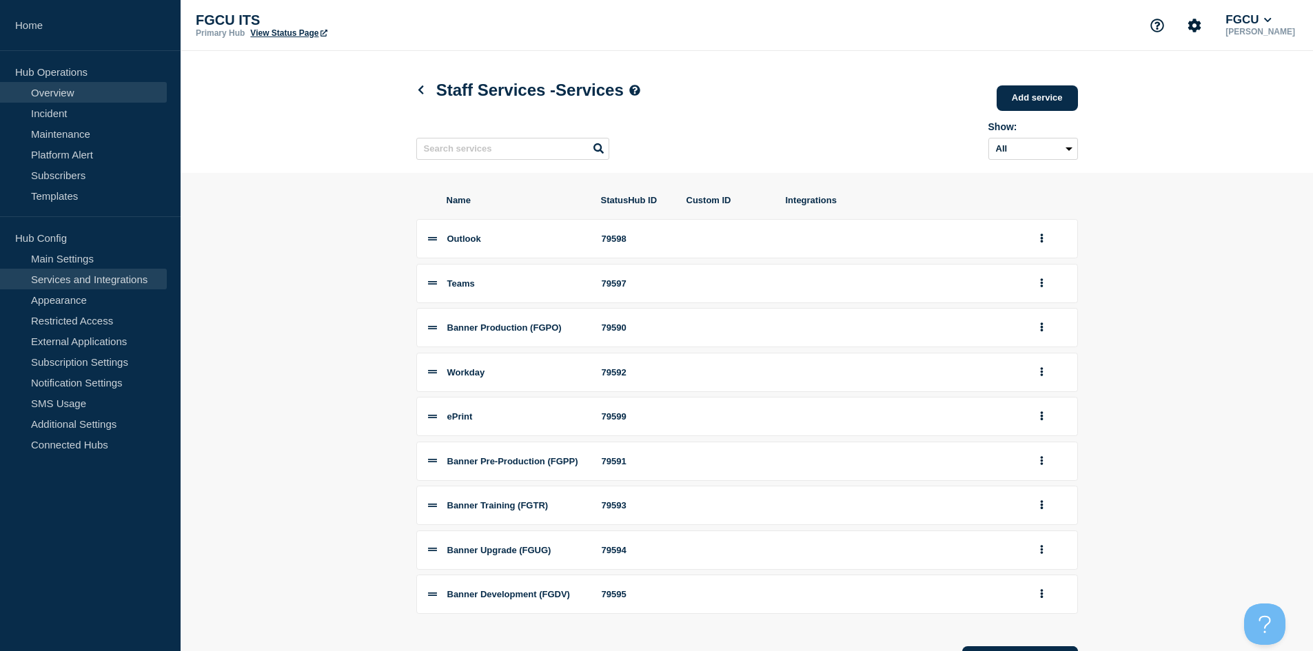
click at [95, 88] on link "Overview" at bounding box center [83, 92] width 167 height 21
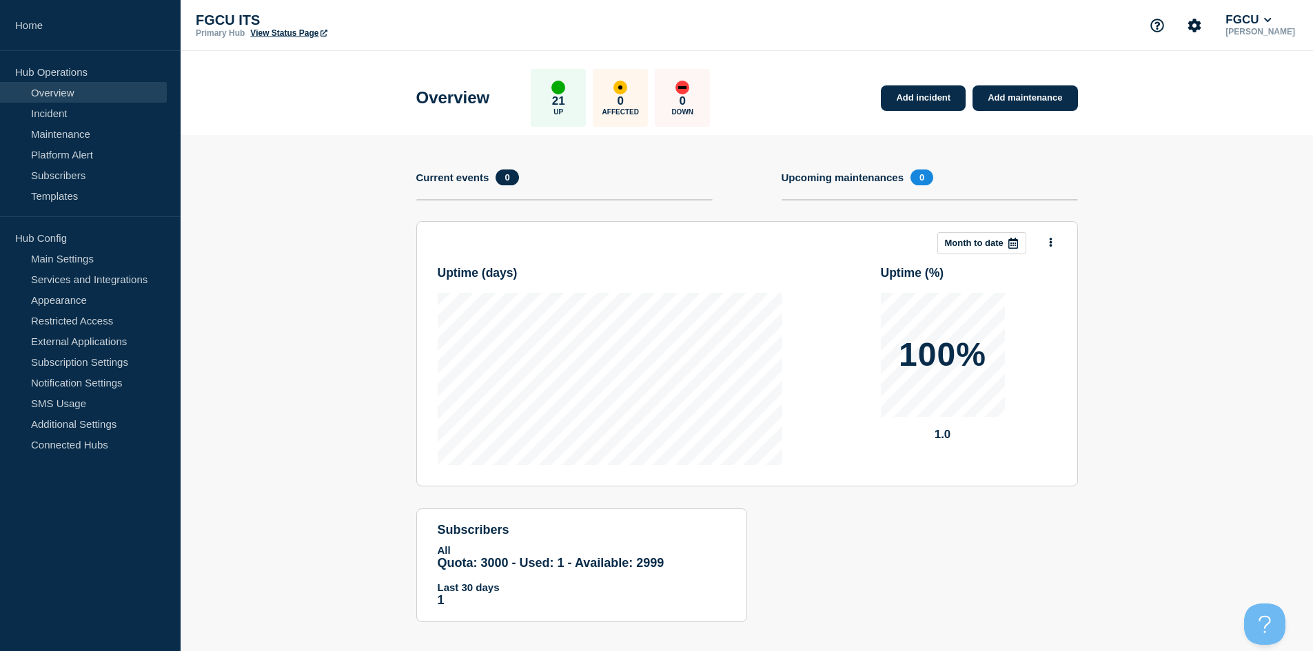
click at [705, 243] on div at bounding box center [1044, 243] width 25 height 19
click at [705, 242] on button at bounding box center [1051, 243] width 12 height 19
click at [705, 235] on button "Month to date" at bounding box center [981, 243] width 89 height 22
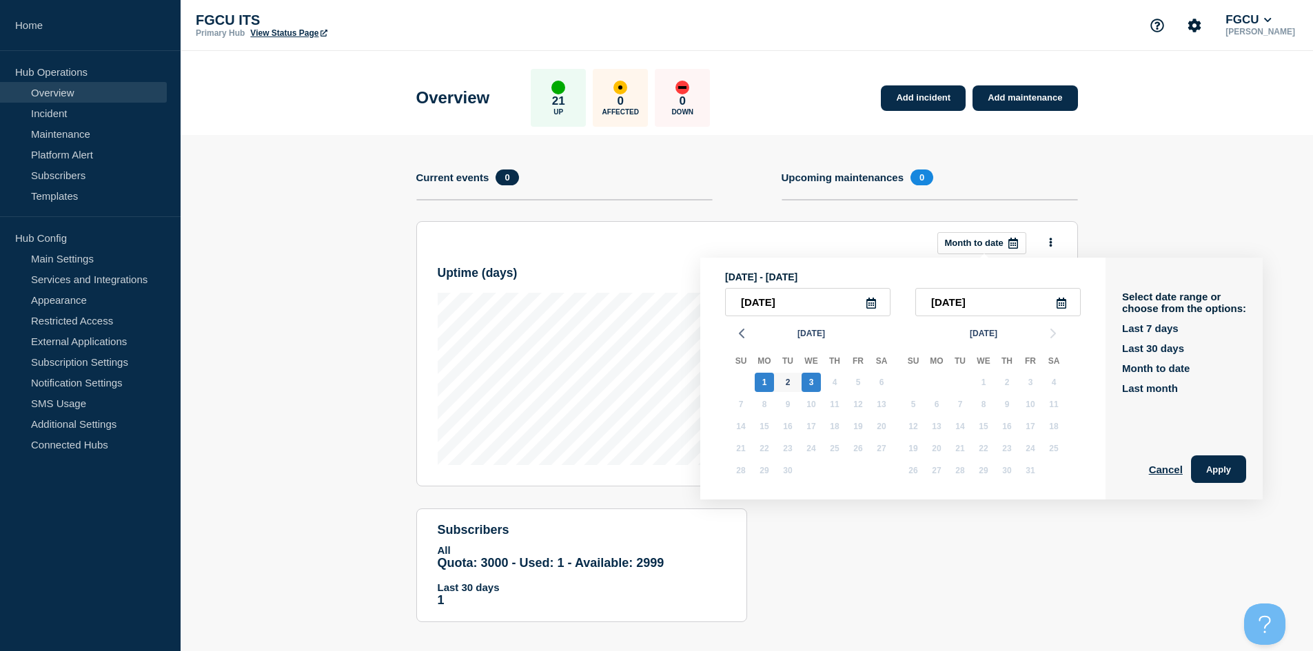
click at [705, 196] on section "Add incident Add maintenance Current events 0 Upcoming maintenances 0 This mont…" at bounding box center [747, 389] width 1132 height 508
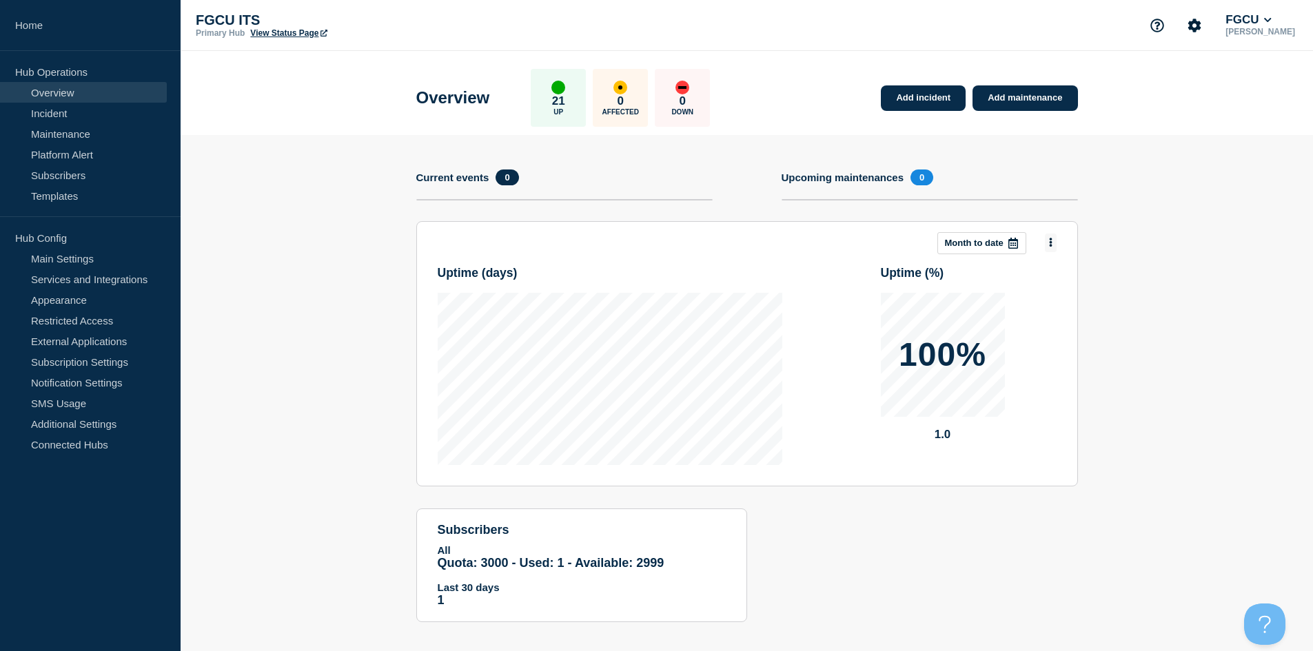
click at [705, 240] on icon at bounding box center [1050, 242] width 3 height 9
click at [705, 497] on section "Add incident Add maintenance Current events 0 Upcoming maintenances 0 This mont…" at bounding box center [747, 389] width 1132 height 508
click at [705, 33] on button "Account settings" at bounding box center [1194, 25] width 29 height 29
click at [705, 79] on link "Team Members" at bounding box center [1208, 82] width 71 height 12
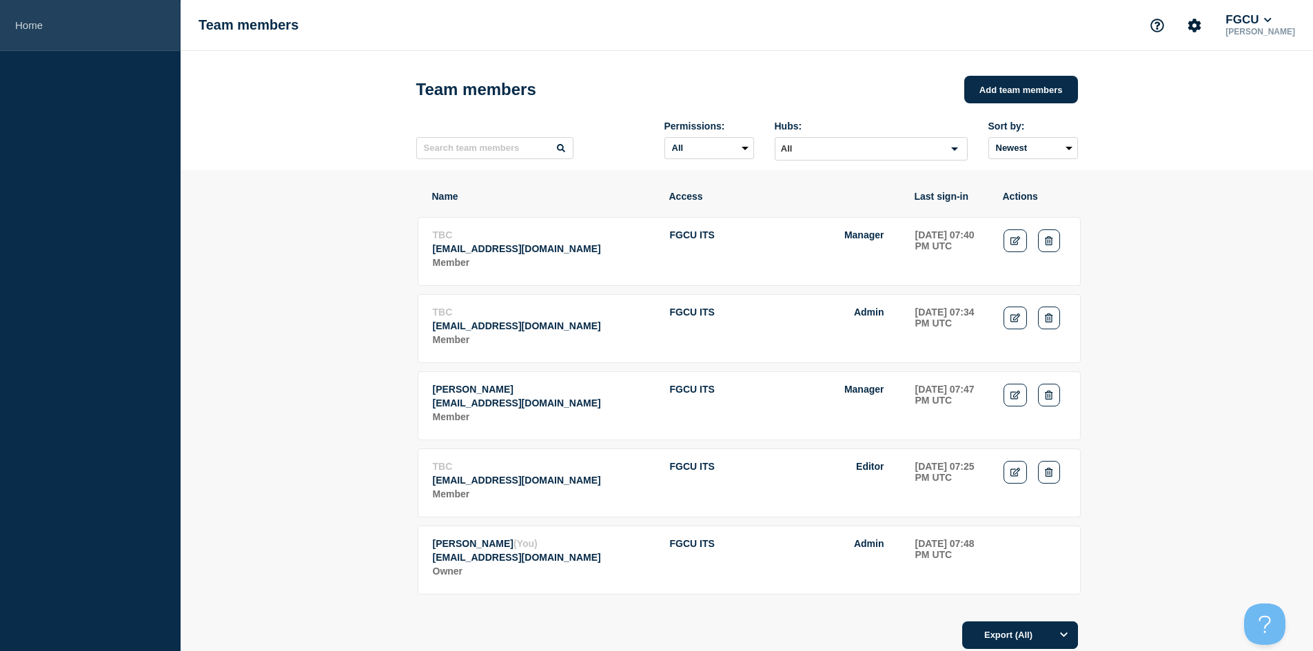
click at [52, 31] on link "Home" at bounding box center [90, 25] width 181 height 51
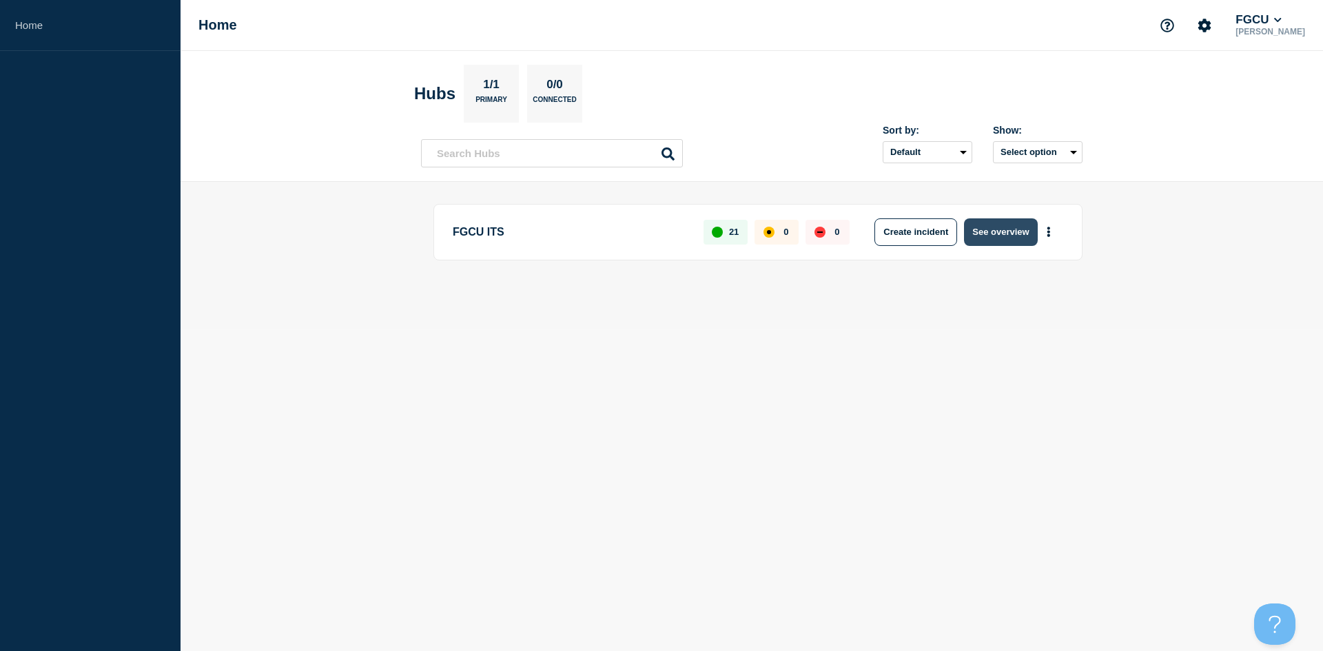
click at [705, 235] on button "See overview" at bounding box center [1000, 232] width 73 height 28
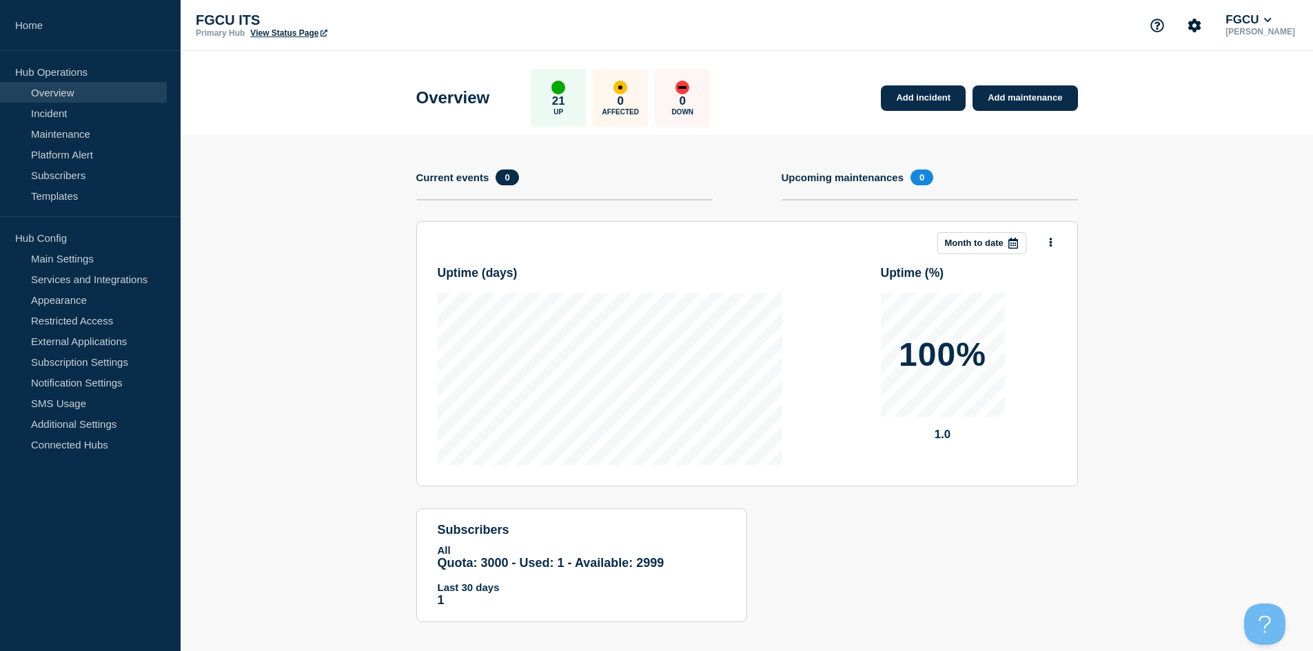
scroll to position [12, 0]
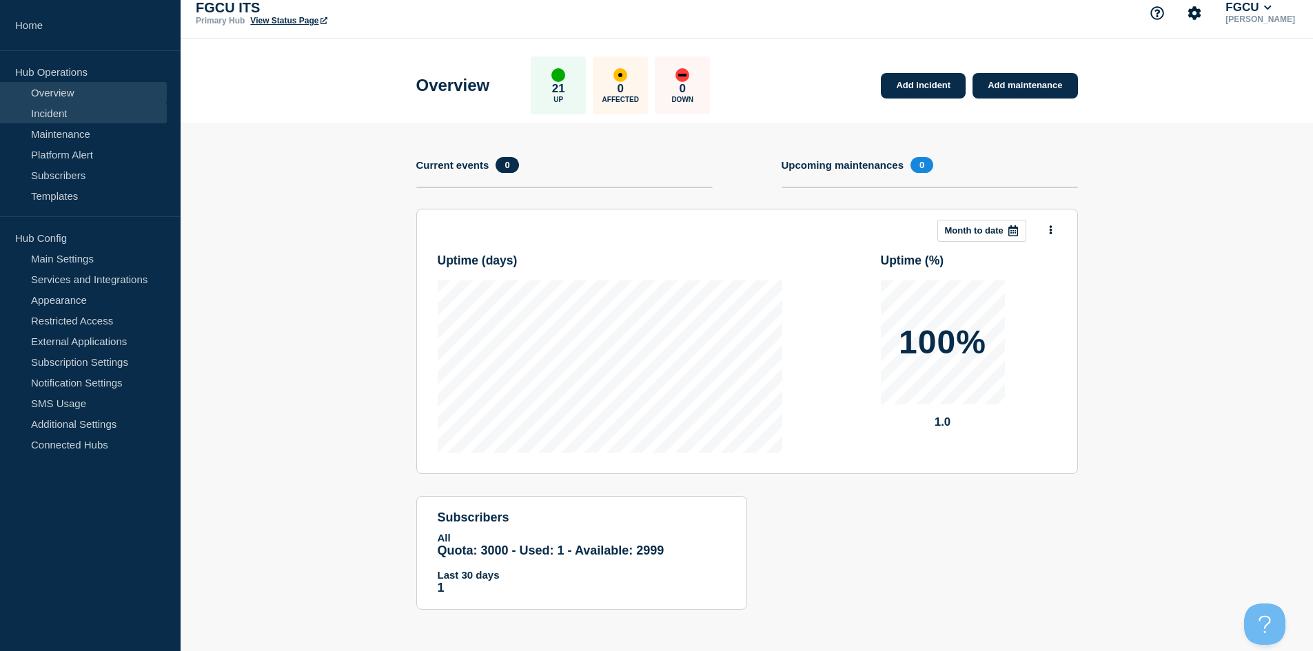
click at [88, 109] on link "Incident" at bounding box center [83, 113] width 167 height 21
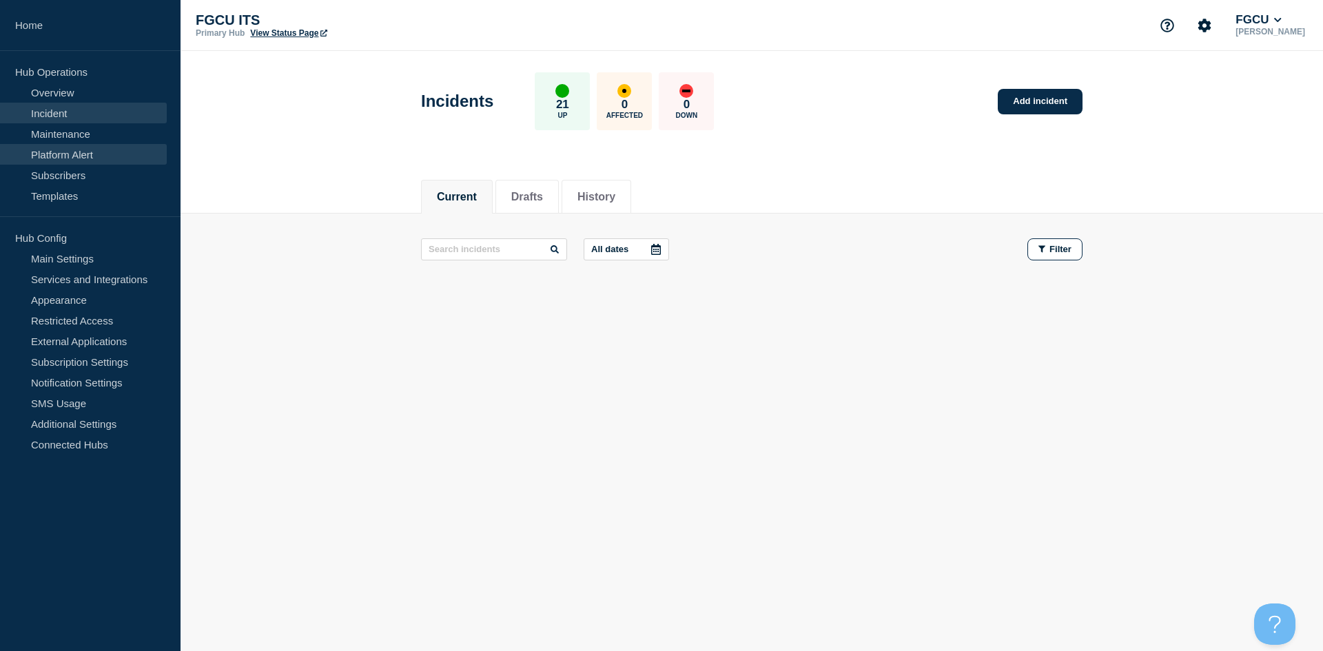
click at [90, 161] on link "Platform Alert" at bounding box center [83, 154] width 167 height 21
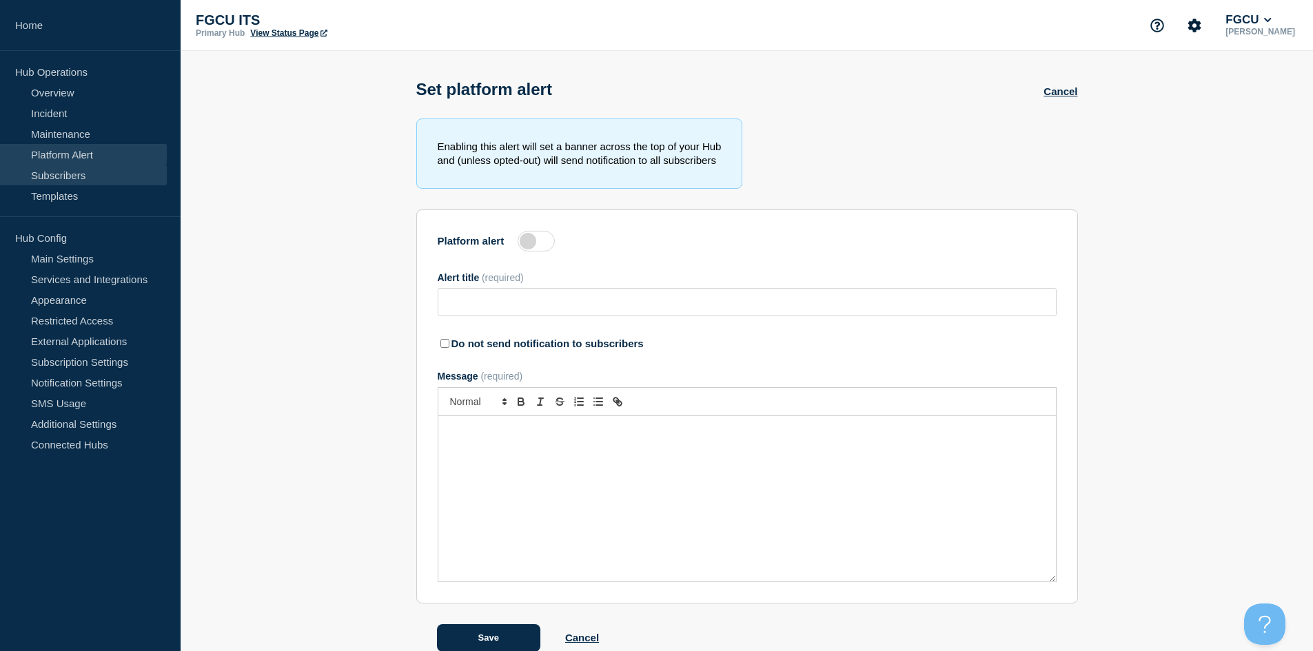
click at [94, 170] on link "Subscribers" at bounding box center [83, 175] width 167 height 21
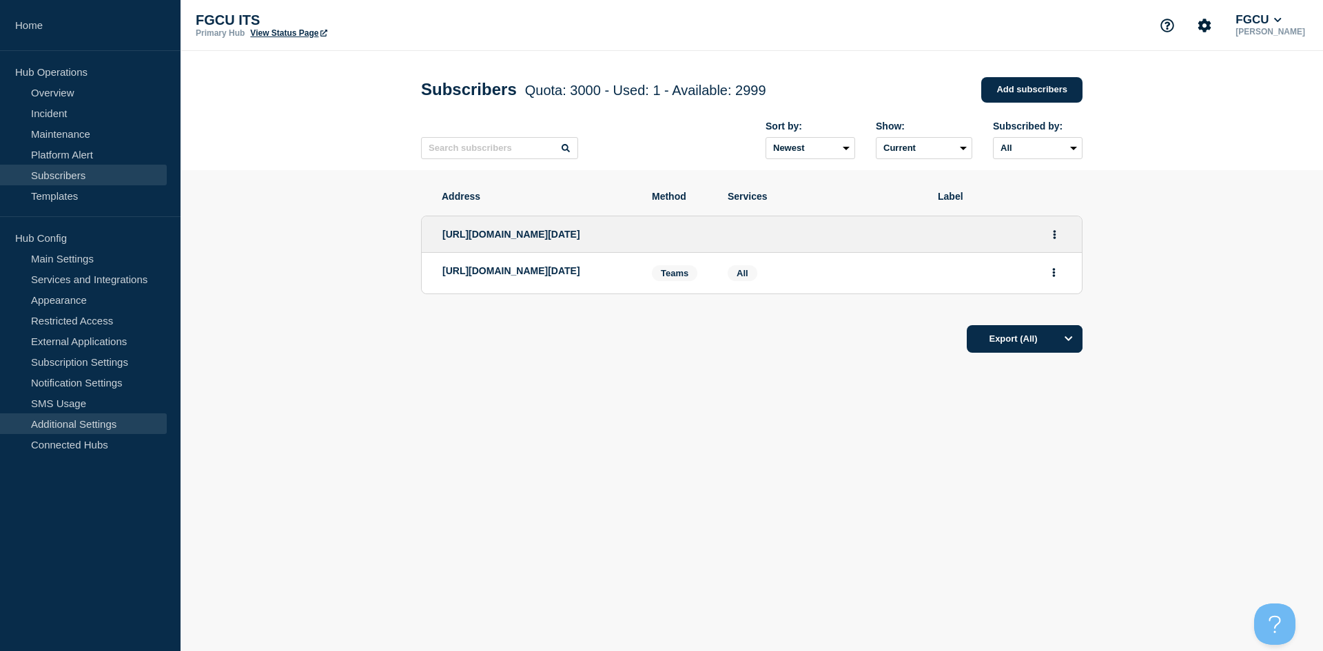
click at [70, 427] on link "Additional Settings" at bounding box center [83, 423] width 167 height 21
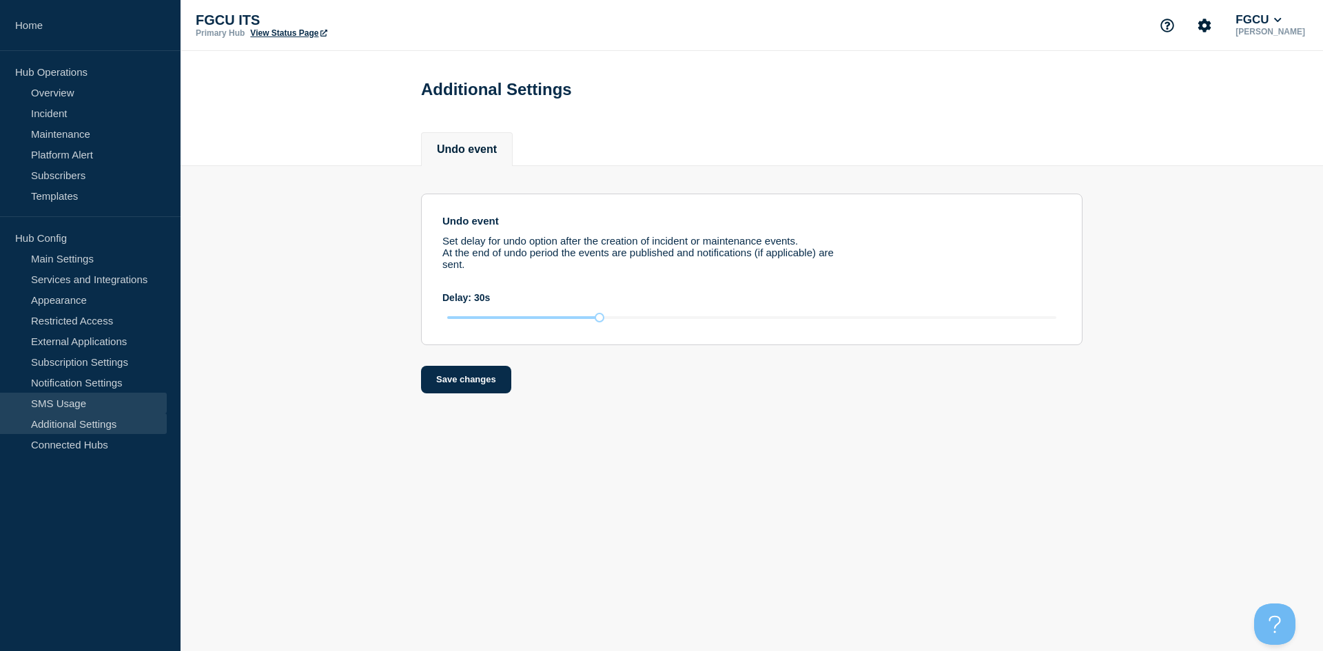
click at [66, 393] on link "SMS Usage" at bounding box center [83, 403] width 167 height 21
click at [64, 382] on link "Notification Settings" at bounding box center [83, 382] width 167 height 21
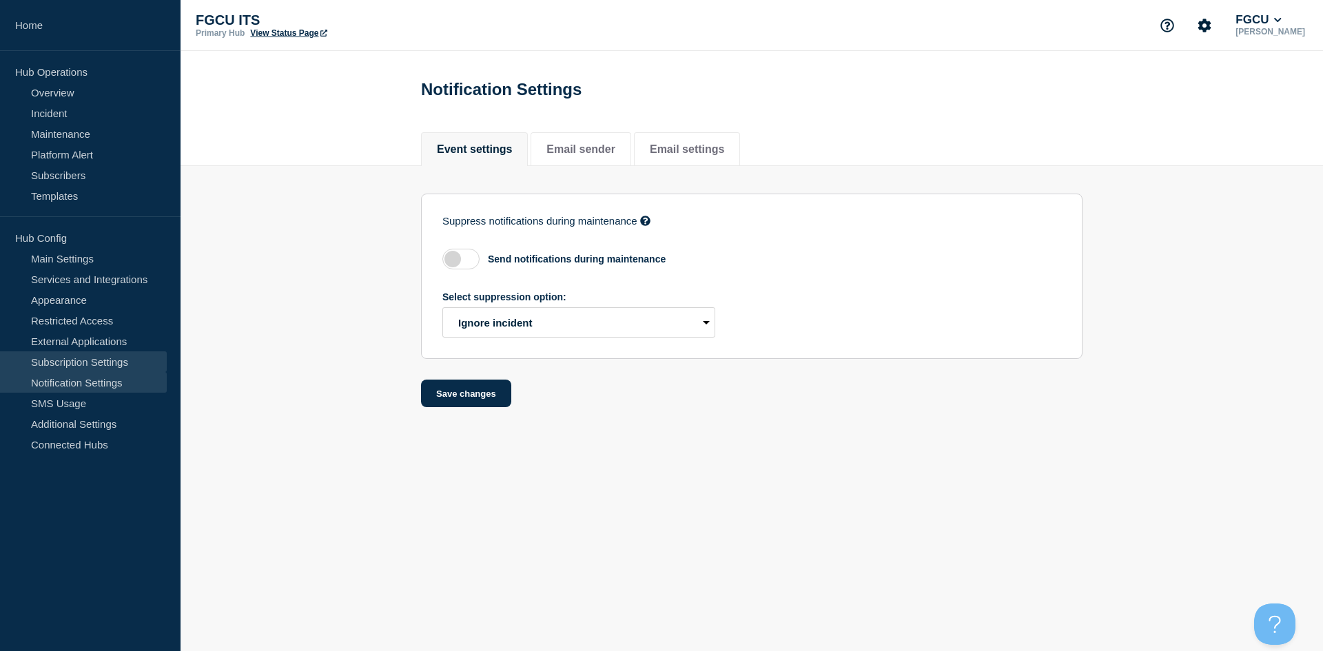
click at [66, 367] on link "Subscription Settings" at bounding box center [83, 361] width 167 height 21
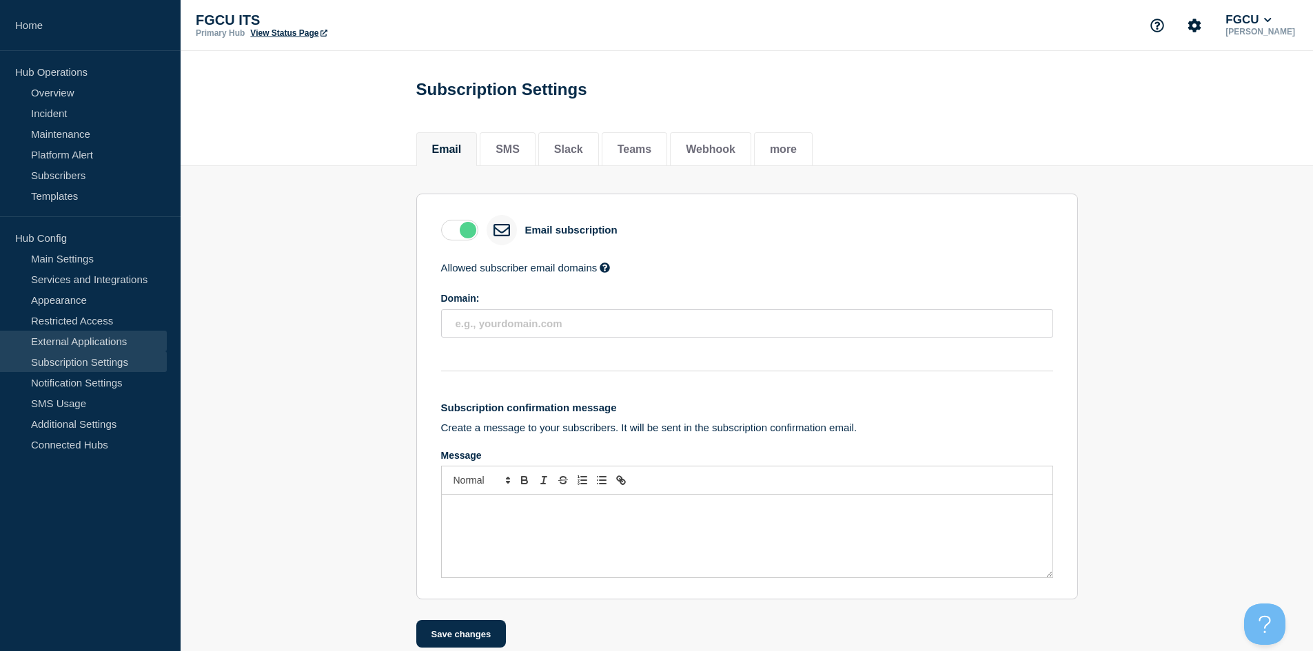
click at [68, 340] on link "External Applications" at bounding box center [83, 341] width 167 height 21
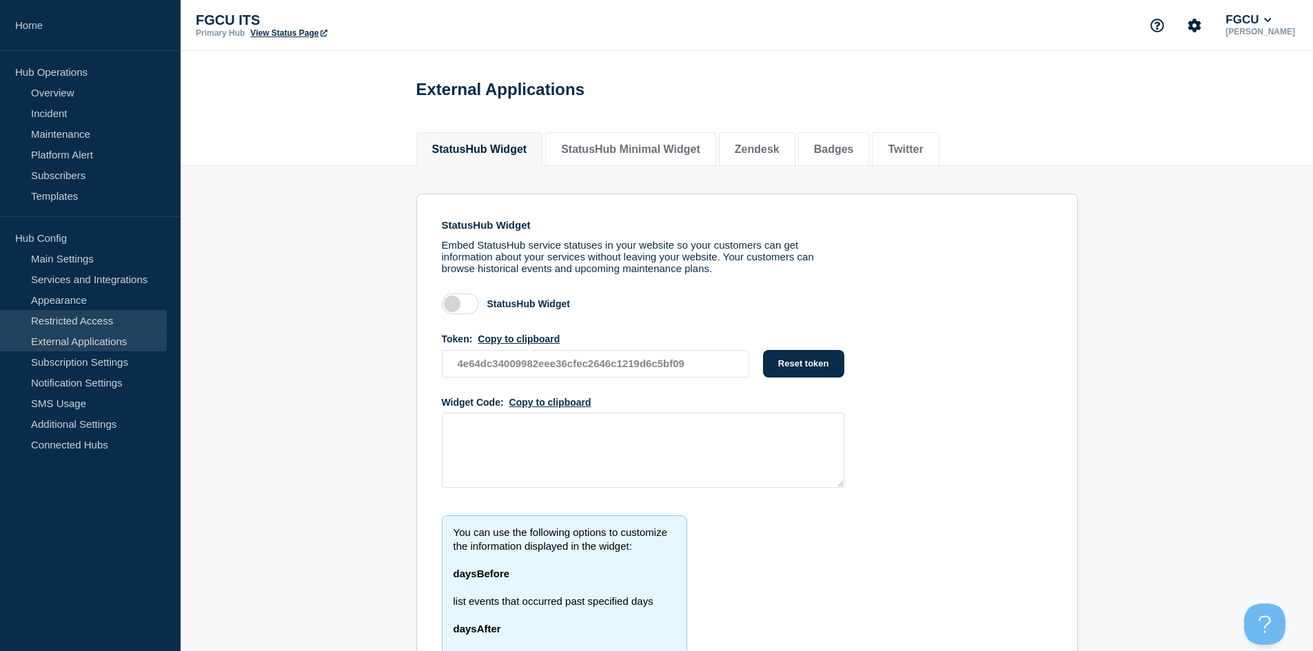
click at [61, 315] on link "Restricted Access" at bounding box center [83, 320] width 167 height 21
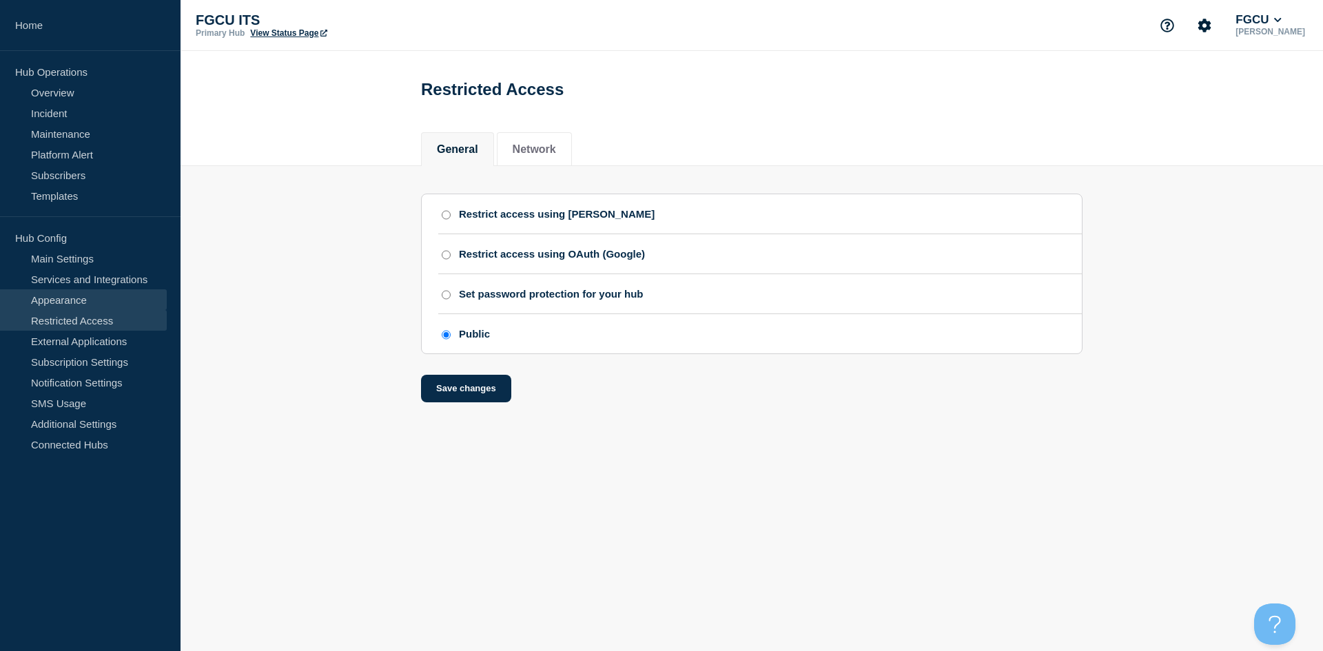
click at [81, 294] on link "Appearance" at bounding box center [83, 299] width 167 height 21
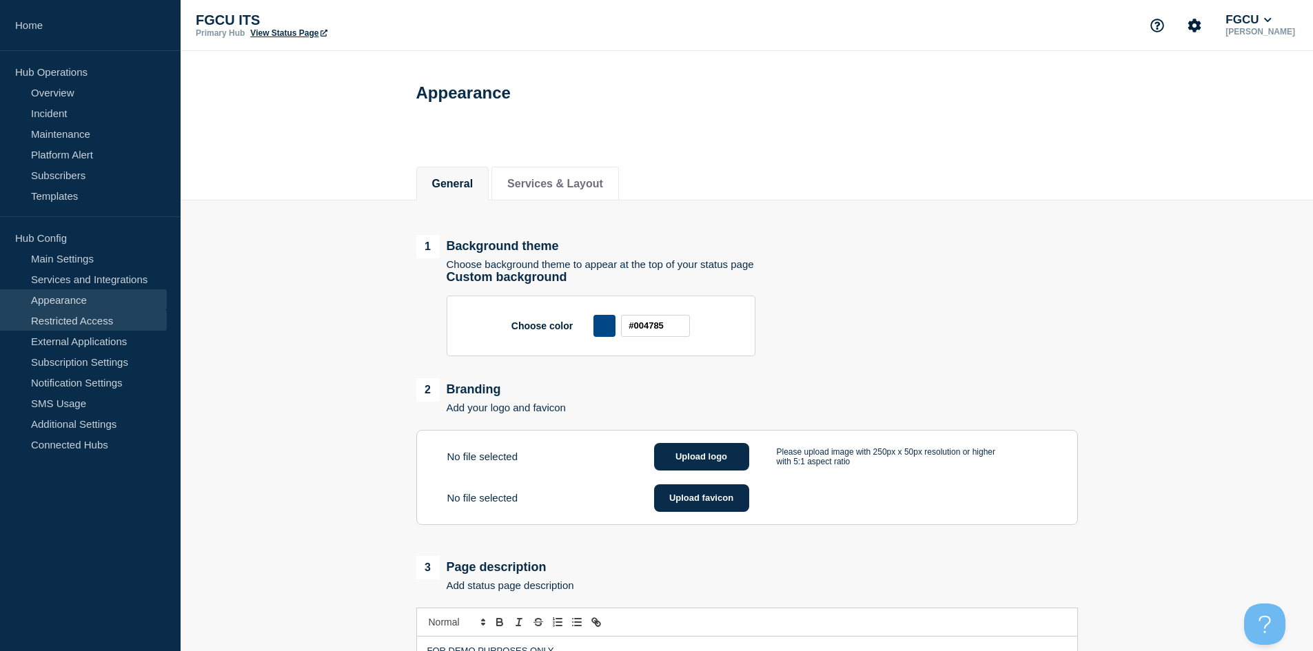
click at [65, 320] on link "Restricted Access" at bounding box center [83, 320] width 167 height 21
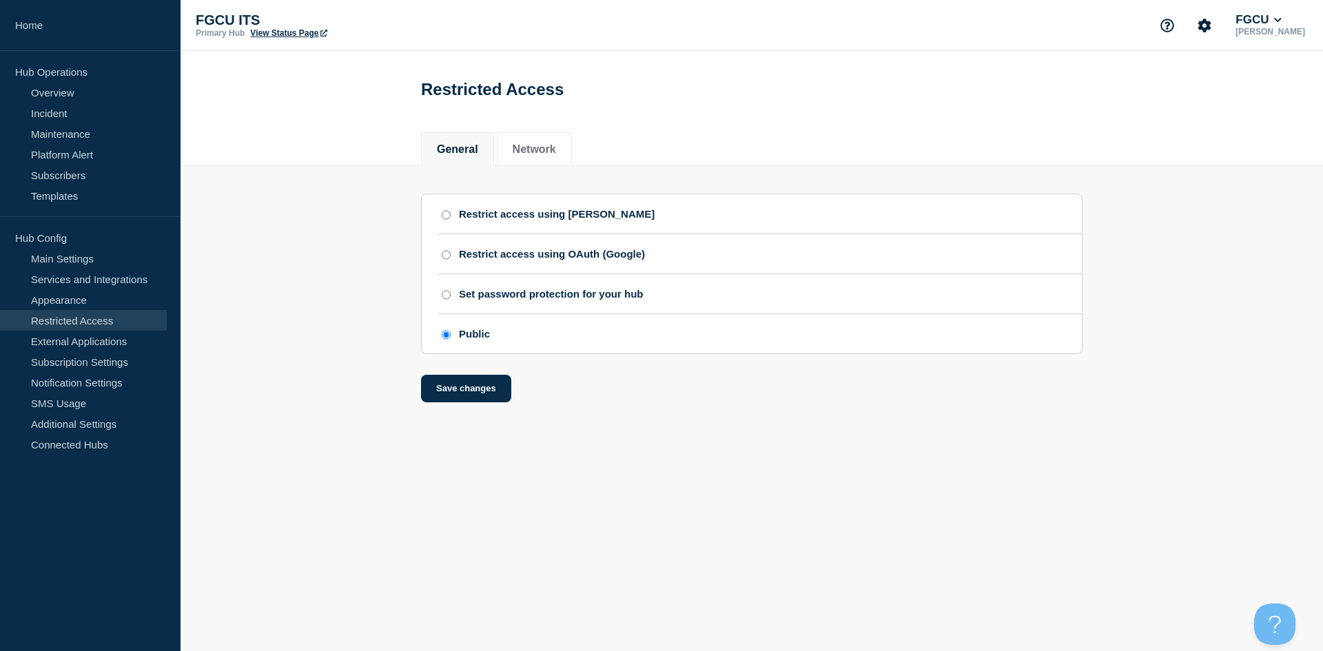
click at [442, 300] on input "Set password protection for your hub" at bounding box center [446, 295] width 9 height 10
radio input "true"
radio input "false"
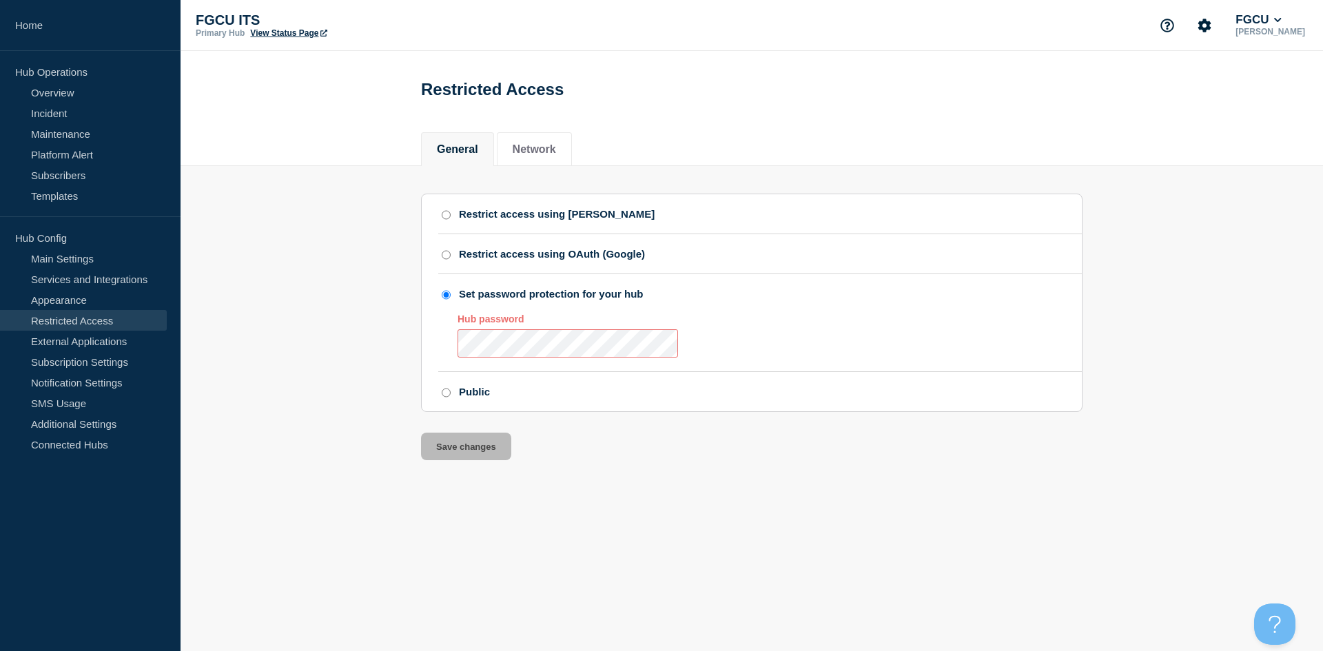
click at [456, 352] on div "Hub password" at bounding box center [760, 329] width 644 height 59
click at [404, 377] on section "Restrict access using [PERSON_NAME] Restrict access using OAuth (Google) Set pa…" at bounding box center [752, 313] width 1142 height 295
click at [357, 425] on section "Restrict access using [PERSON_NAME] Restrict access using OAuth (Google) Set pa…" at bounding box center [752, 313] width 1142 height 295
click at [440, 460] on button "Save changes" at bounding box center [466, 447] width 90 height 28
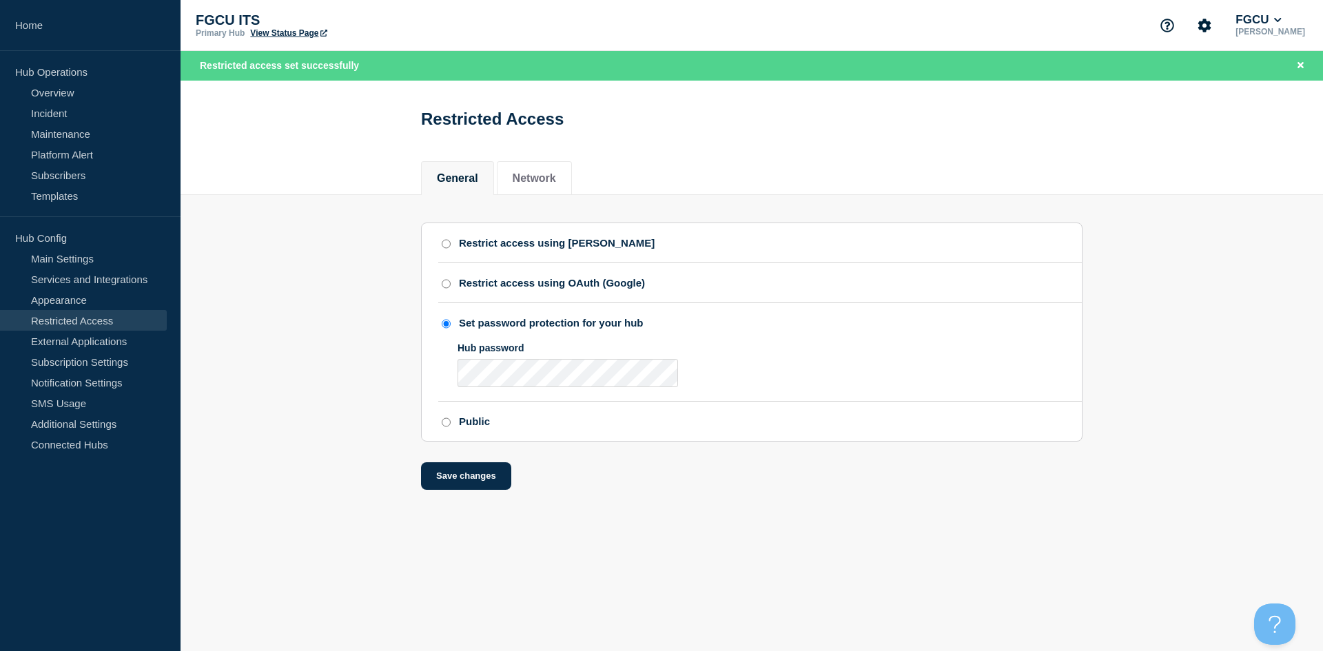
click at [270, 30] on link "View Status Page" at bounding box center [288, 33] width 76 height 10
click at [276, 376] on section "Restrict access using [PERSON_NAME] Restrict access using OAuth (Google) Set pa…" at bounding box center [752, 342] width 1142 height 295
click at [85, 422] on link "Additional Settings" at bounding box center [83, 423] width 167 height 21
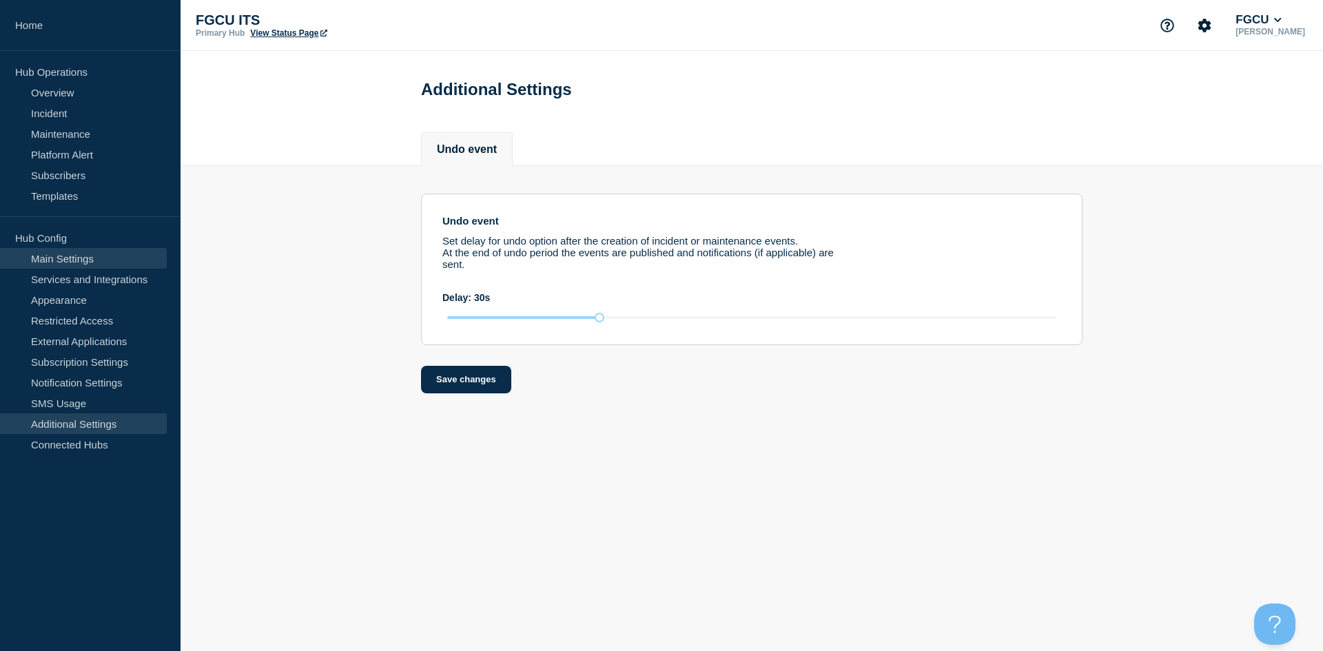
click at [70, 254] on link "Main Settings" at bounding box center [83, 258] width 167 height 21
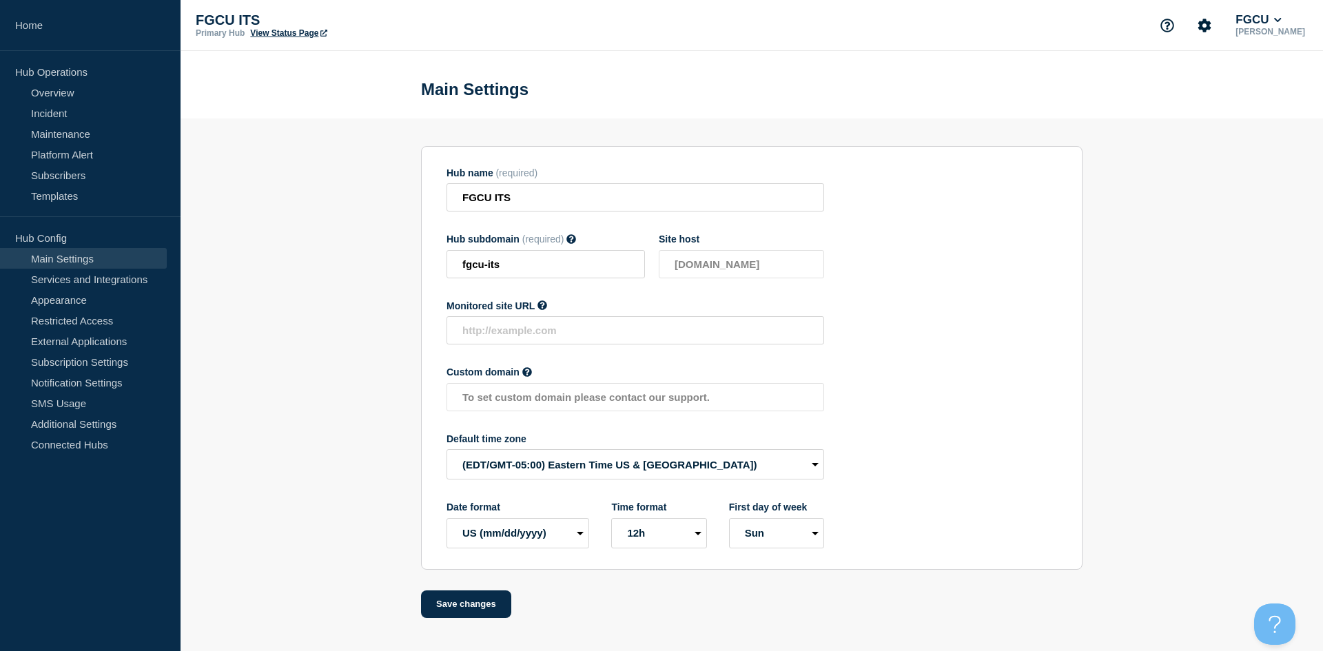
click at [274, 32] on link "View Status Page" at bounding box center [288, 33] width 76 height 10
click at [89, 422] on link "Additional Settings" at bounding box center [83, 423] width 167 height 21
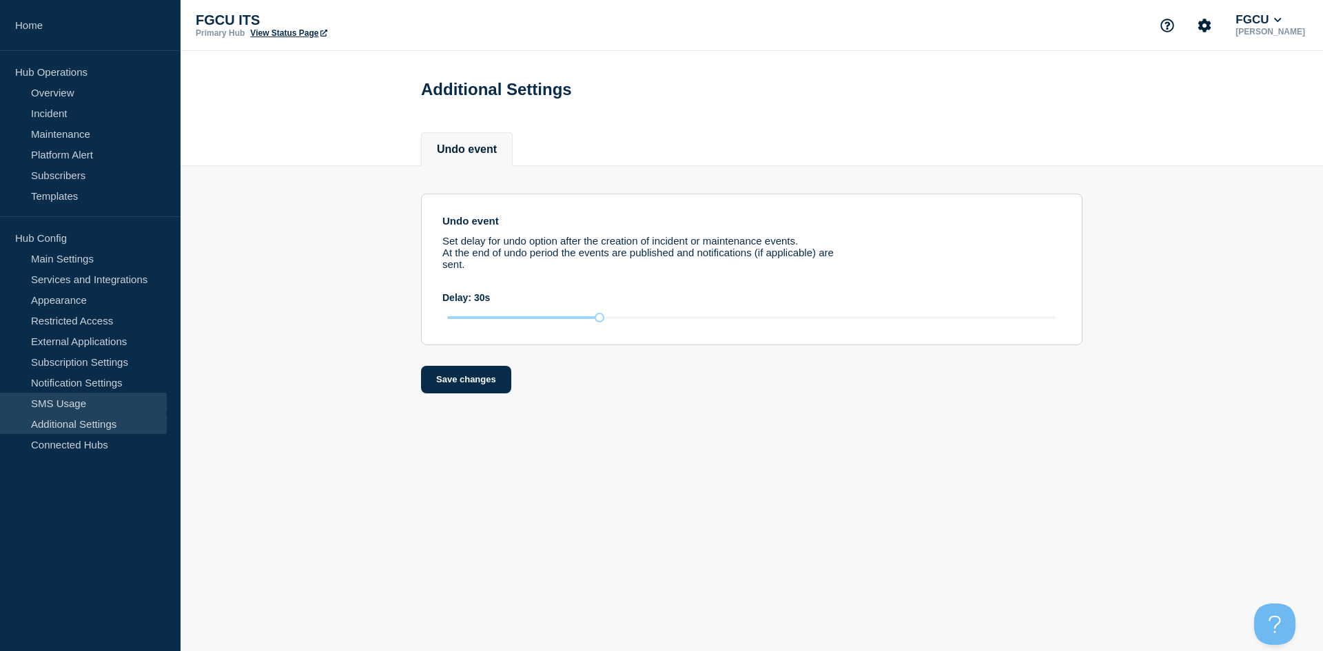
click at [70, 407] on link "SMS Usage" at bounding box center [83, 403] width 167 height 21
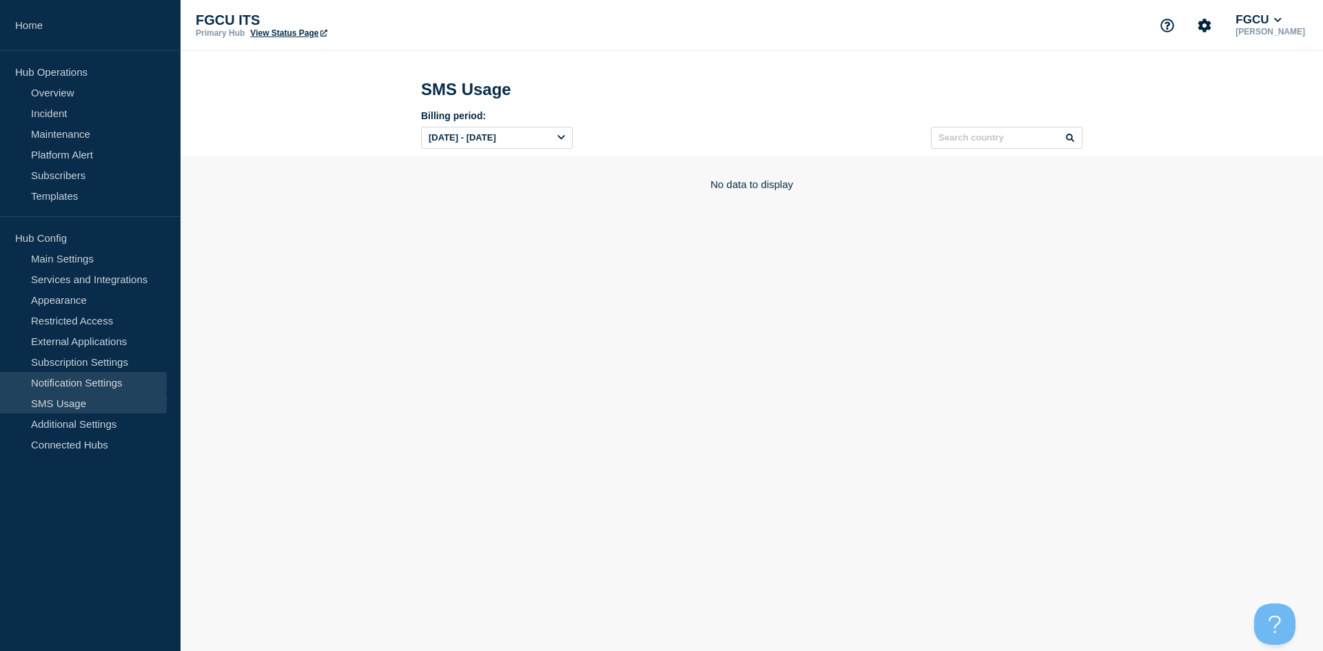
click at [72, 376] on link "Notification Settings" at bounding box center [83, 382] width 167 height 21
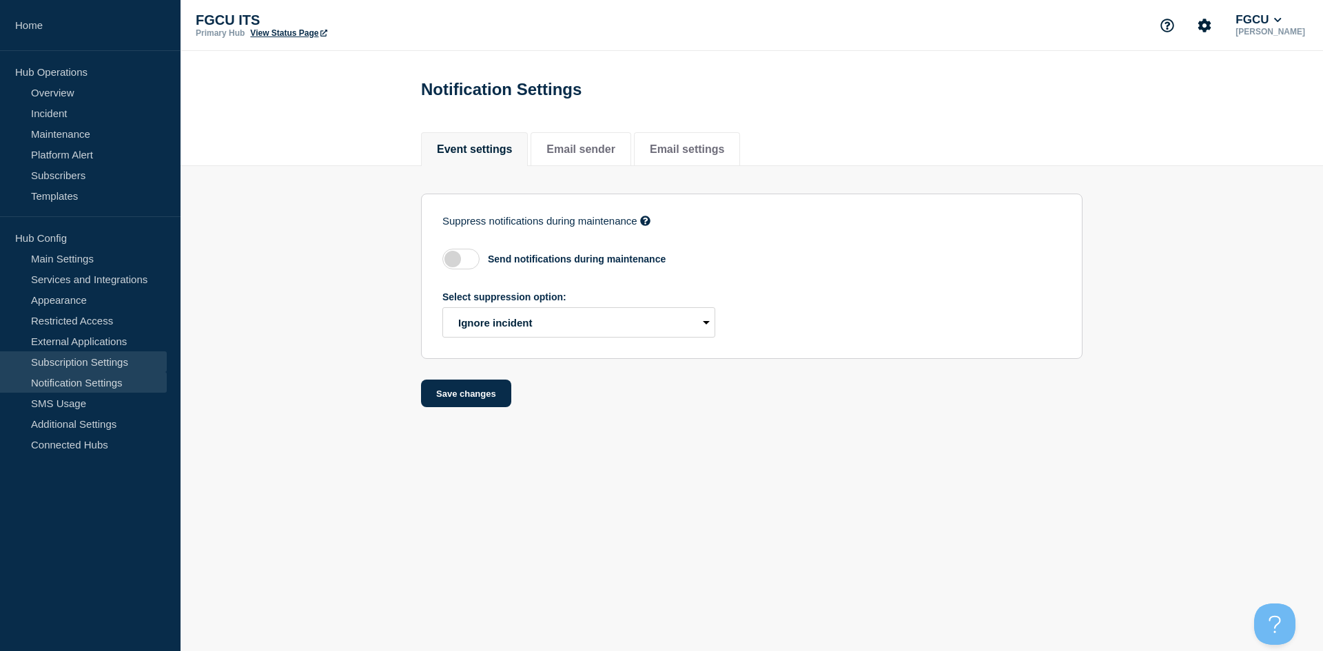
click at [93, 369] on link "Subscription Settings" at bounding box center [83, 361] width 167 height 21
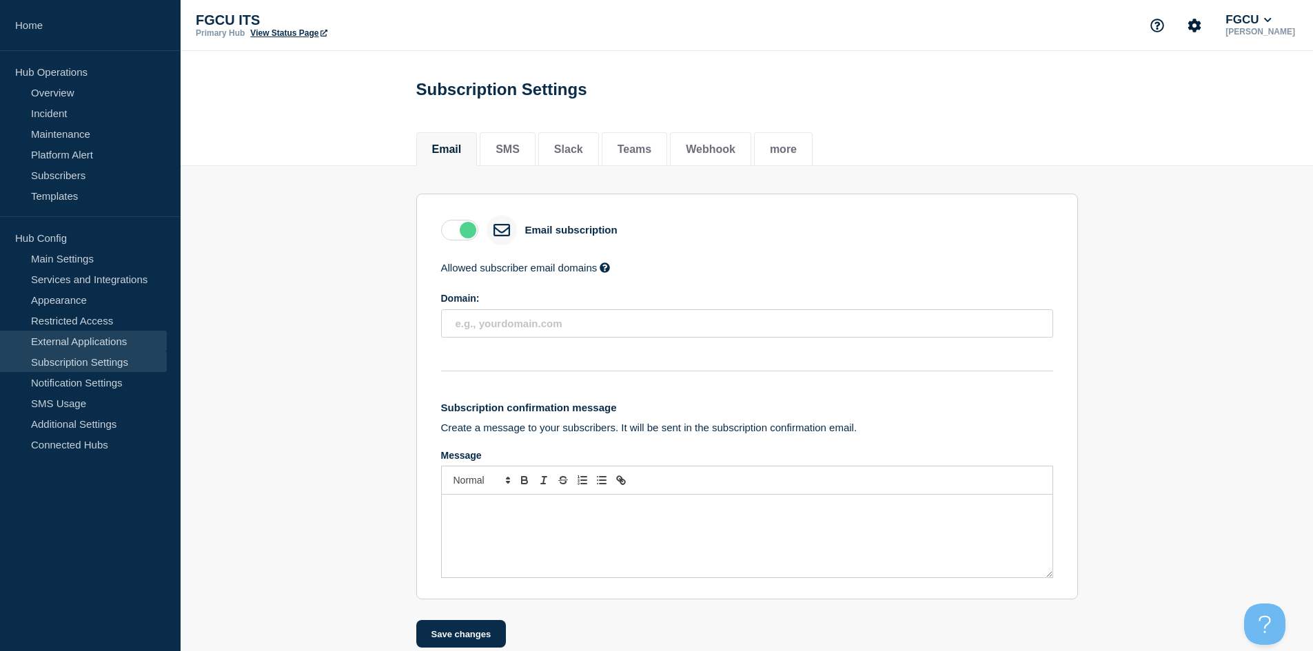
click at [83, 341] on link "External Applications" at bounding box center [83, 341] width 167 height 21
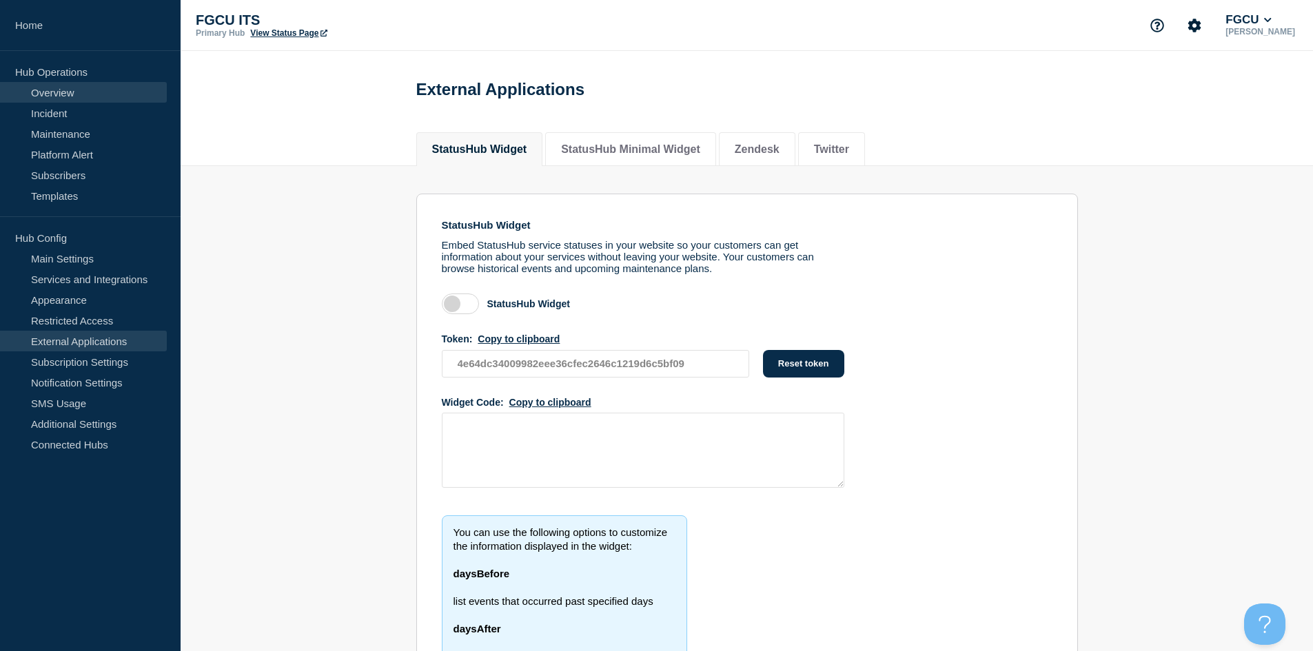
click at [77, 91] on link "Overview" at bounding box center [83, 92] width 167 height 21
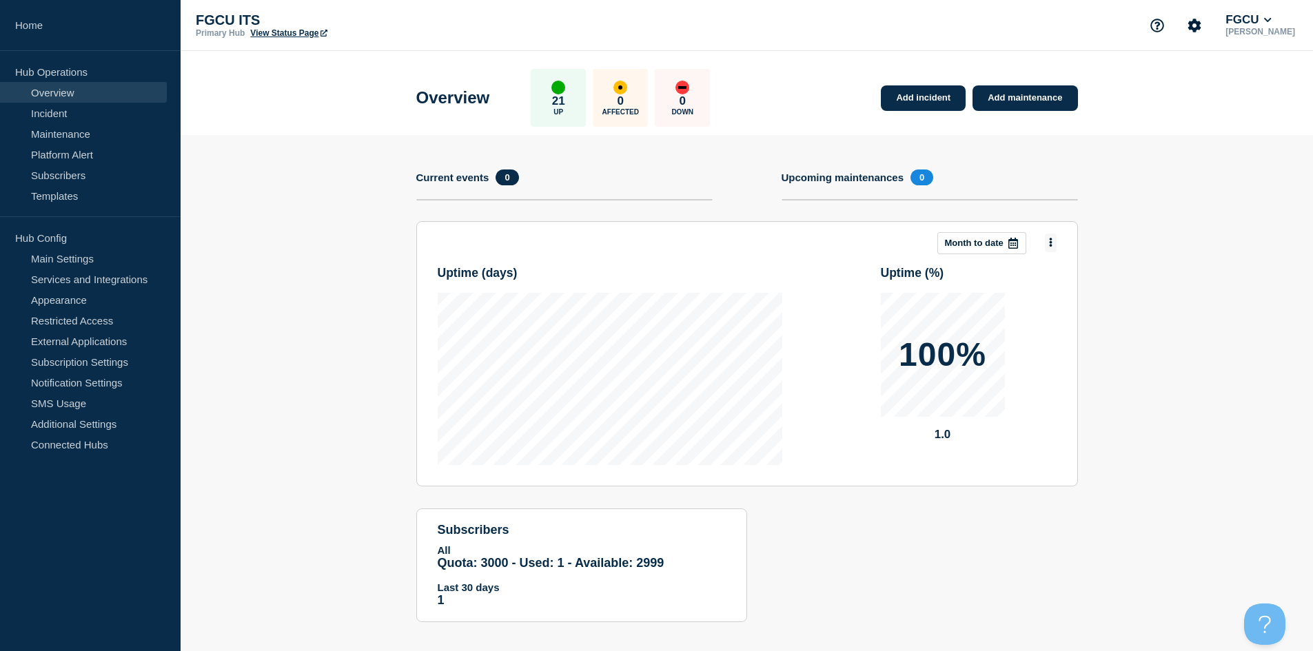
click at [705, 236] on body "Home Hub Operations Overview Incident Maintenance Platform Alert Subscribers Te…" at bounding box center [656, 325] width 1313 height 651
click at [358, 326] on section "Add incident Add maintenance Current events 0 Upcoming maintenances 0 This mont…" at bounding box center [747, 389] width 1132 height 508
click at [95, 99] on link "Overview" at bounding box center [83, 92] width 167 height 21
click at [92, 111] on link "Incident" at bounding box center [83, 113] width 167 height 21
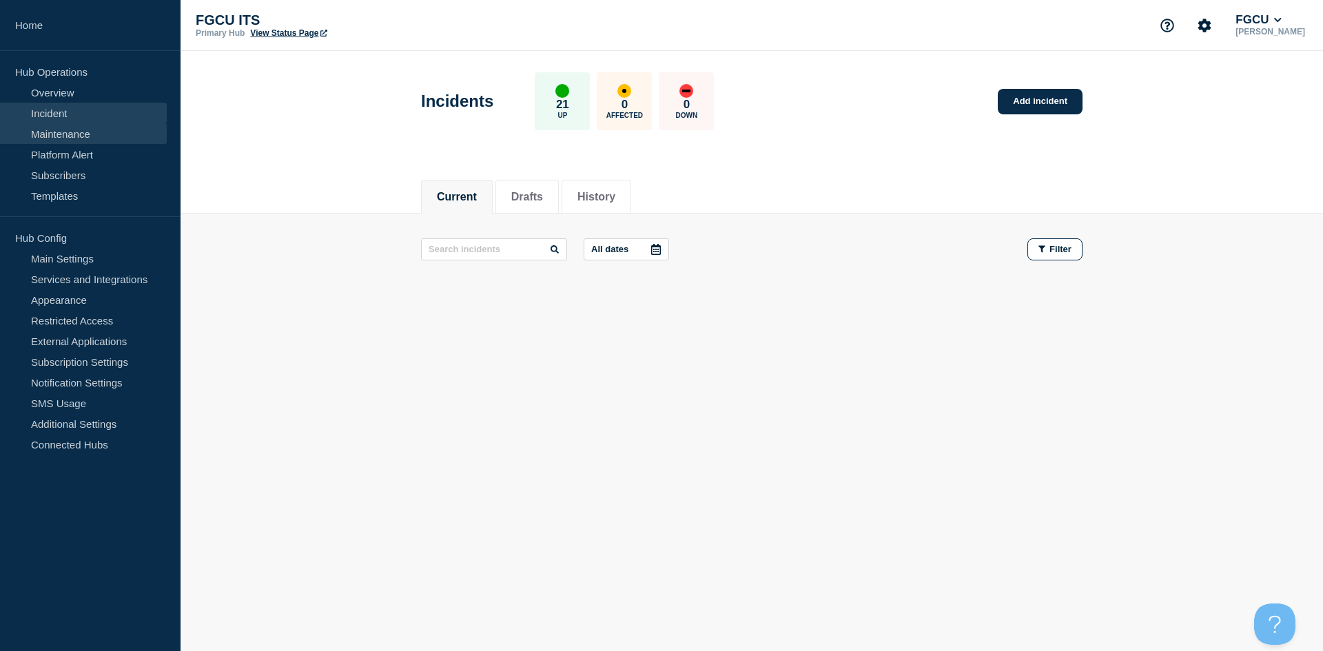
click at [93, 129] on link "Maintenance" at bounding box center [83, 133] width 167 height 21
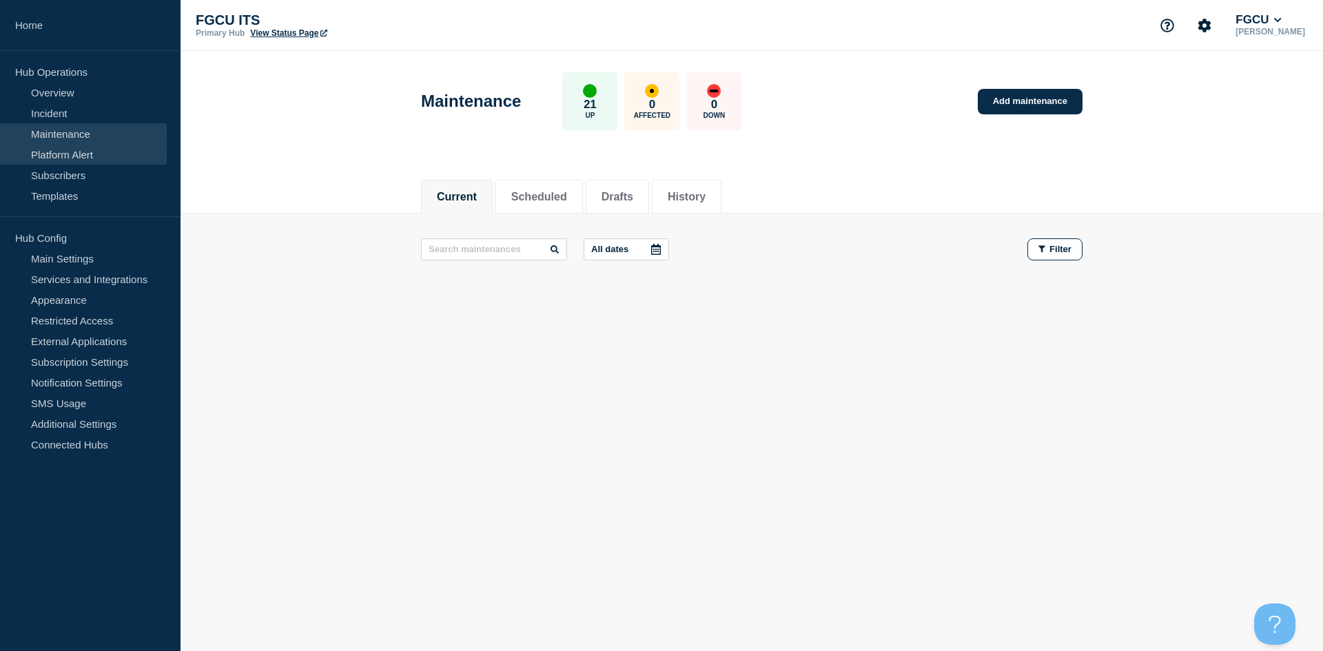
click at [96, 153] on link "Platform Alert" at bounding box center [83, 154] width 167 height 21
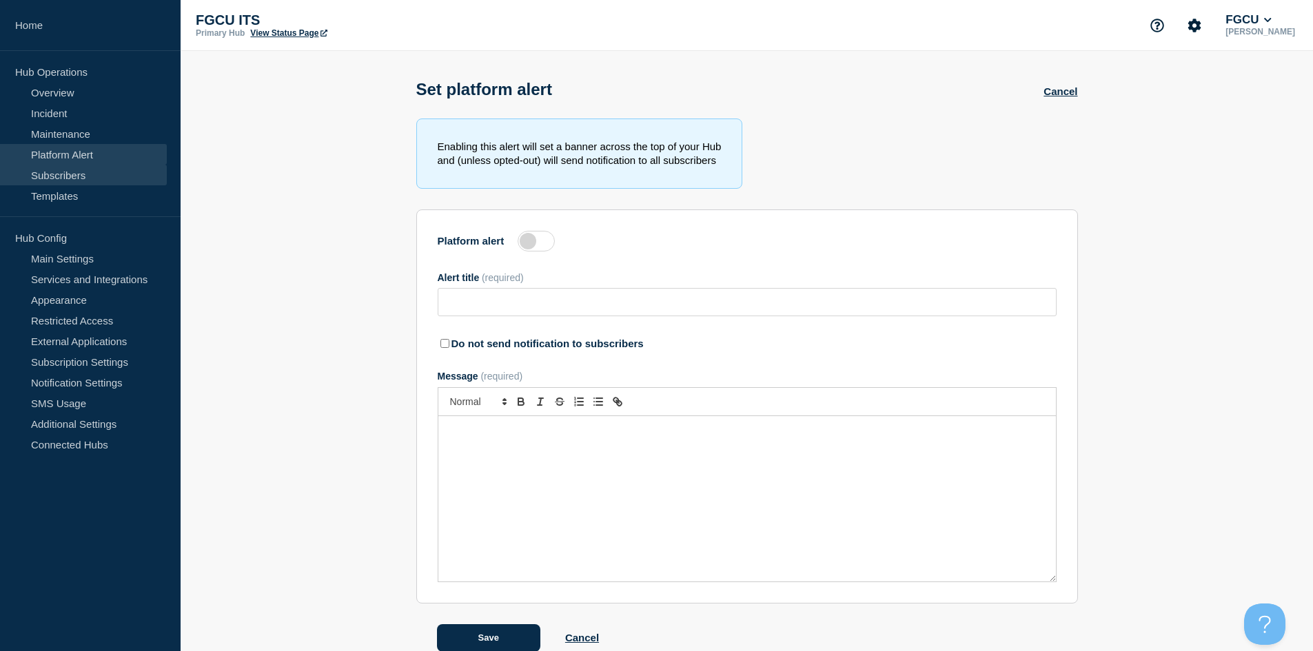
click at [95, 177] on link "Subscribers" at bounding box center [83, 175] width 167 height 21
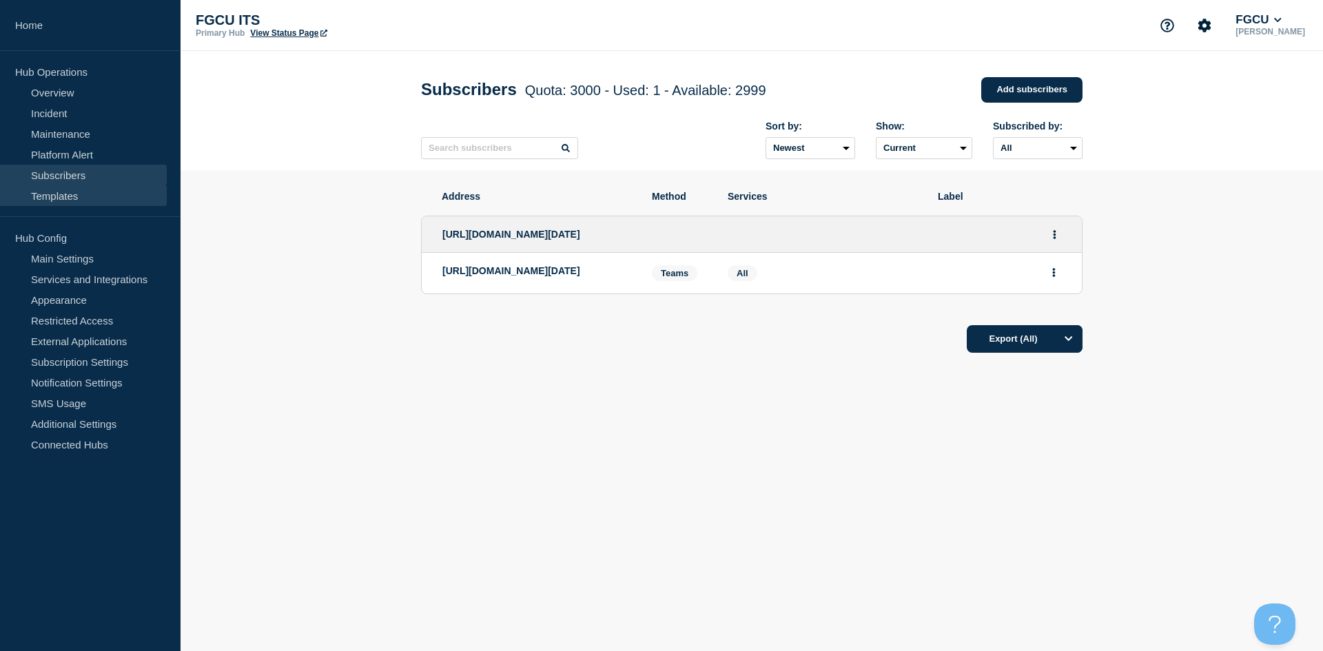
click at [92, 200] on link "Templates" at bounding box center [83, 195] width 167 height 21
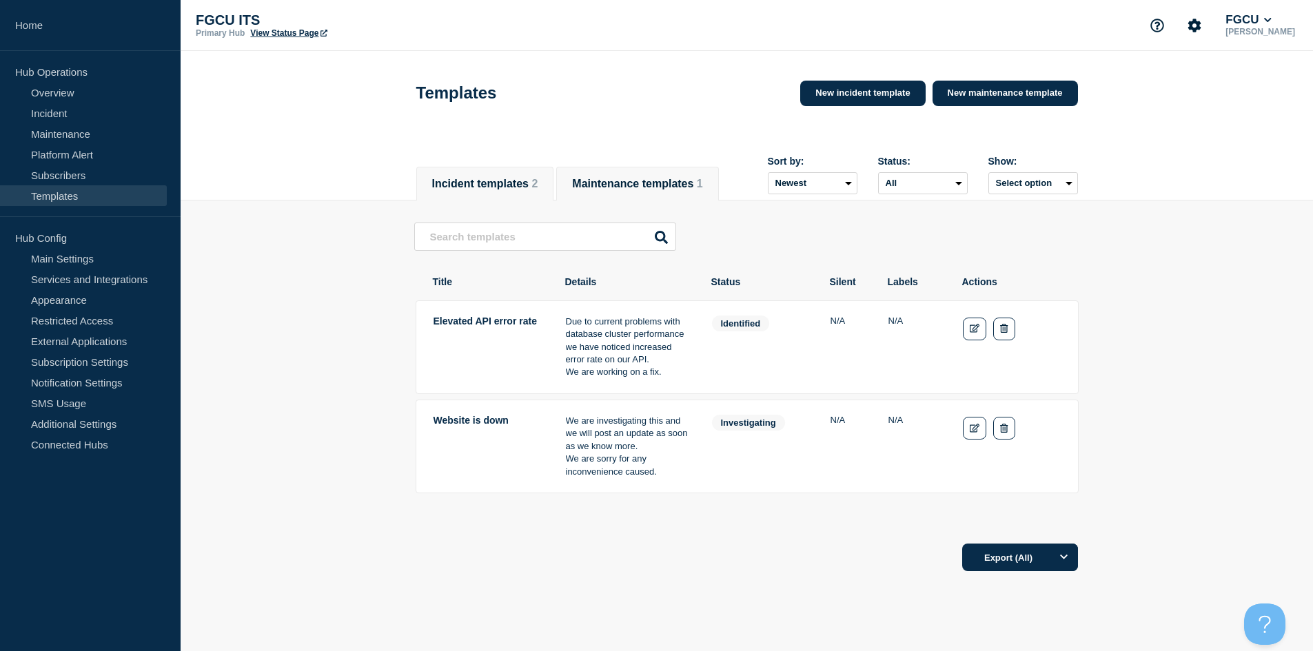
click at [635, 190] on button "Maintenance templates 1" at bounding box center [637, 184] width 130 height 12
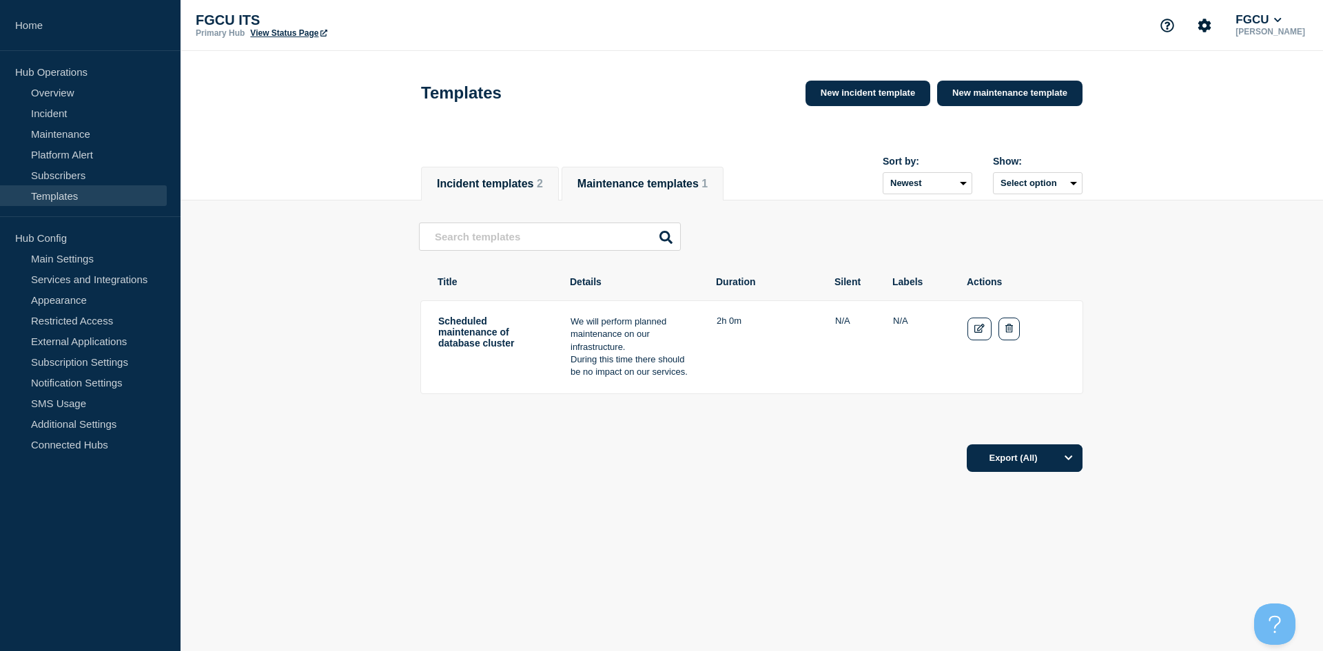
click at [522, 179] on button "Incident templates 2" at bounding box center [490, 184] width 106 height 12
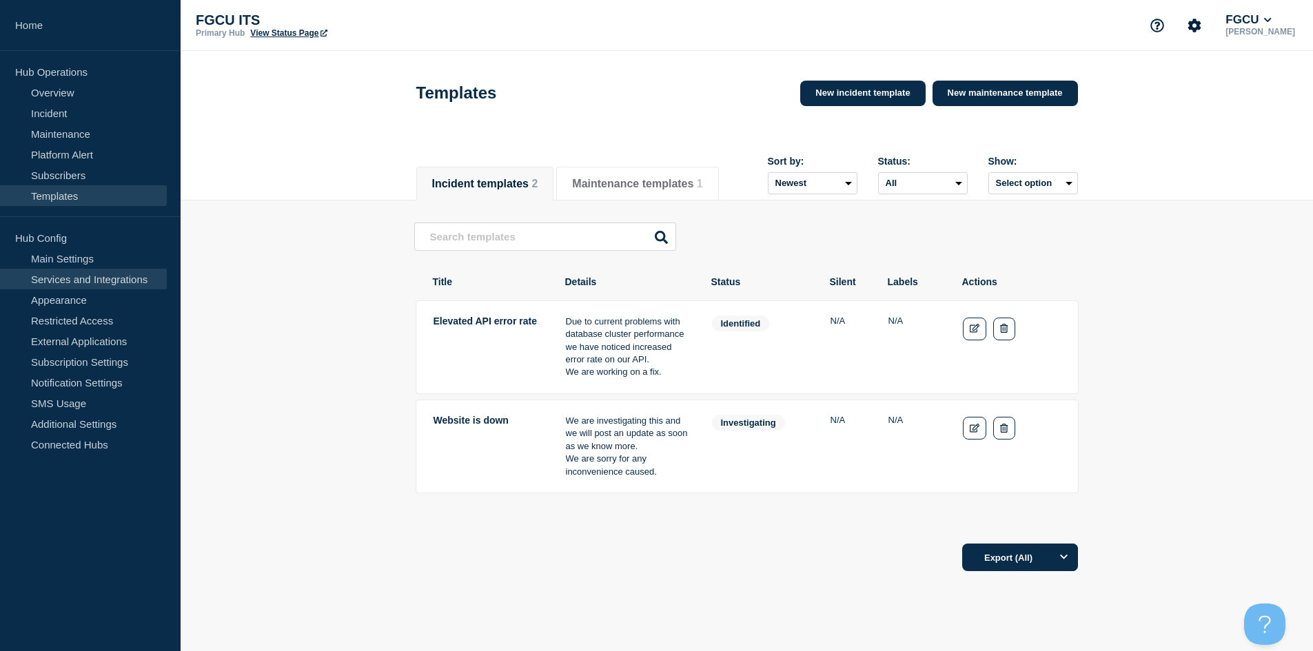
click at [93, 276] on link "Services and Integrations" at bounding box center [83, 279] width 167 height 21
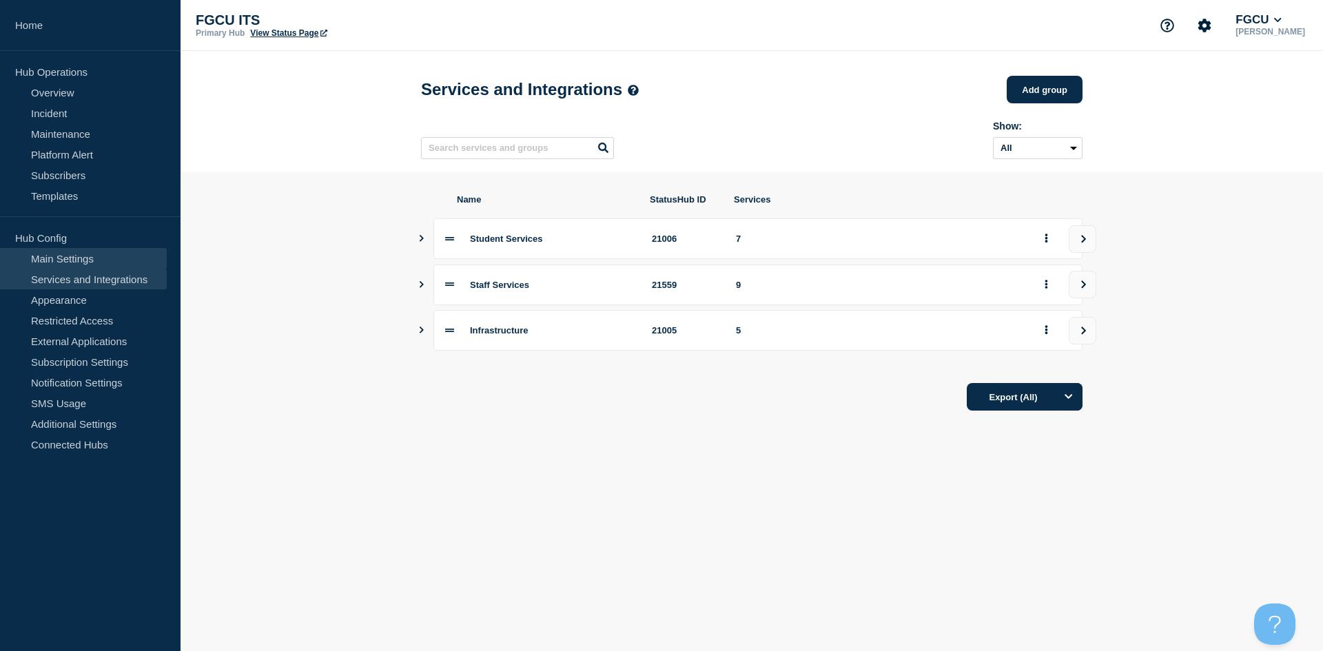
click at [90, 261] on link "Main Settings" at bounding box center [83, 258] width 167 height 21
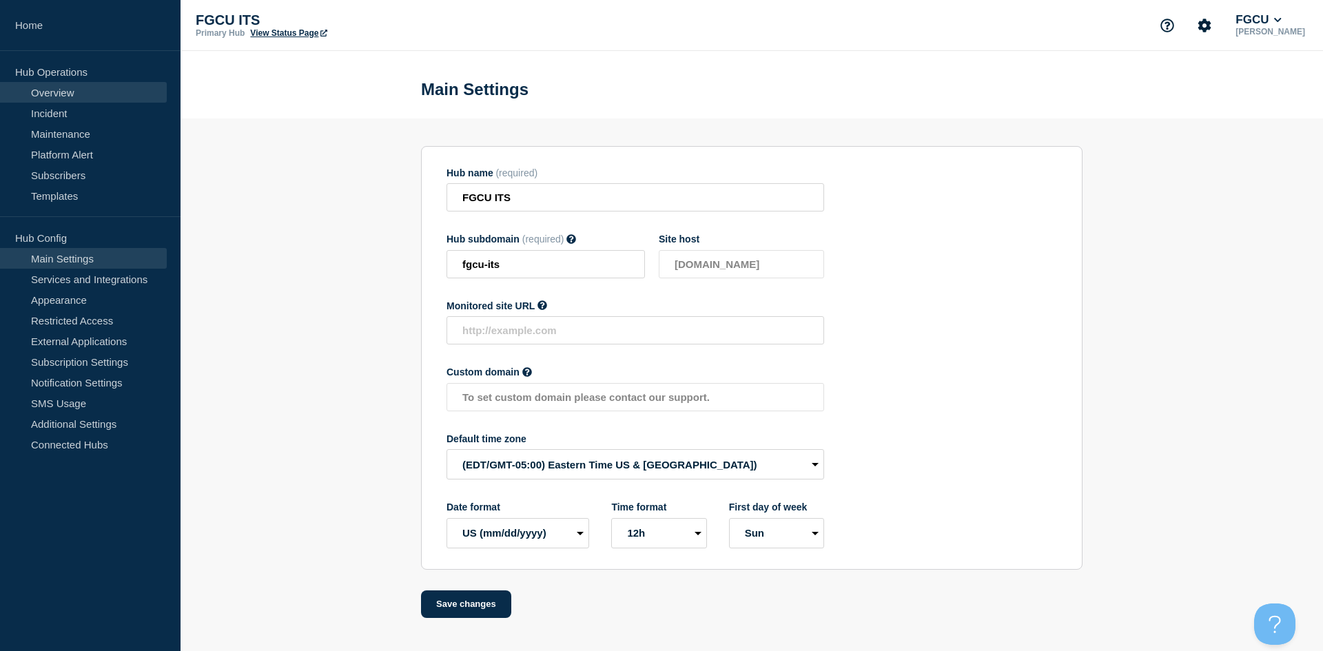
click at [45, 91] on link "Overview" at bounding box center [83, 92] width 167 height 21
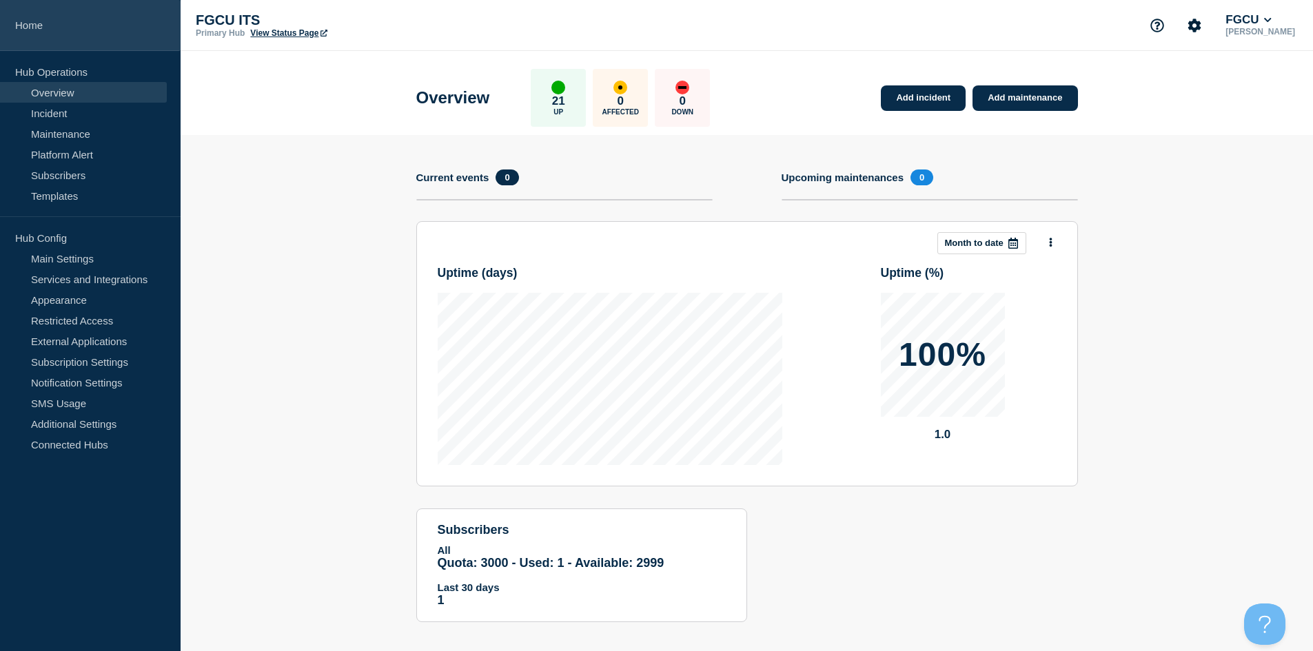
click at [37, 20] on link "Home" at bounding box center [90, 25] width 181 height 51
